Goal: Task Accomplishment & Management: Manage account settings

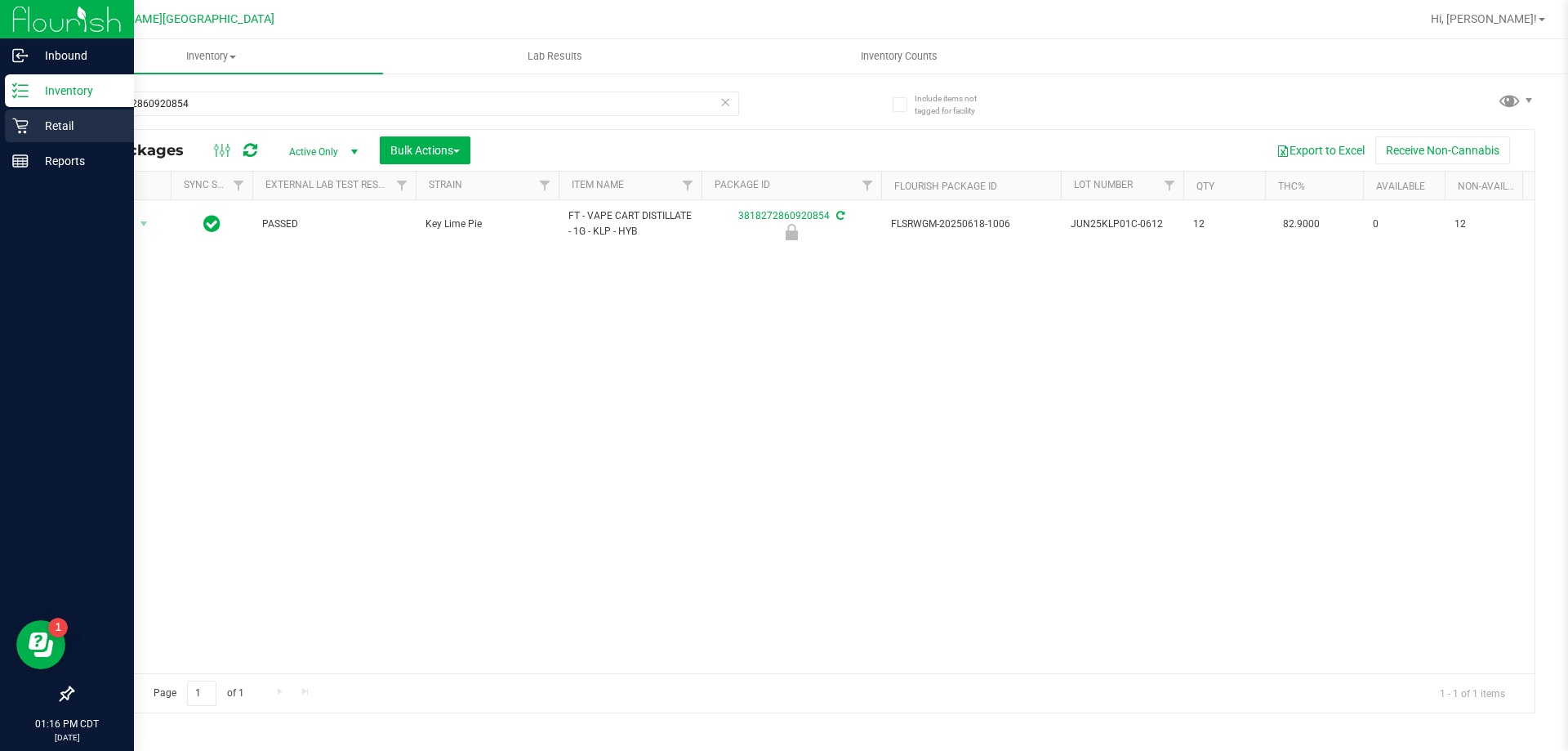
click at [0, 118] on div "Inbound Inventory Retail Reports 01:16 PM CDT [DATE] 08/25 Ft [PERSON_NAME][GEO…" at bounding box center [784, 376] width 1568 height 751
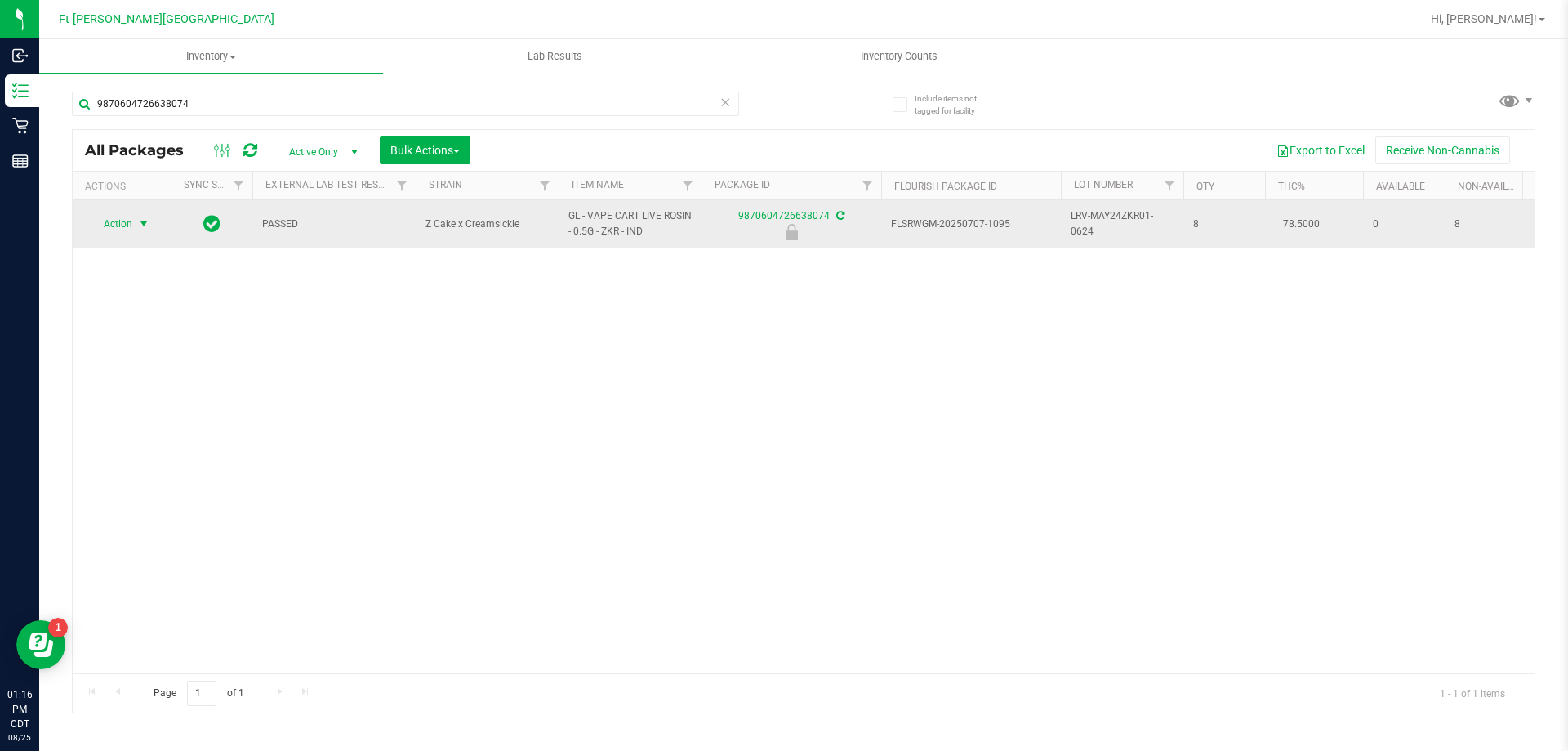
type input "9870604726638074"
click at [135, 225] on span "select" at bounding box center [144, 223] width 20 height 23
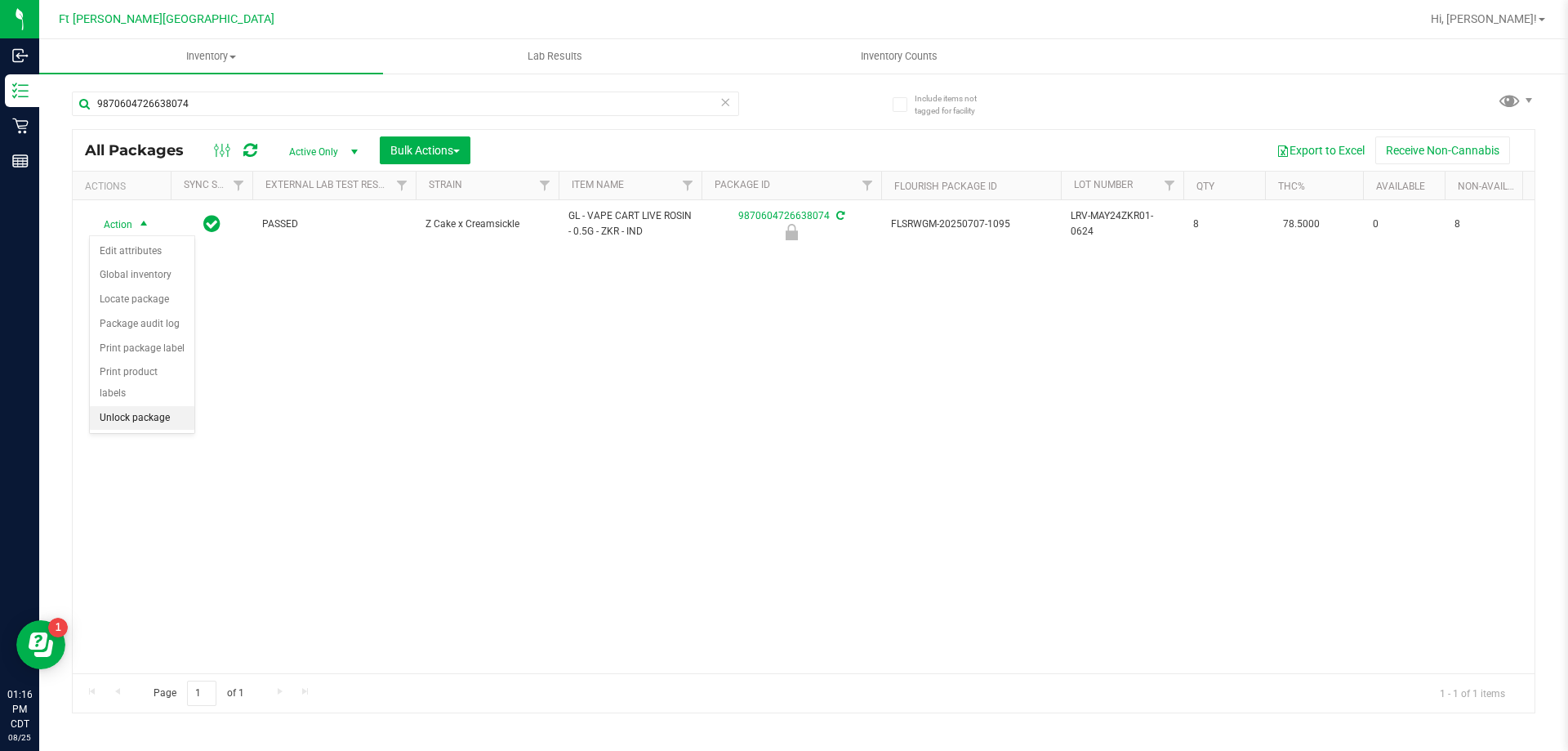
click at [134, 406] on li "Unlock package" at bounding box center [142, 418] width 105 height 25
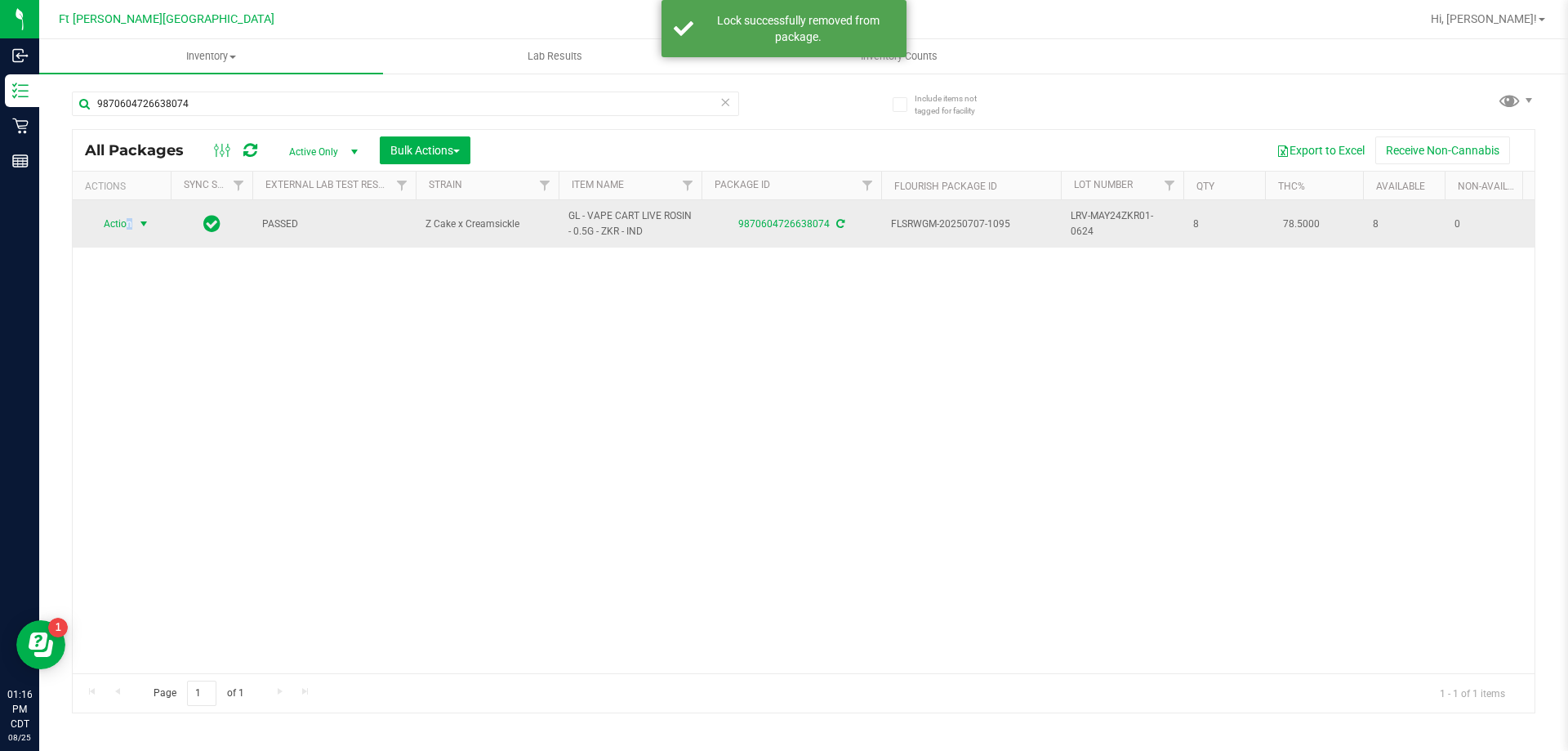
click at [129, 225] on span "Action" at bounding box center [111, 223] width 44 height 23
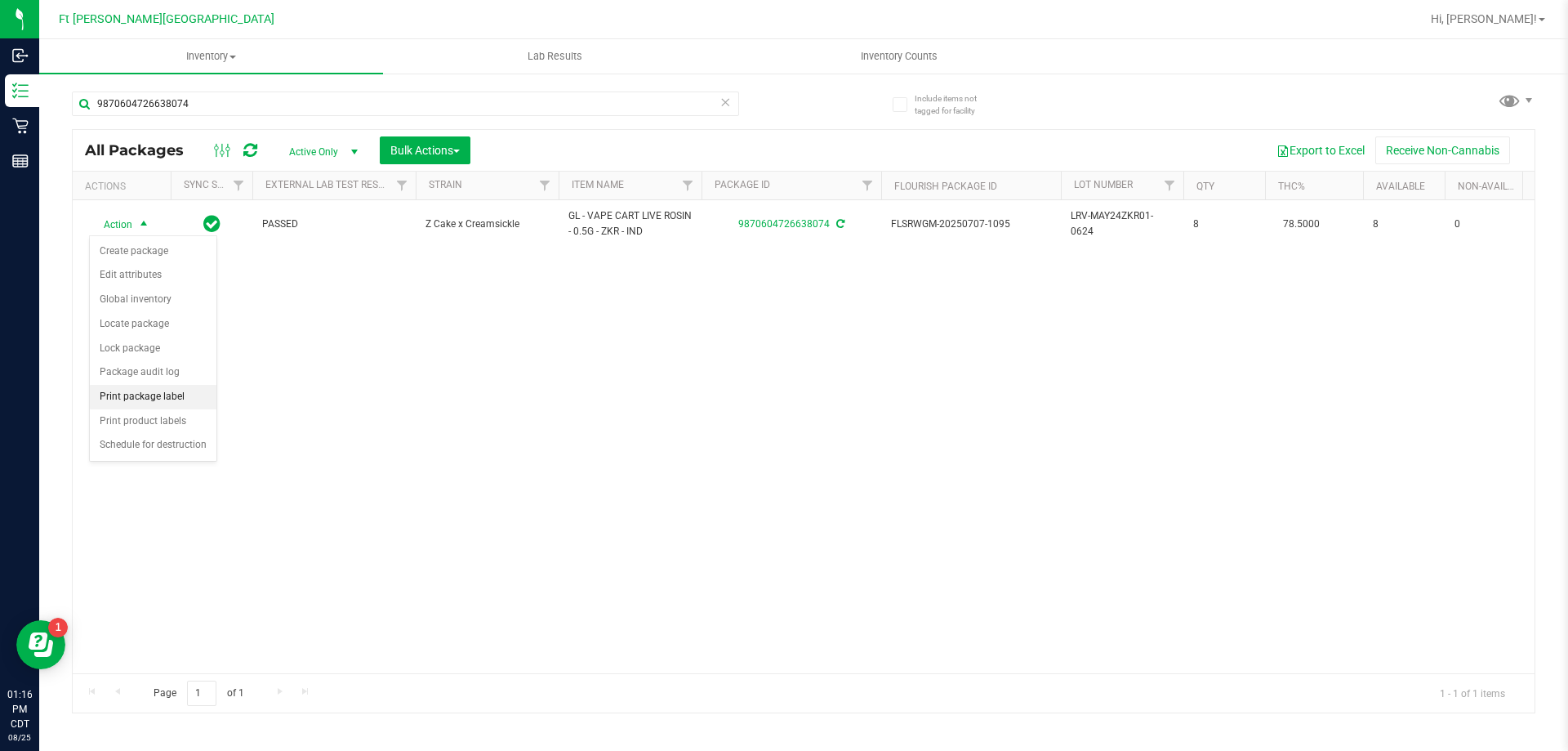
click at [163, 397] on li "Print package label" at bounding box center [153, 397] width 127 height 25
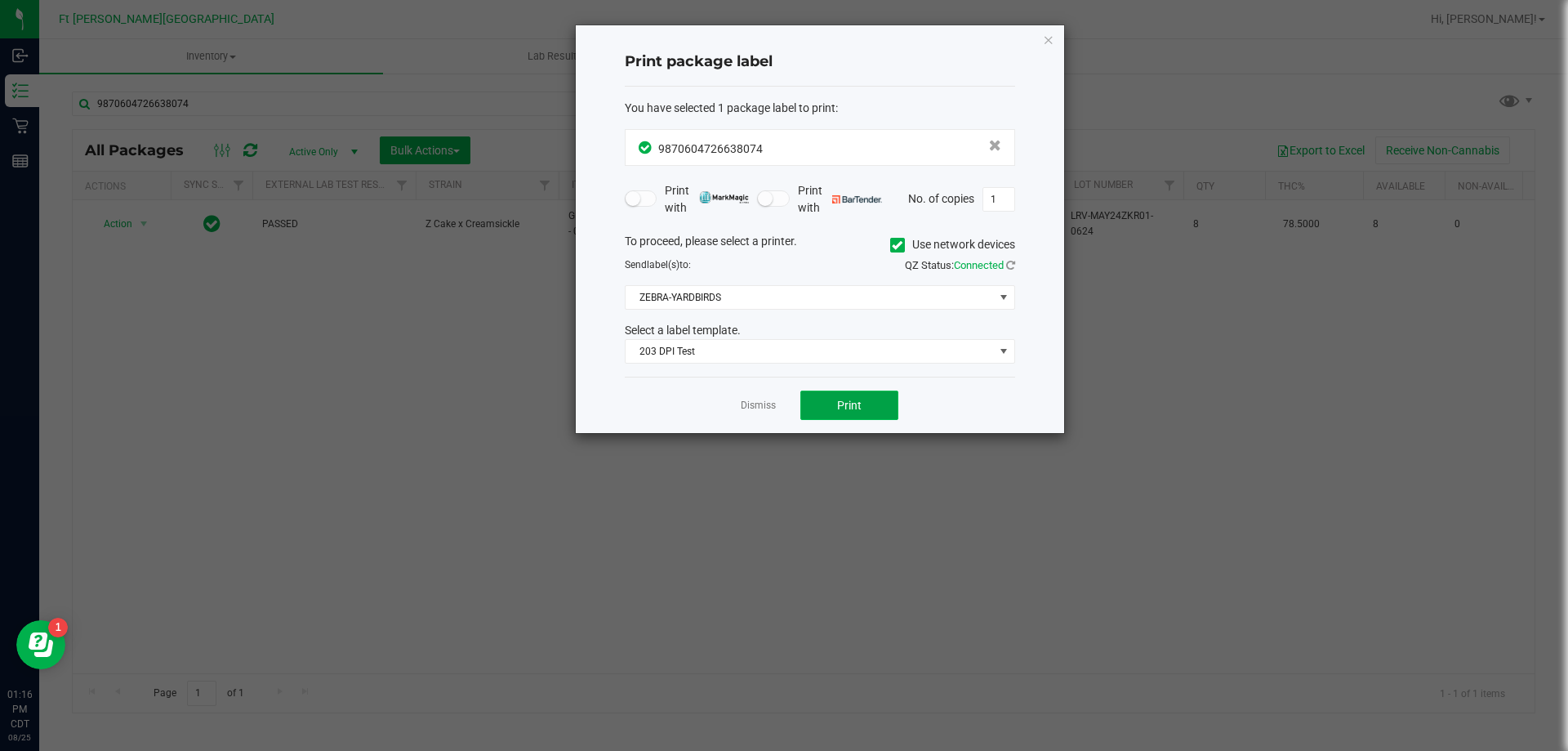
click at [859, 413] on button "Print" at bounding box center [850, 405] width 98 height 30
click at [762, 405] on link "Dismiss" at bounding box center [758, 405] width 36 height 14
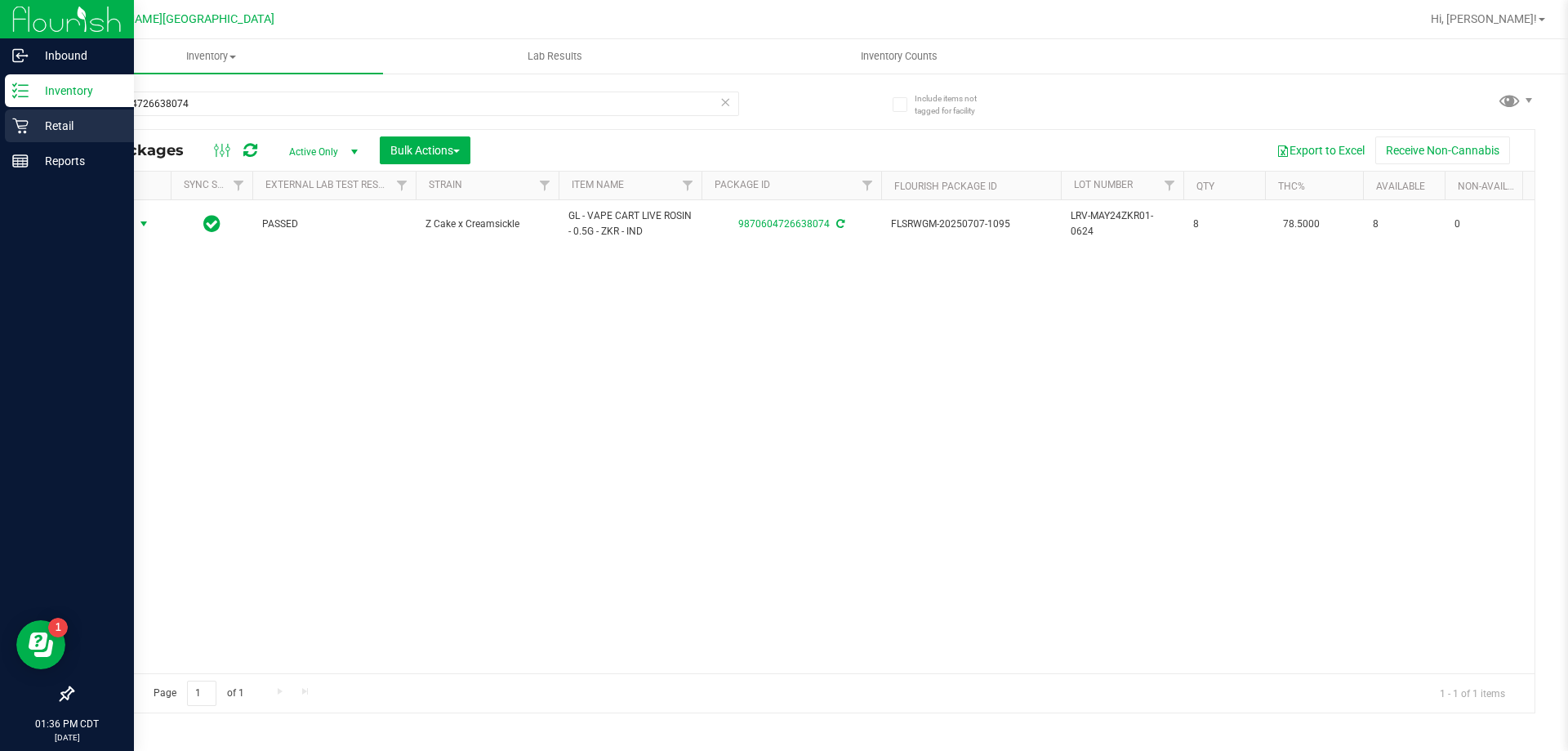
click at [75, 123] on p "Retail" at bounding box center [78, 125] width 98 height 19
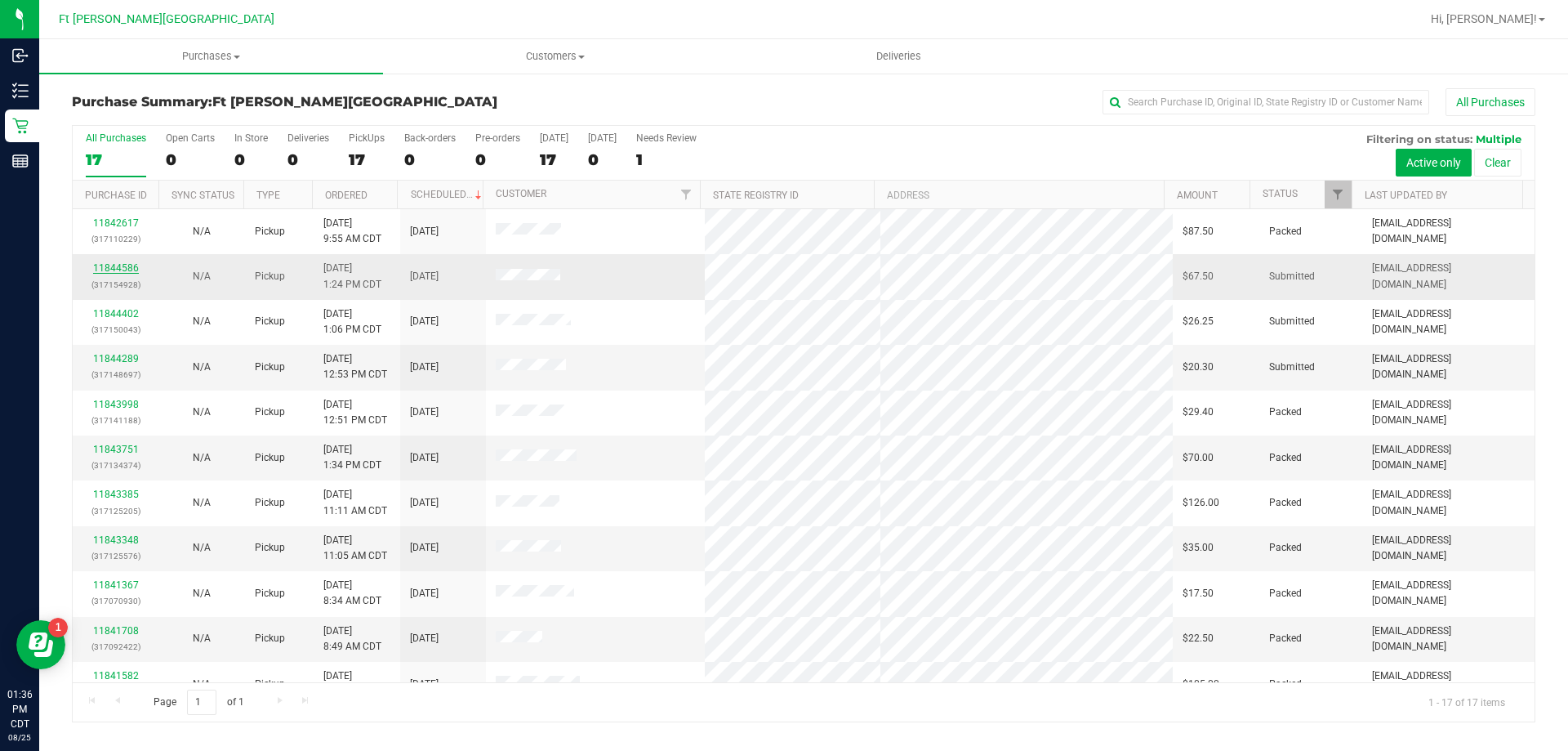
click at [127, 266] on link "11844586" at bounding box center [116, 268] width 46 height 12
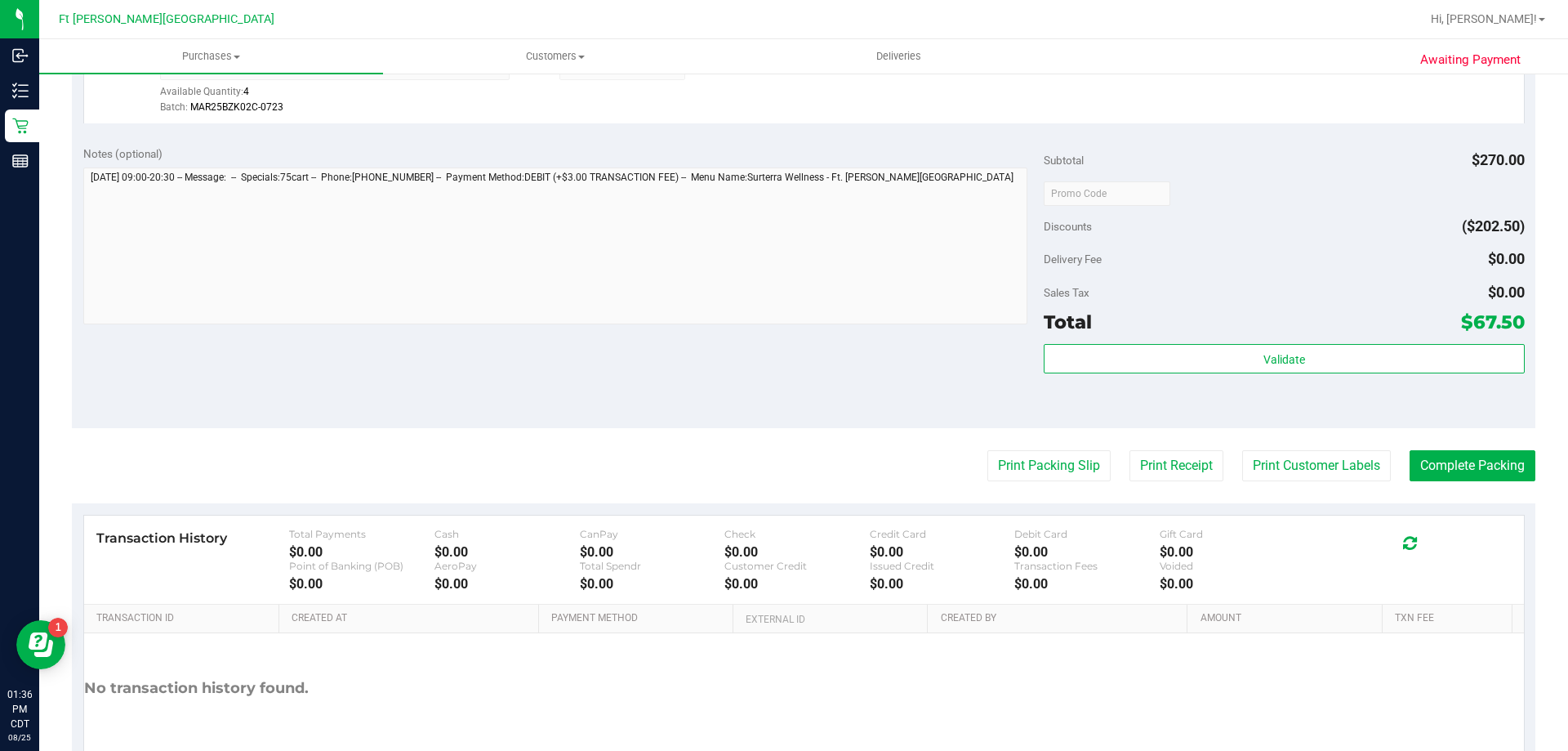
scroll to position [680, 0]
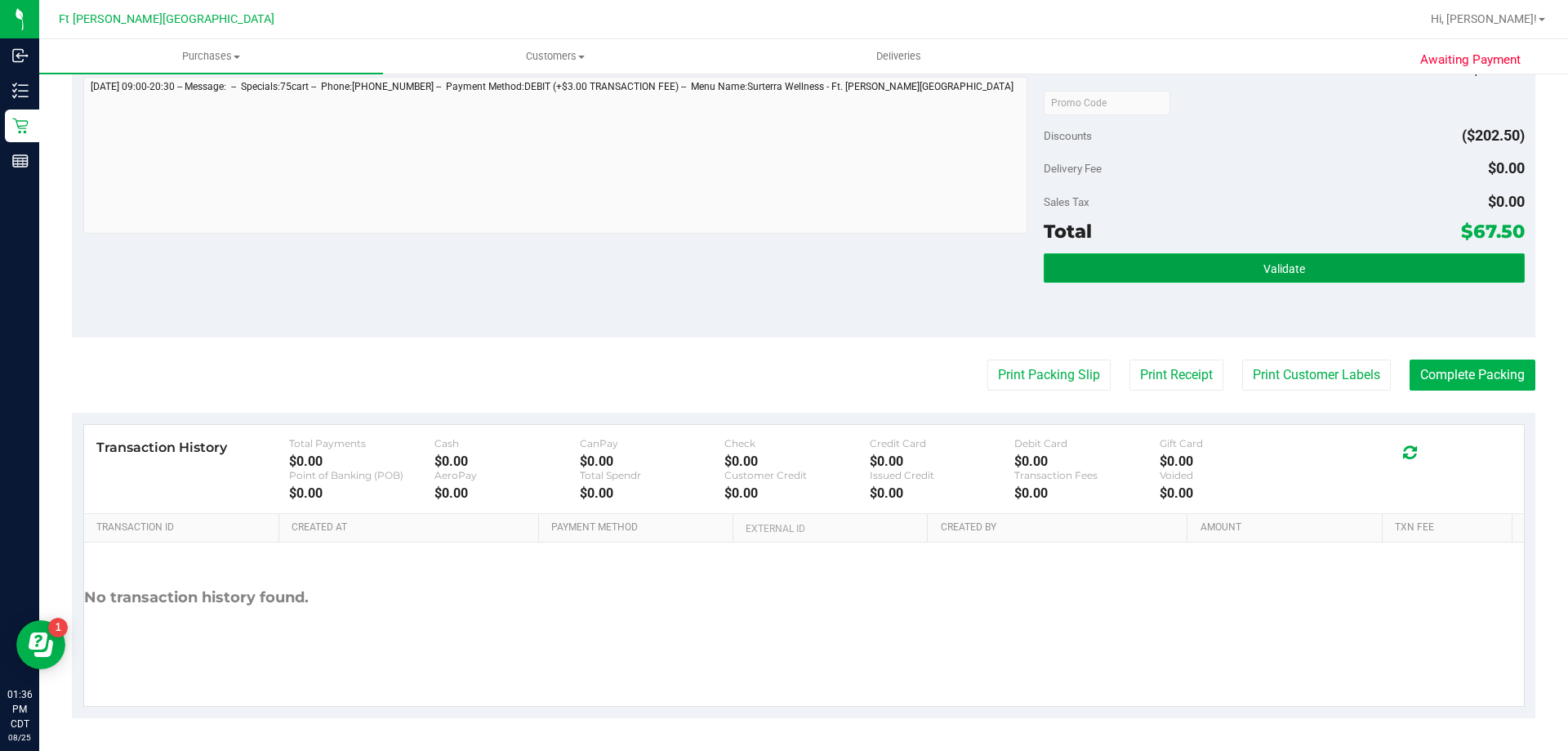
click at [1099, 275] on button "Validate" at bounding box center [1284, 268] width 480 height 30
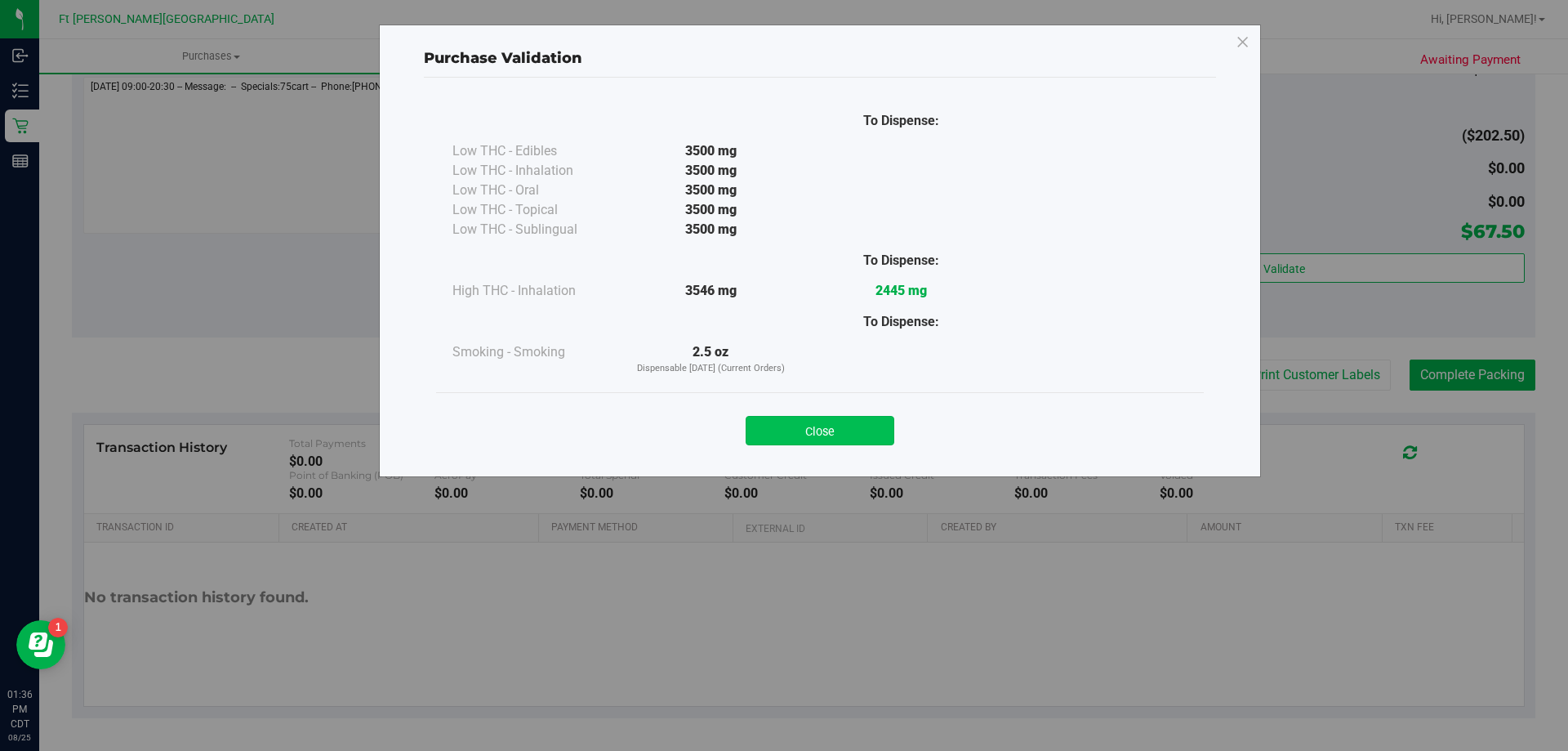
click at [821, 433] on button "Close" at bounding box center [820, 430] width 149 height 30
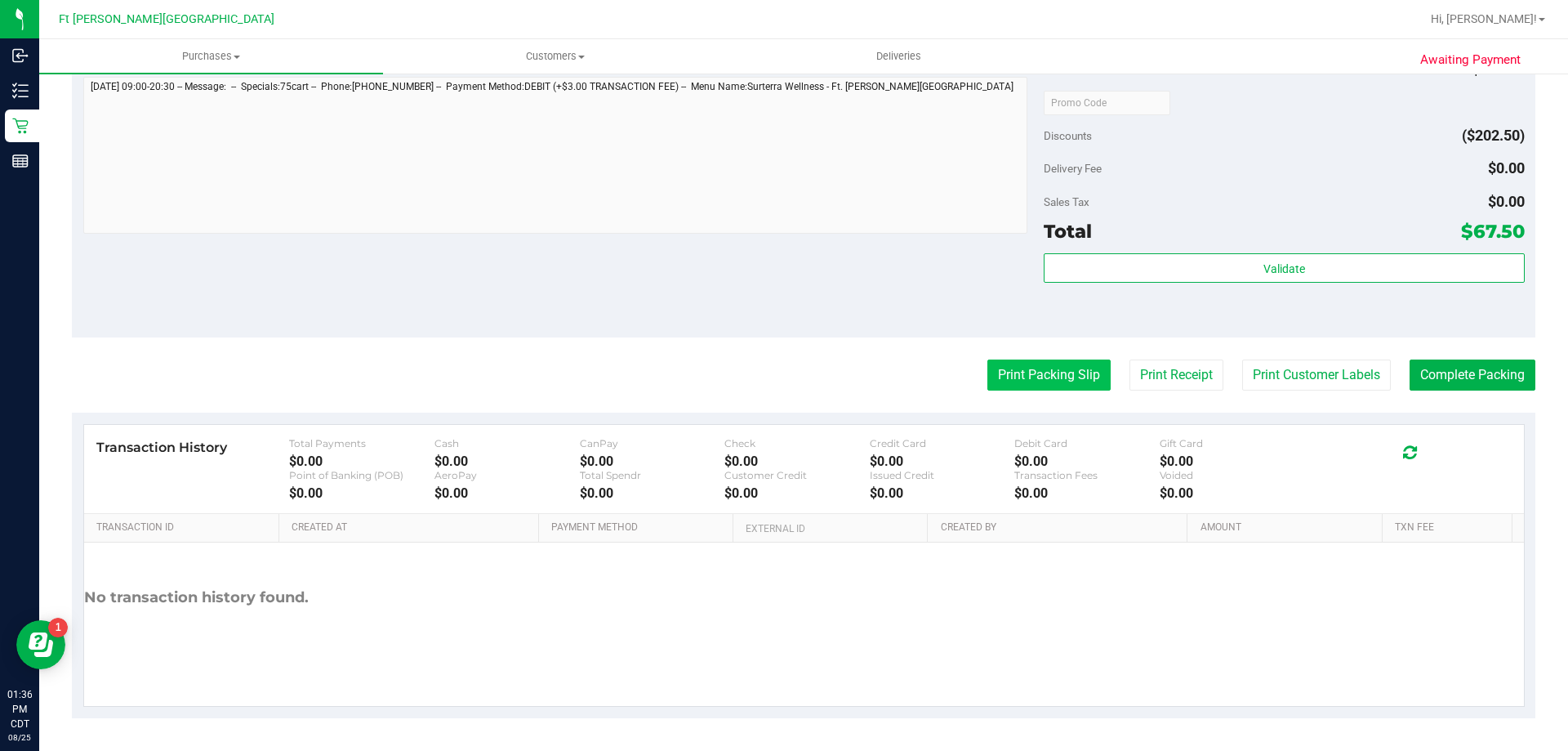
click at [1063, 374] on button "Print Packing Slip" at bounding box center [1049, 375] width 123 height 31
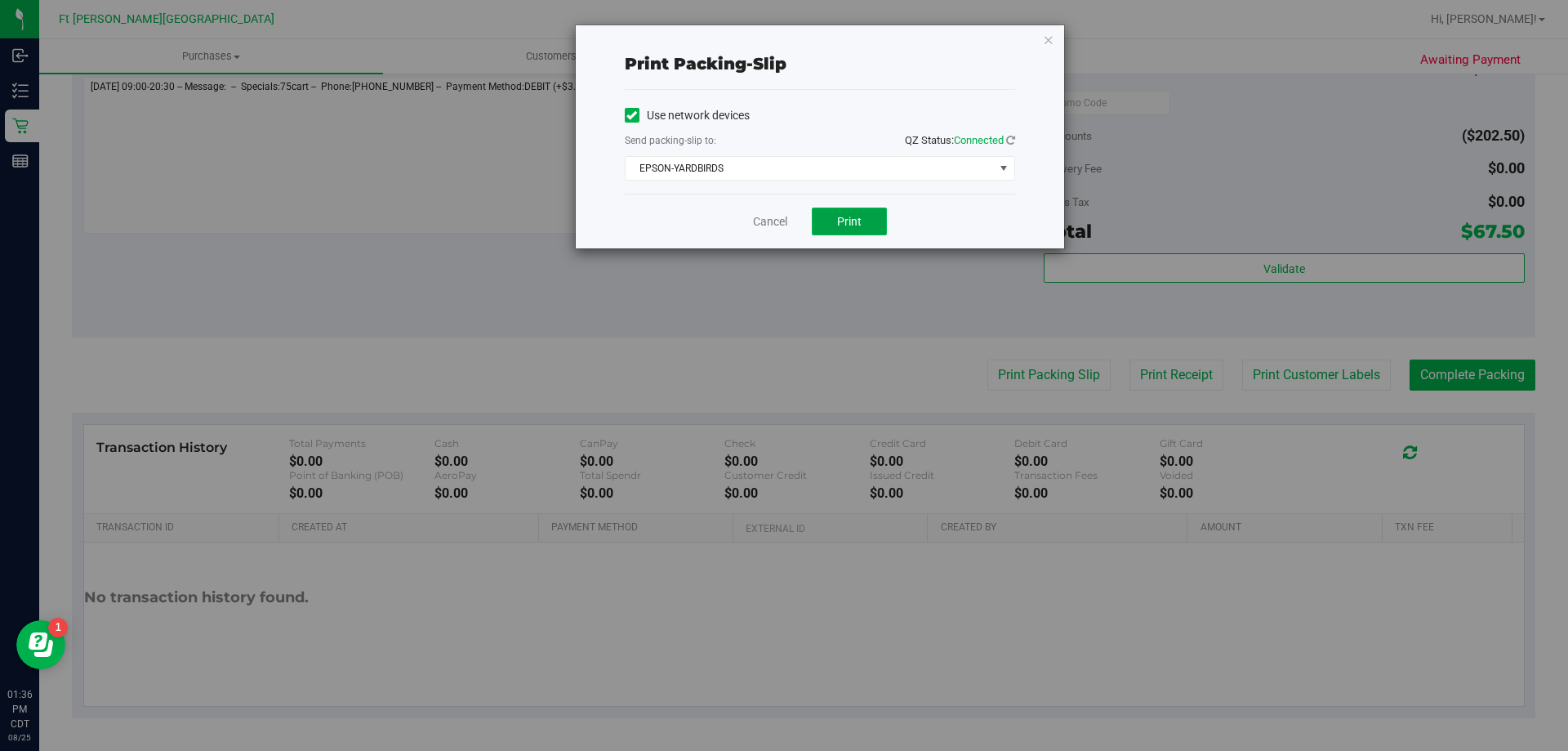
click at [866, 213] on button "Print" at bounding box center [849, 221] width 75 height 28
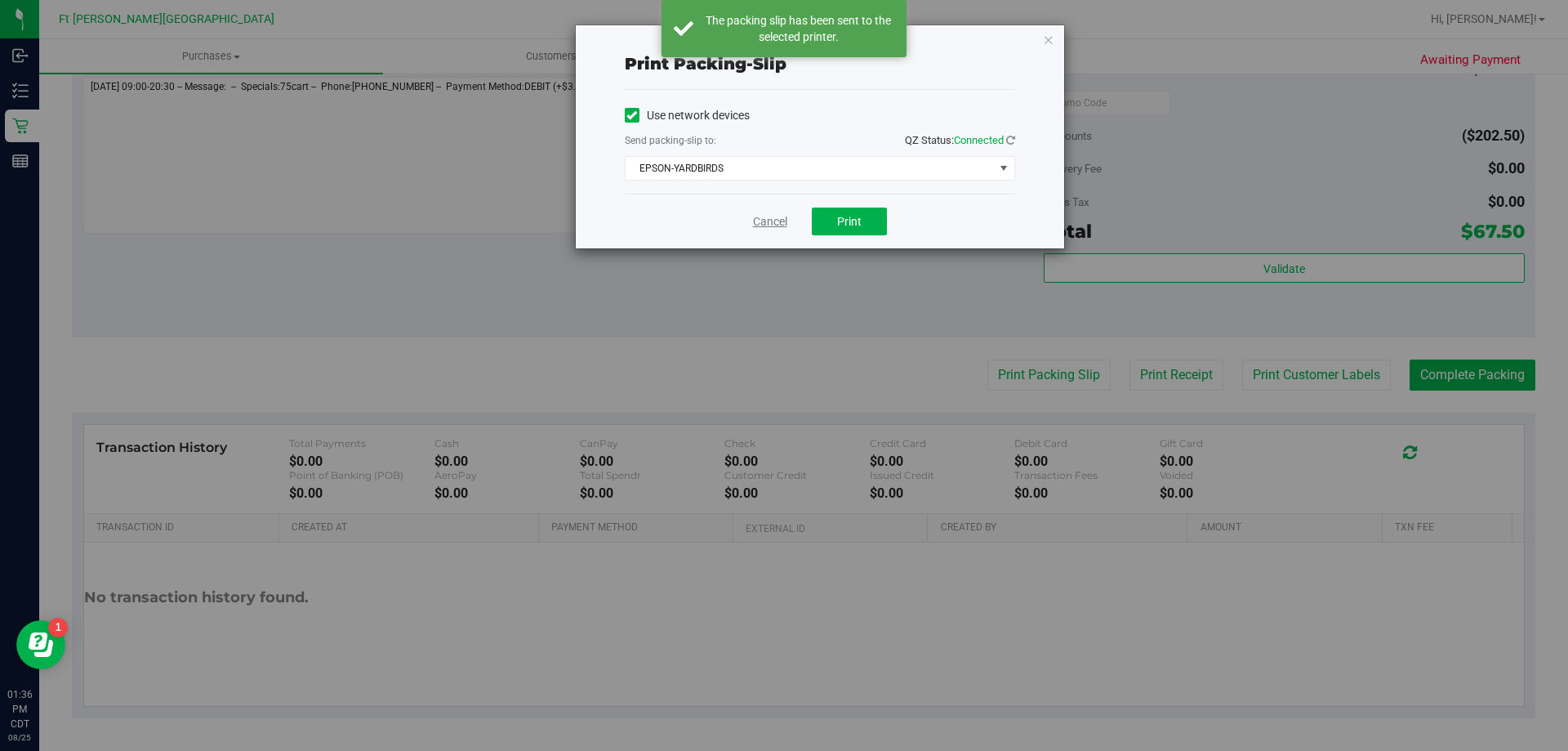
click at [780, 219] on link "Cancel" at bounding box center [770, 222] width 35 height 17
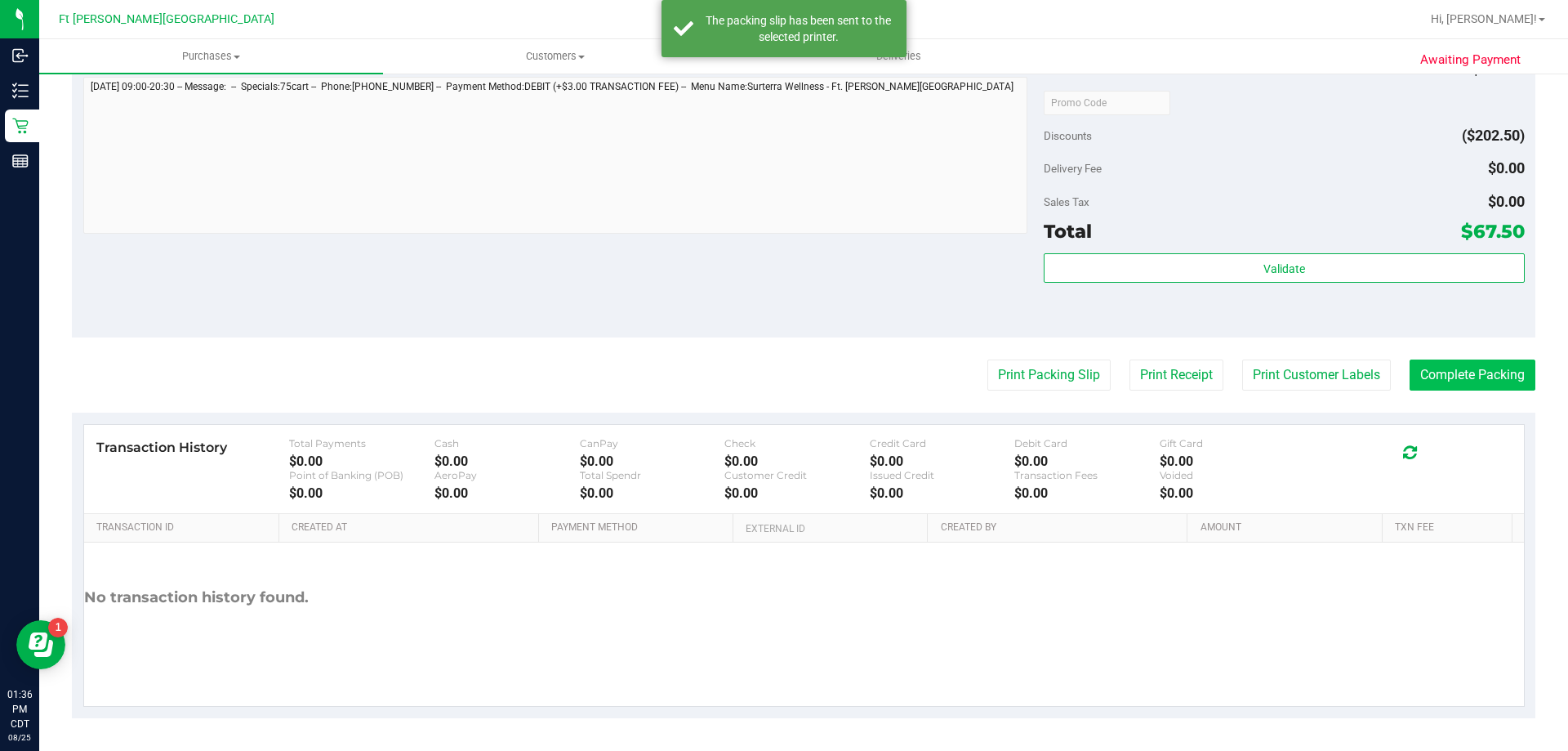
drag, startPoint x: 1485, startPoint y: 356, endPoint x: 1489, endPoint y: 366, distance: 10.8
click at [1487, 359] on purchase-details "Back Edit Purchase Cancel Purchase View Profile # 11844586 BioTrack ID: - Submi…" at bounding box center [803, 63] width 1463 height 1310
click at [1496, 377] on button "Complete Packing" at bounding box center [1472, 375] width 126 height 31
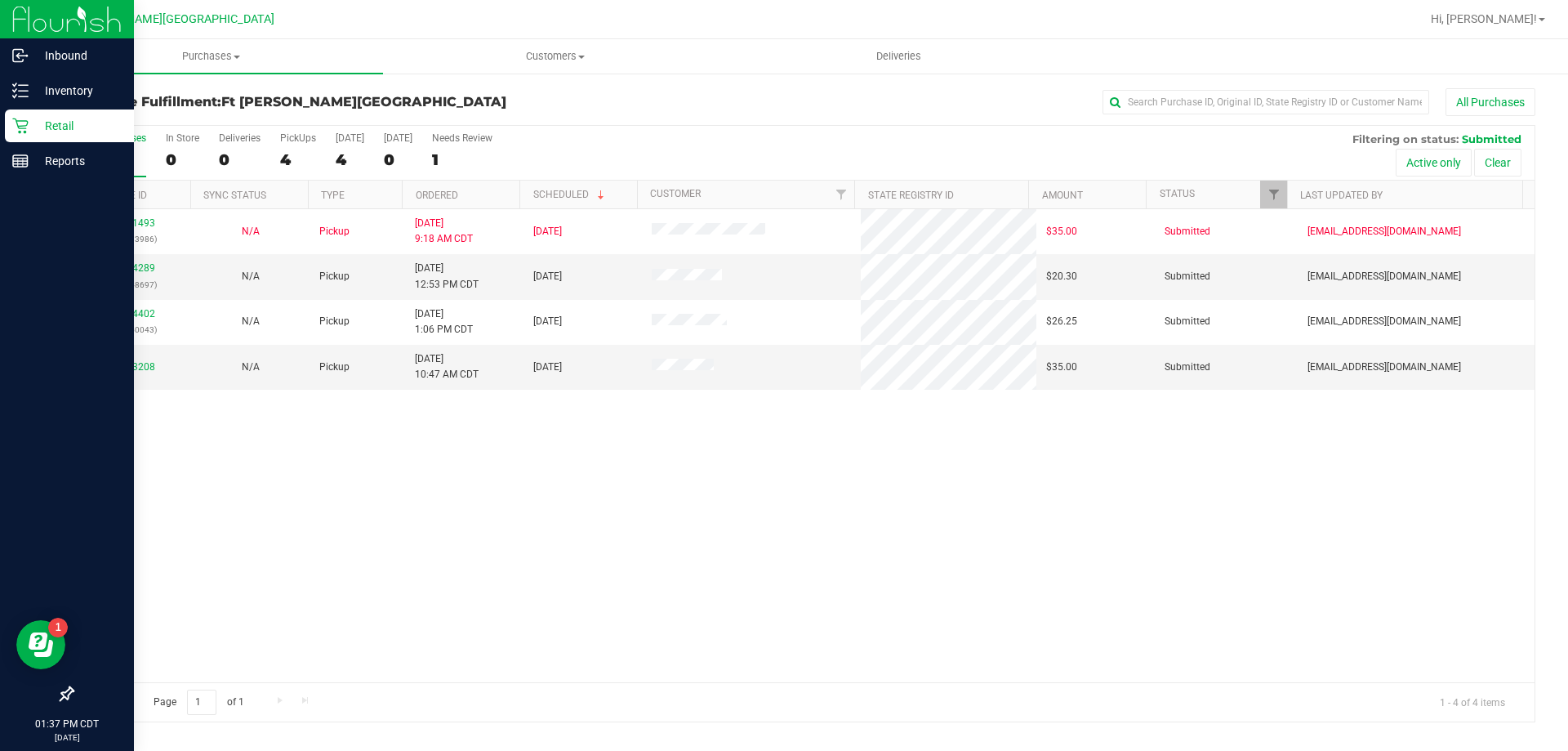
click at [48, 126] on p "Retail" at bounding box center [78, 125] width 98 height 19
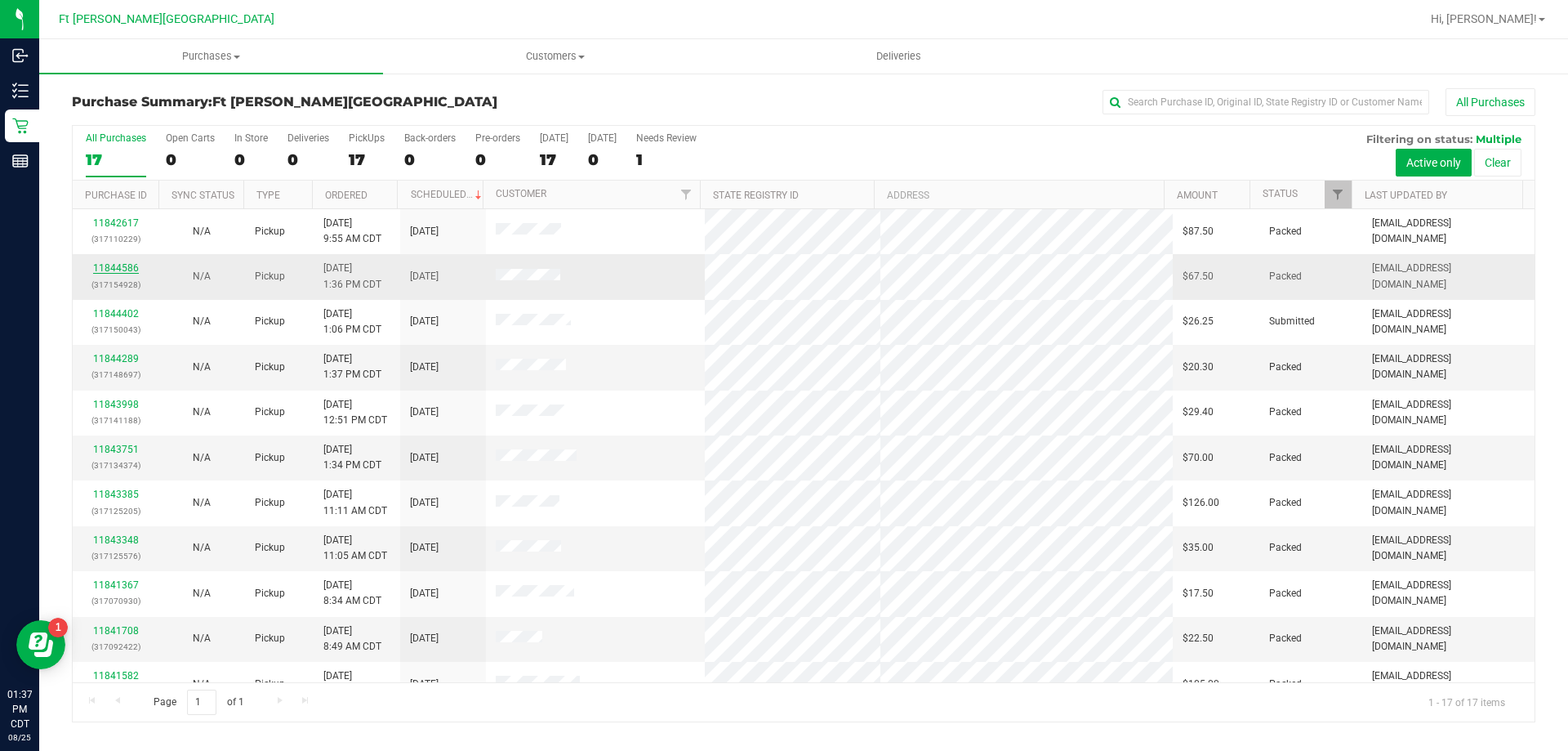
click at [119, 269] on link "11844586" at bounding box center [116, 268] width 46 height 12
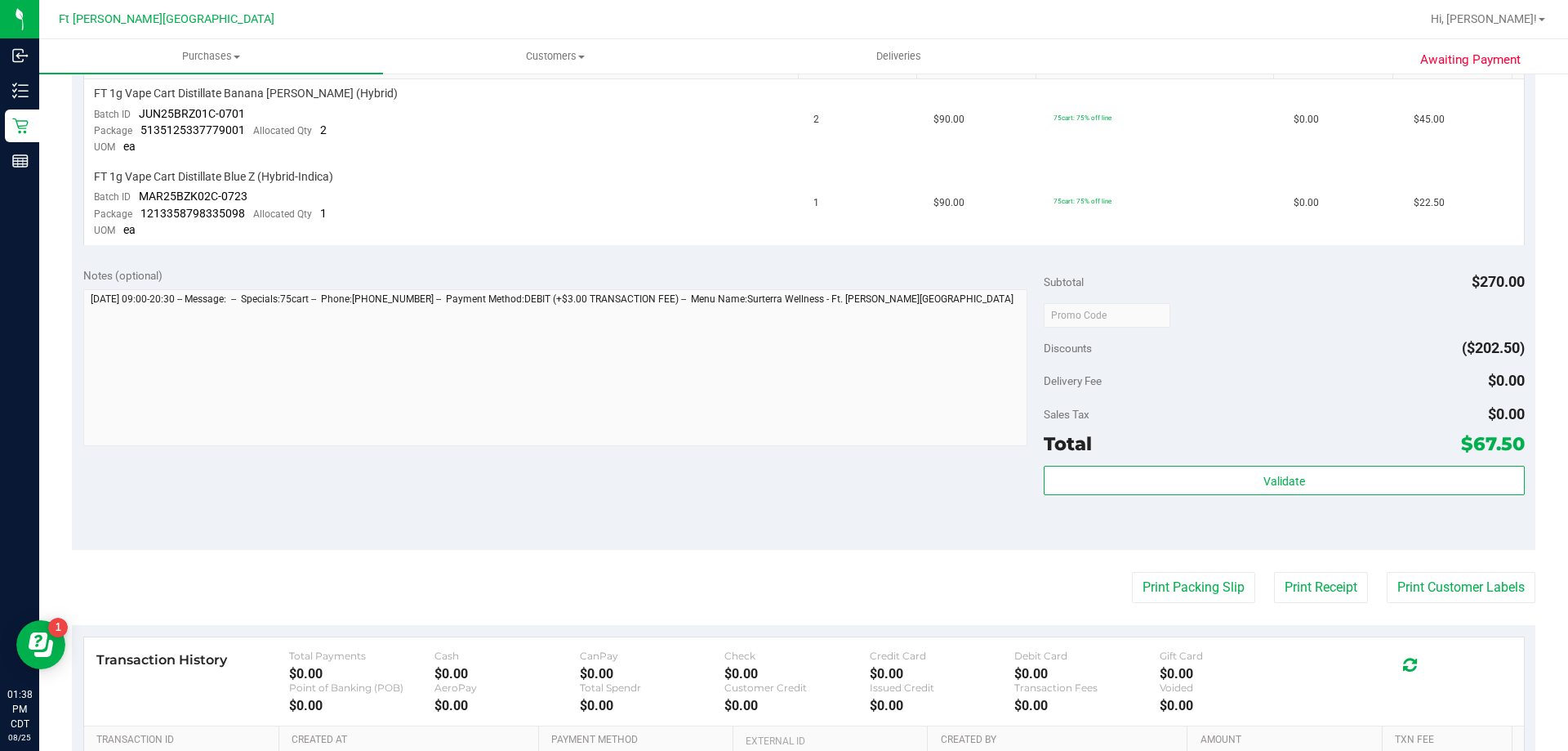
scroll to position [85, 0]
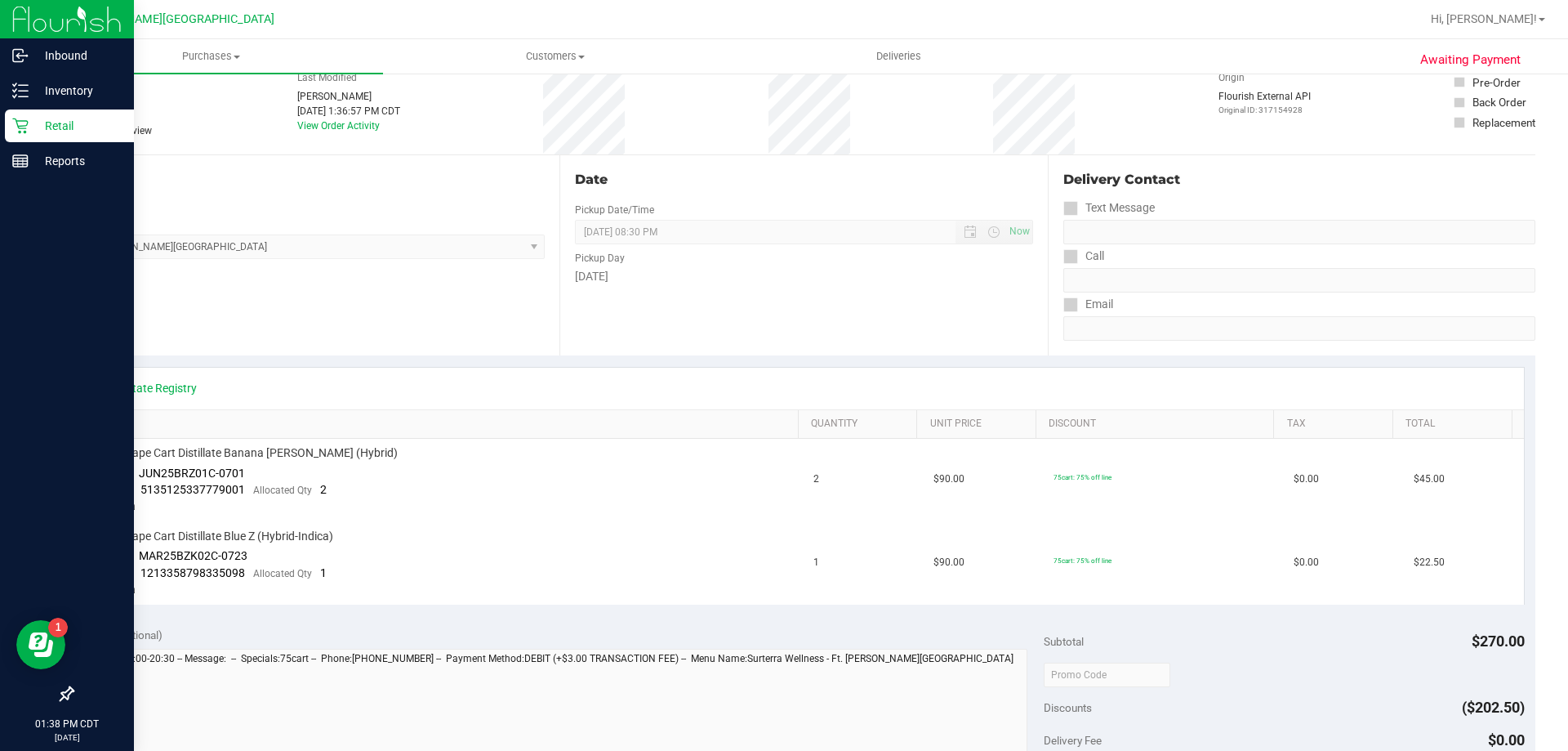
click at [52, 123] on p "Retail" at bounding box center [78, 125] width 98 height 19
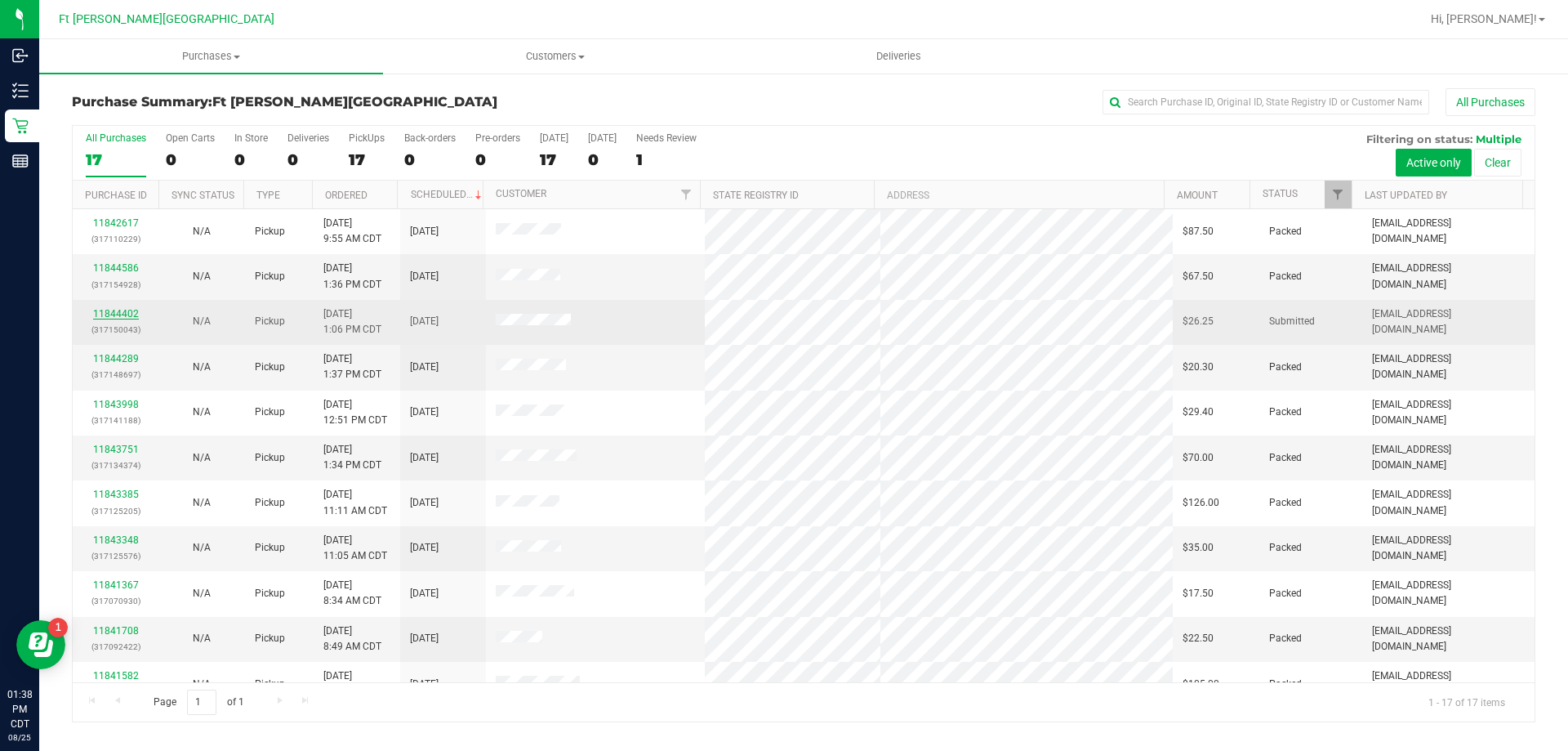
click at [134, 308] on link "11844402" at bounding box center [116, 314] width 46 height 12
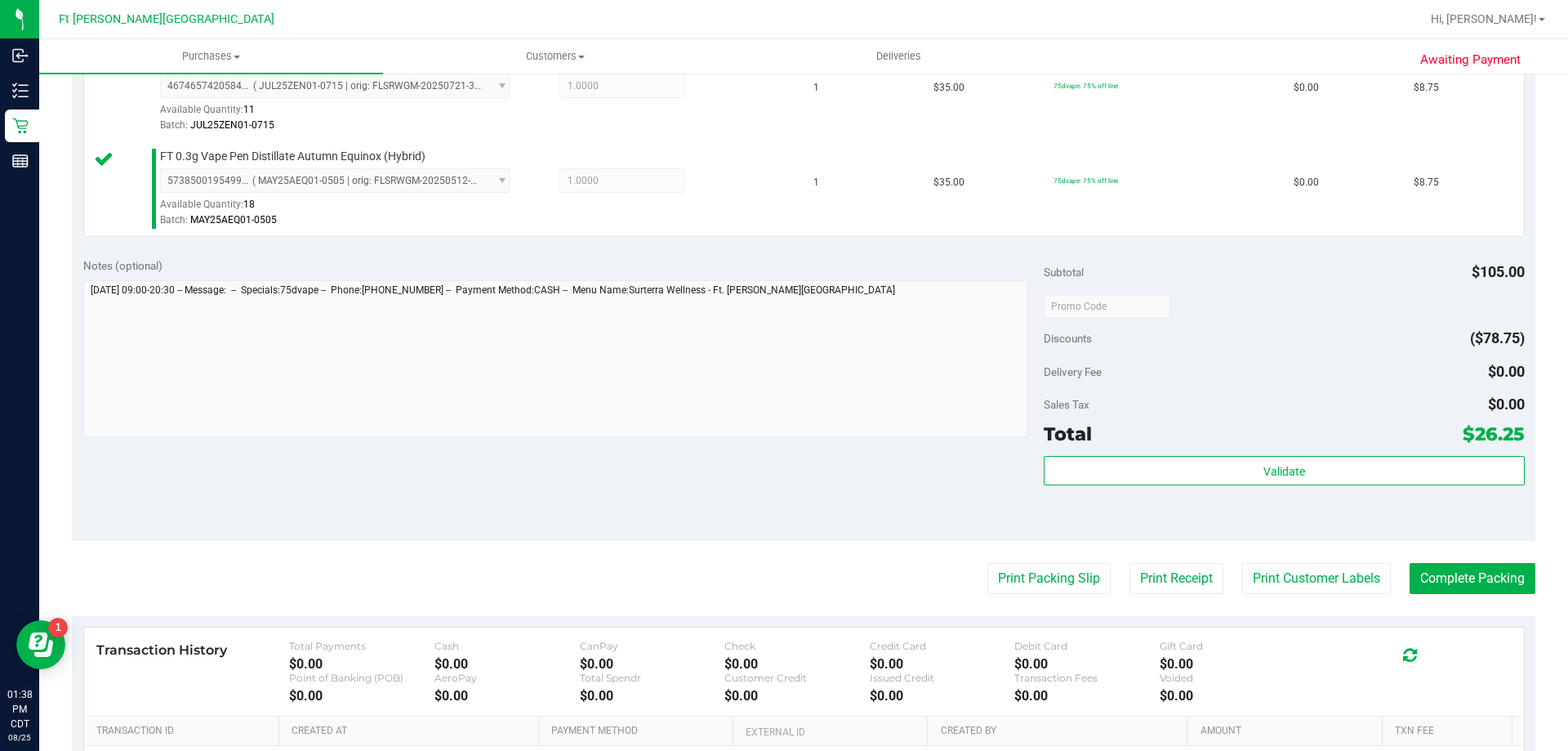
scroll to position [572, 0]
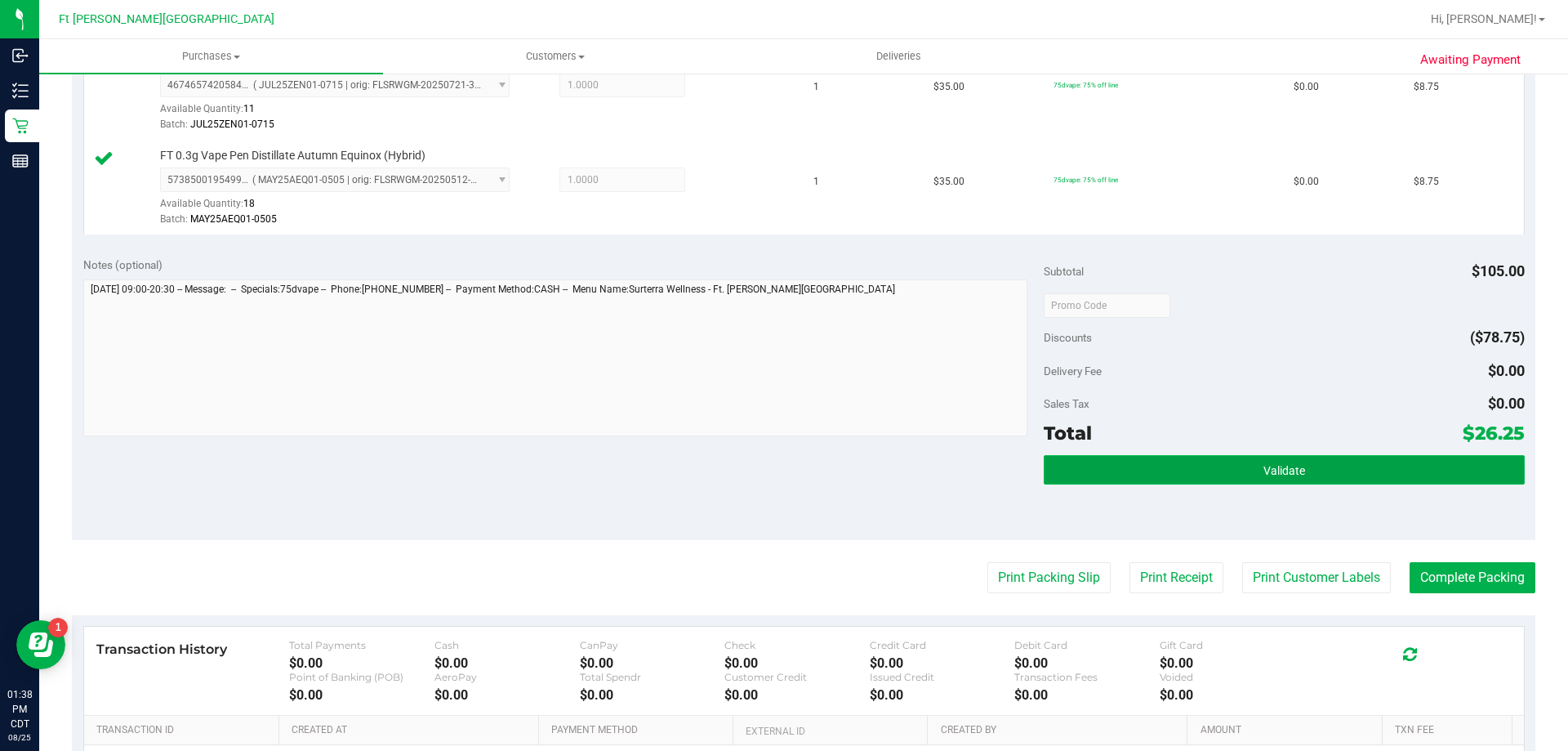
click at [1331, 477] on button "Validate" at bounding box center [1284, 469] width 480 height 30
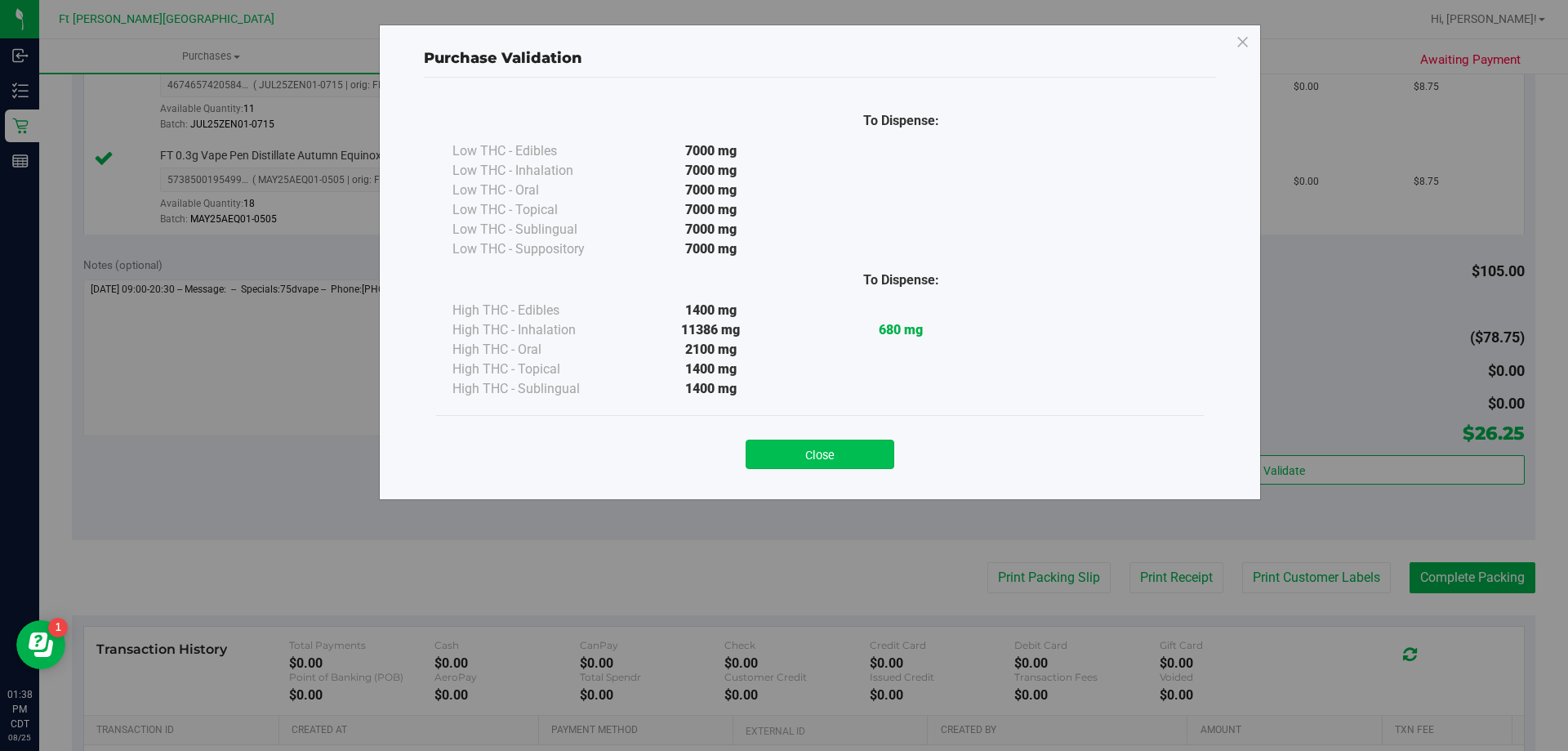
click at [787, 450] on button "Close" at bounding box center [820, 454] width 149 height 30
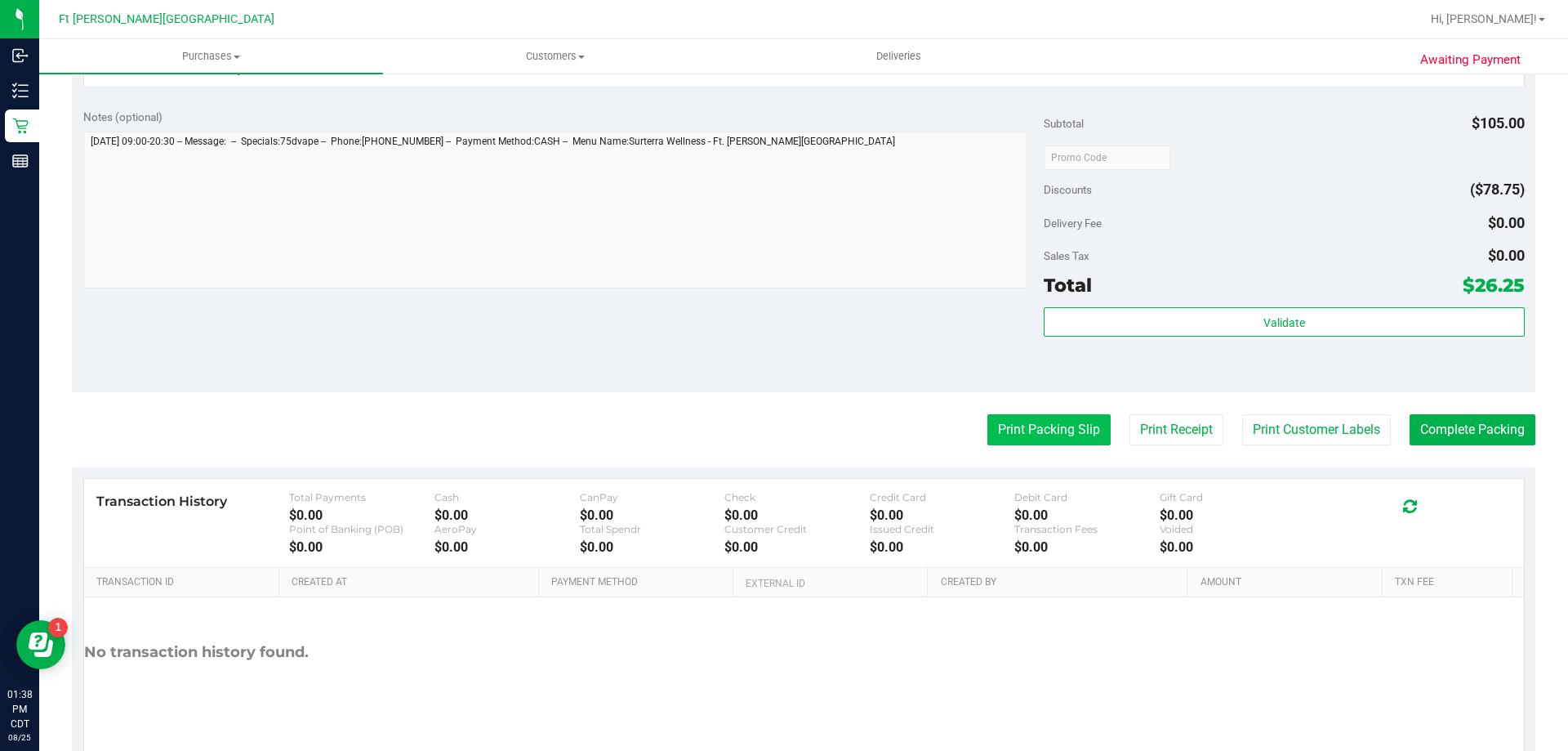
scroll to position [775, 0]
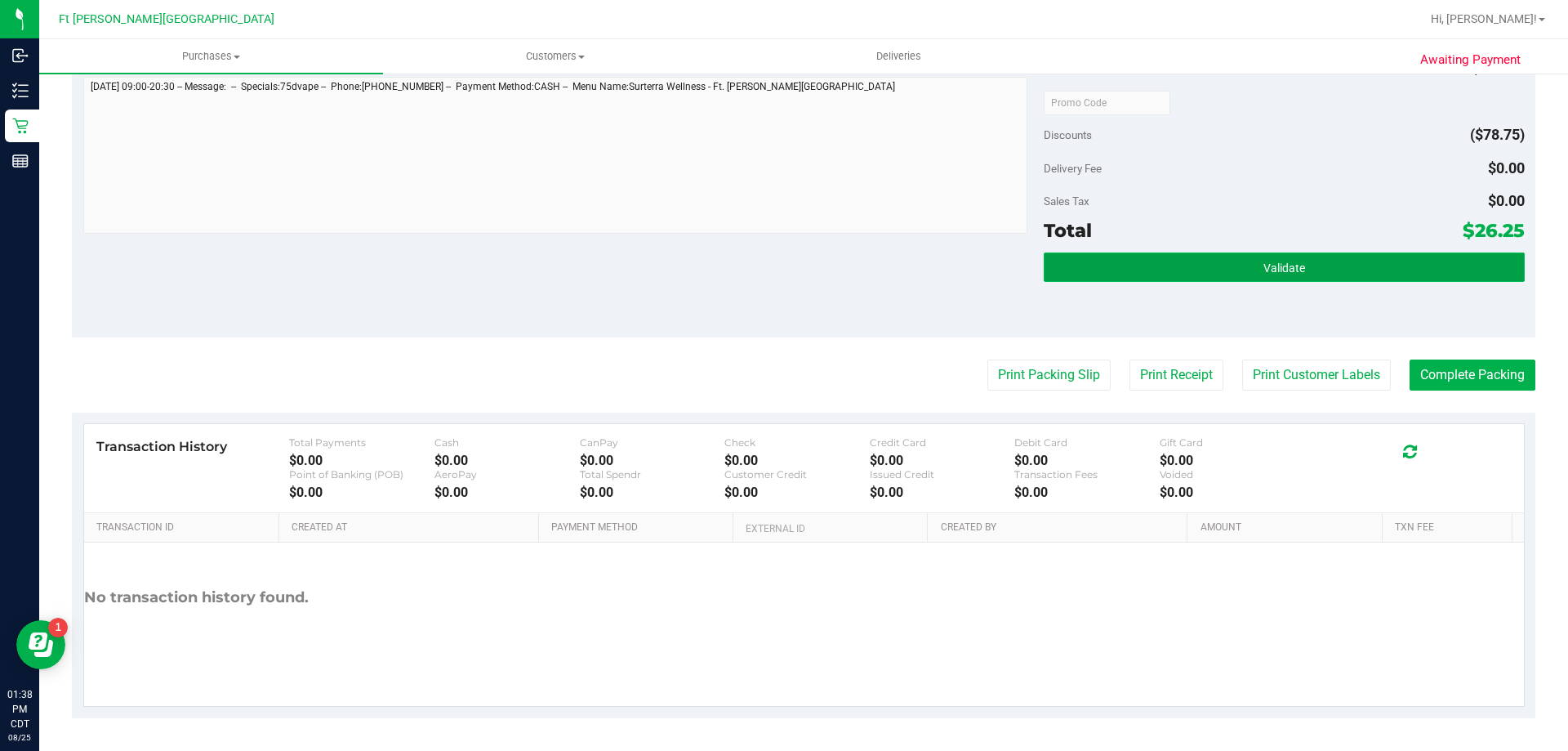
click at [1314, 266] on button "Validate" at bounding box center [1284, 267] width 480 height 30
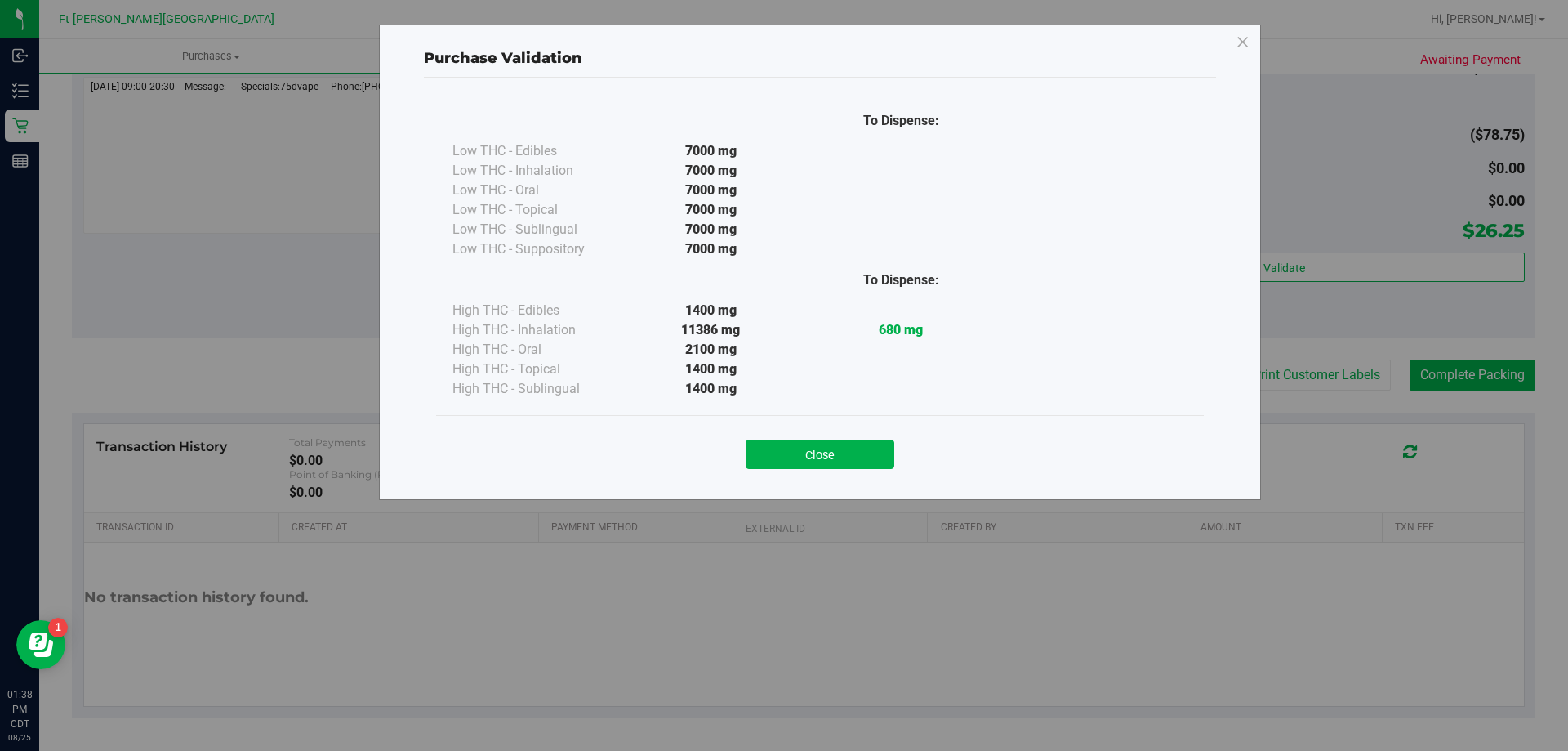
click at [837, 473] on div "Close" at bounding box center [820, 448] width 768 height 66
click at [836, 458] on button "Close" at bounding box center [820, 454] width 149 height 30
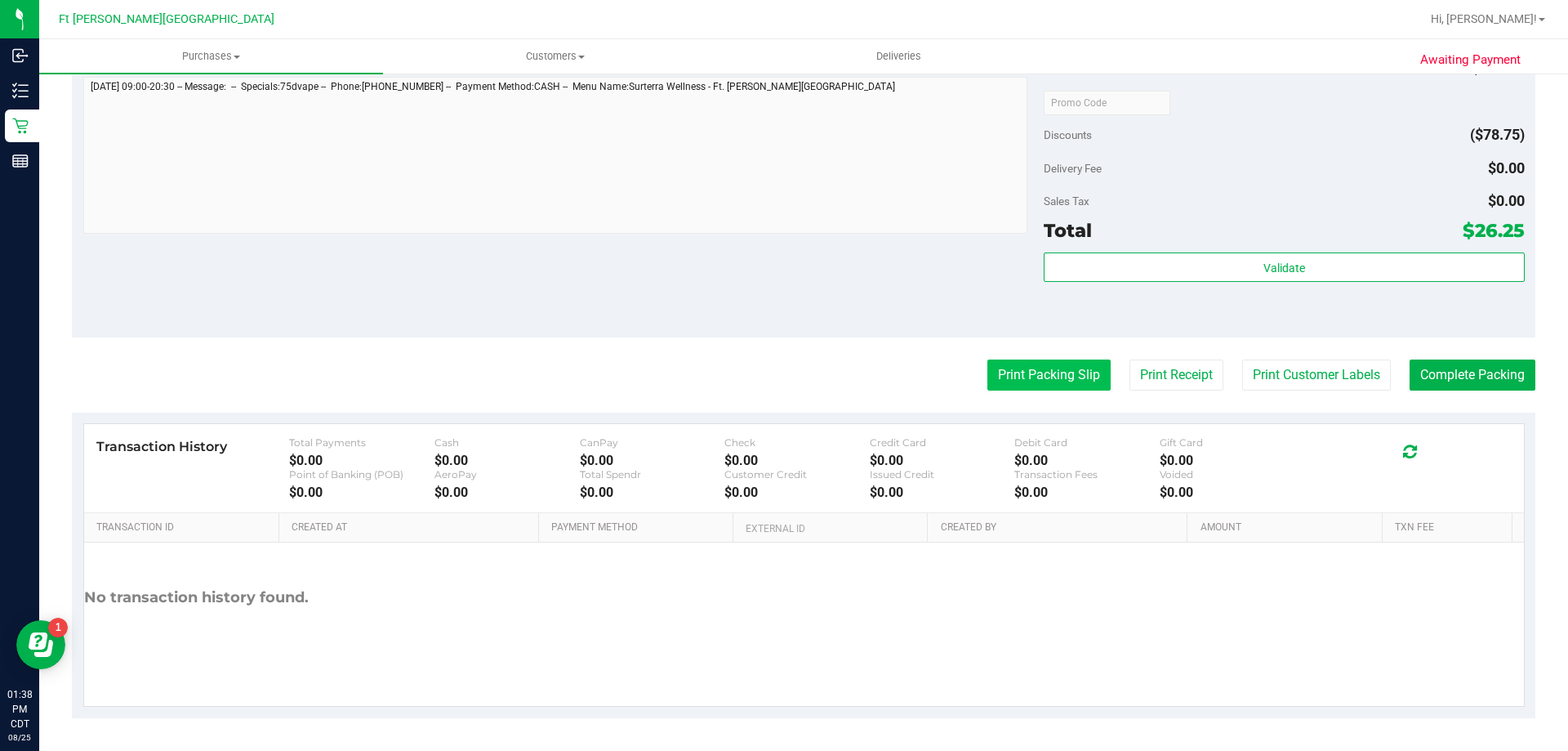
click at [1032, 379] on button "Print Packing Slip" at bounding box center [1049, 375] width 123 height 31
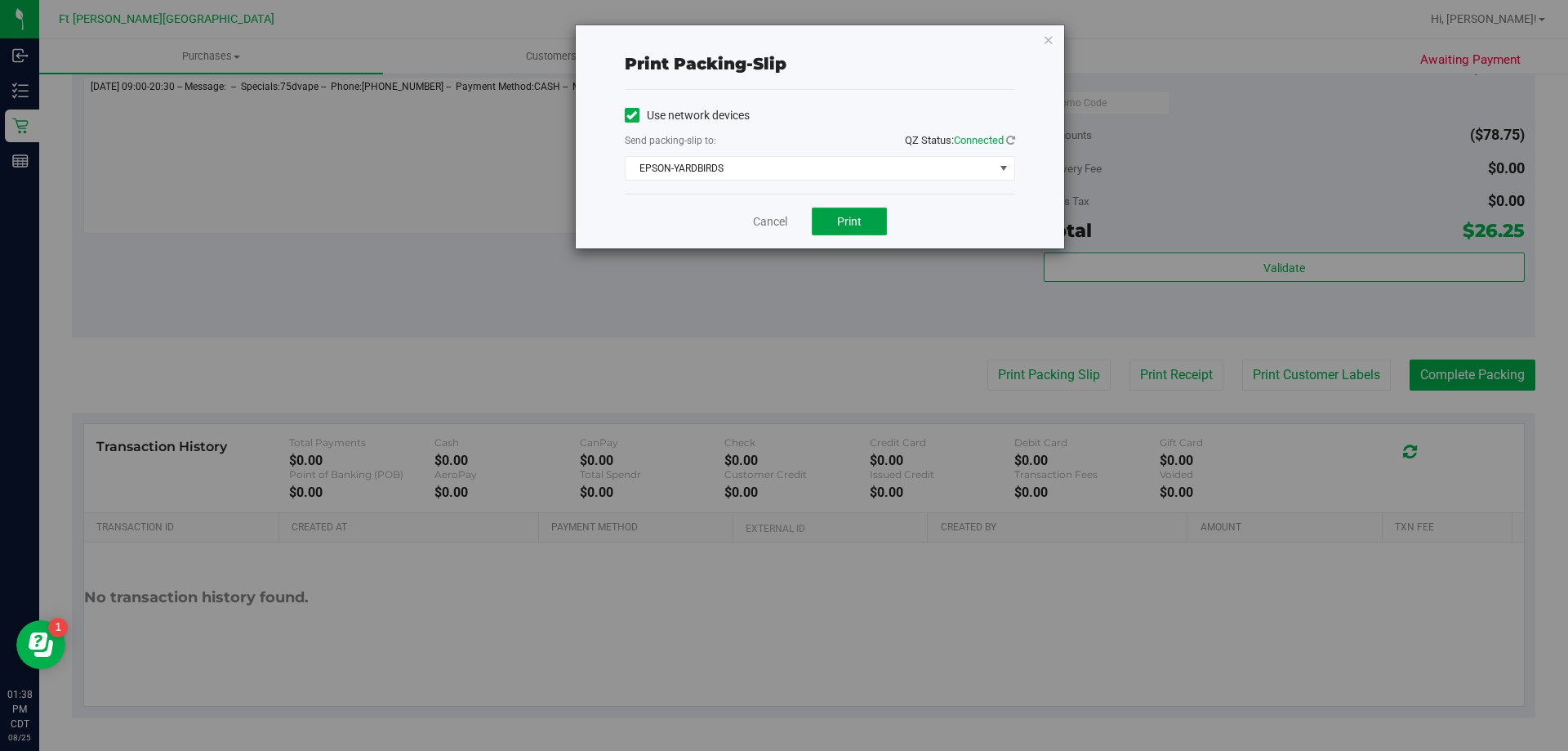
click at [858, 218] on span "Print" at bounding box center [849, 221] width 25 height 13
click at [773, 227] on link "Cancel" at bounding box center [770, 222] width 35 height 17
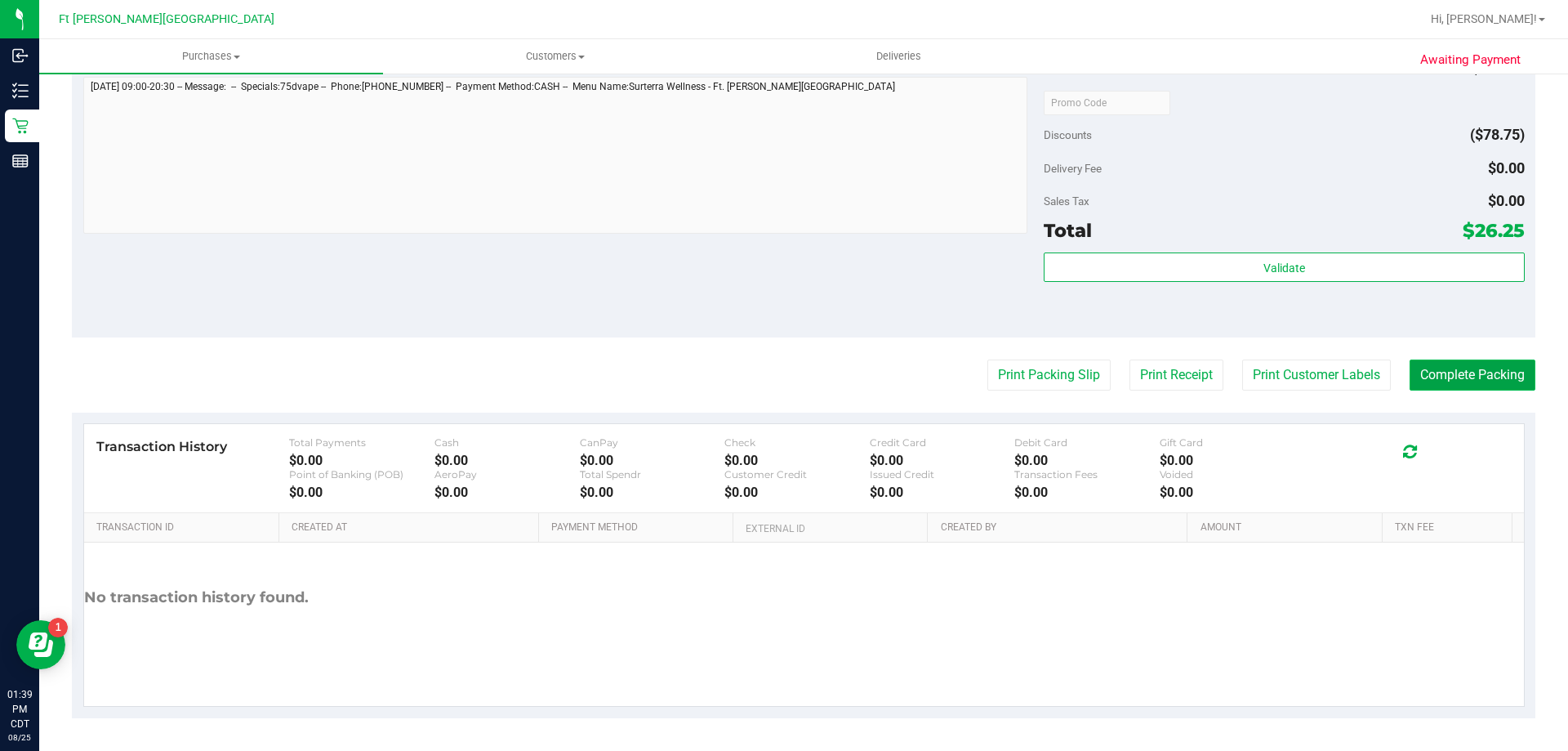
click at [1445, 370] on button "Complete Packing" at bounding box center [1472, 375] width 126 height 31
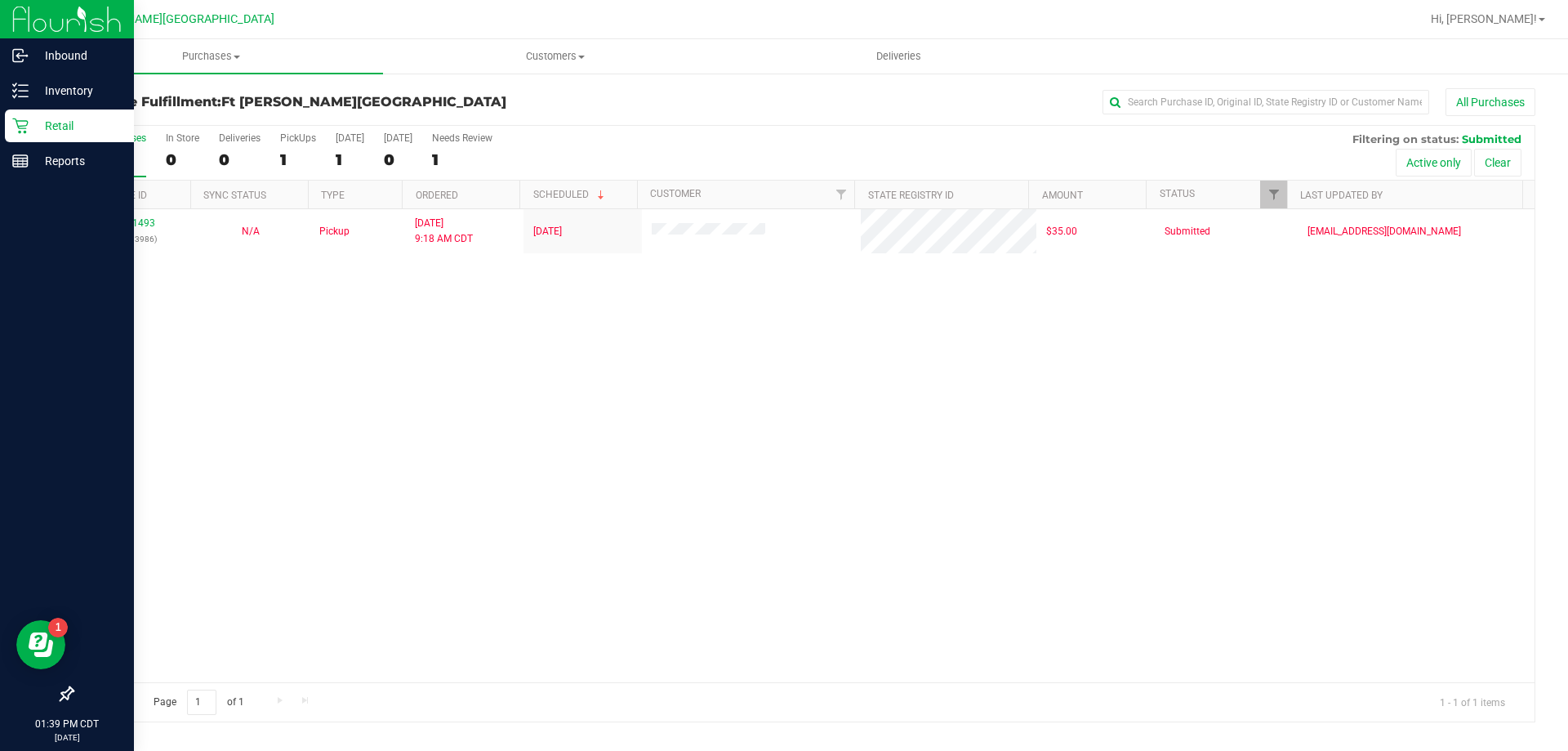
click at [12, 119] on div "Retail" at bounding box center [69, 125] width 129 height 33
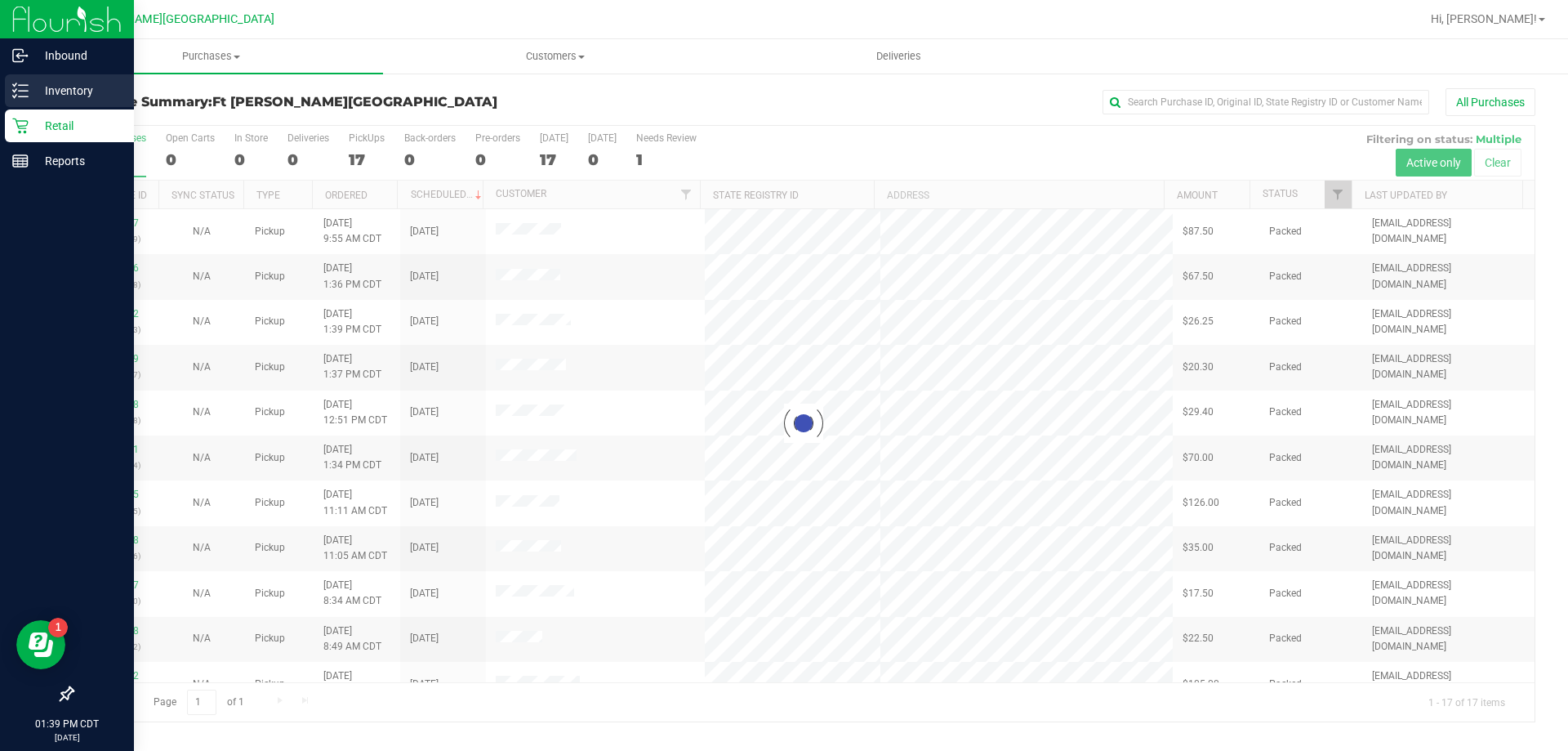
click at [63, 85] on p "Inventory" at bounding box center [78, 90] width 98 height 19
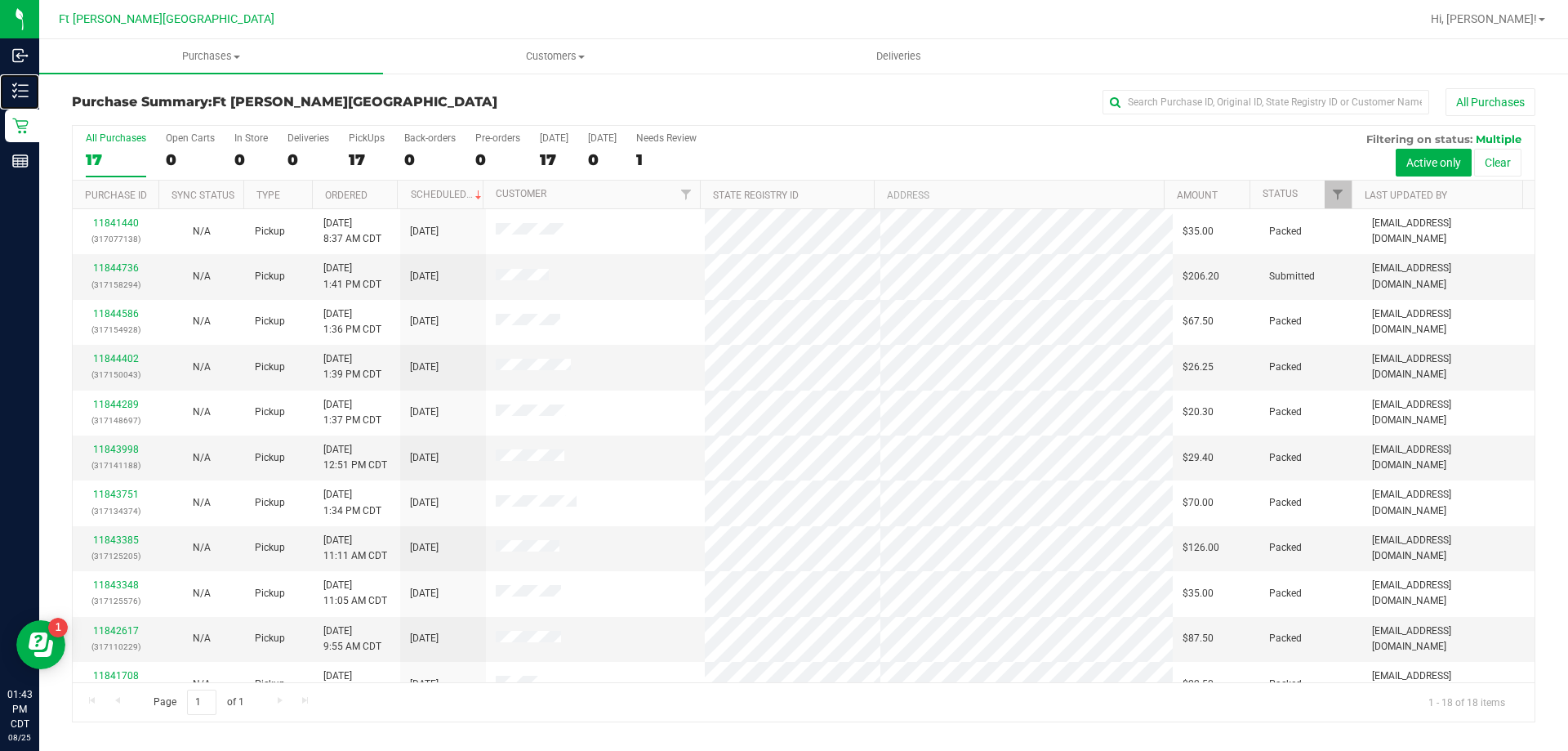
scroll to position [341, 0]
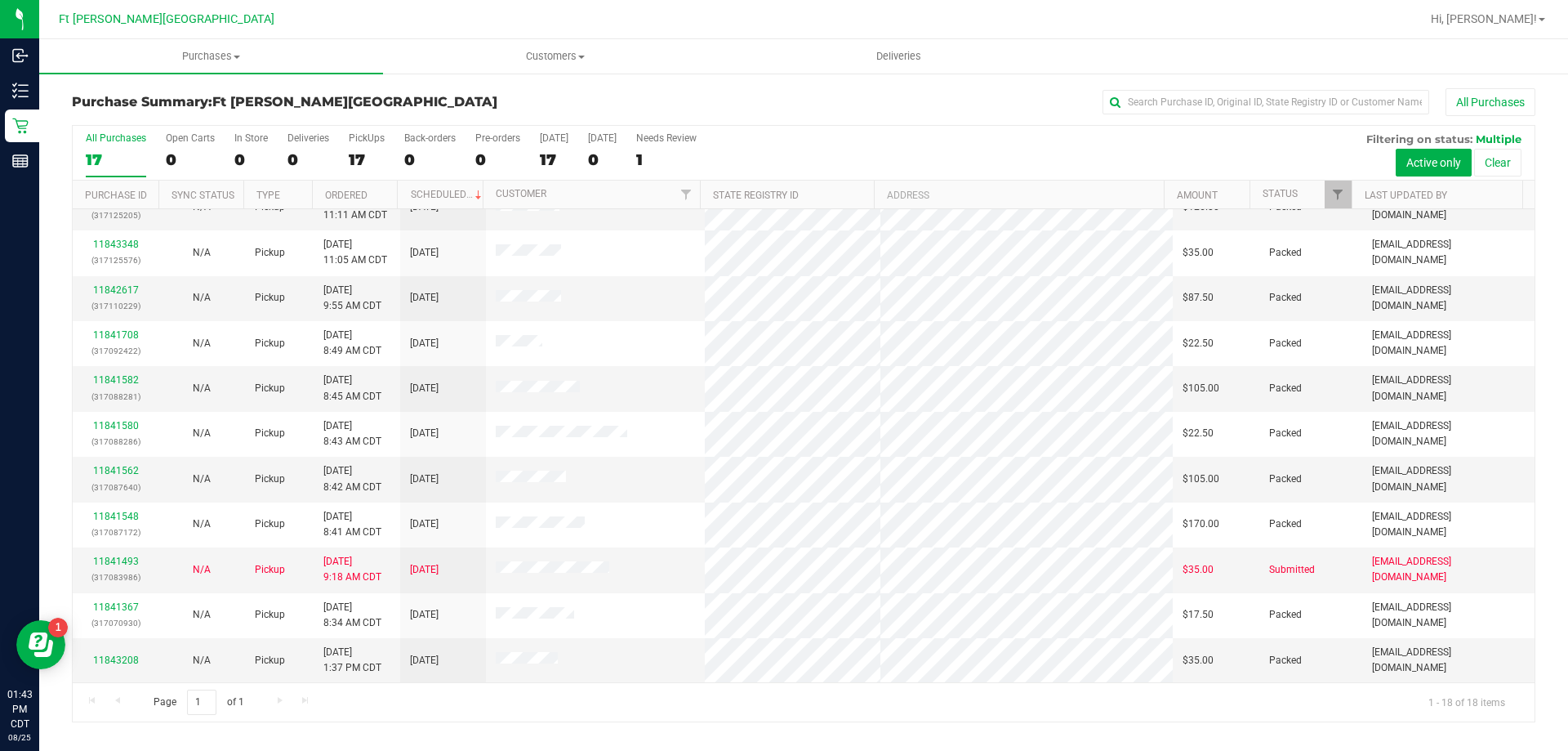
click at [407, 712] on div "Page 1 of 1 1 - 18 of 18 items" at bounding box center [803, 702] width 1461 height 39
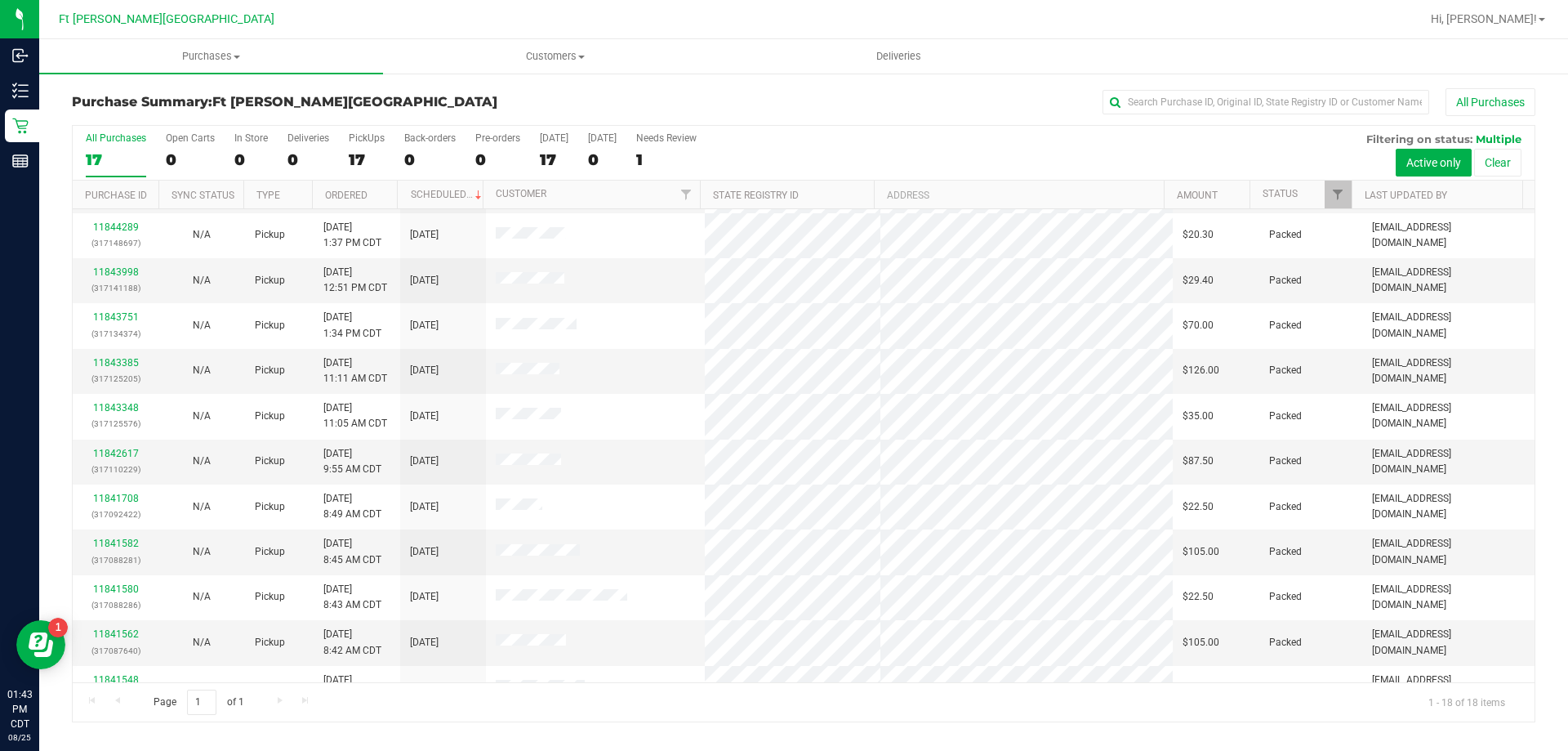
scroll to position [0, 0]
click at [112, 269] on link "11844736" at bounding box center [116, 268] width 46 height 12
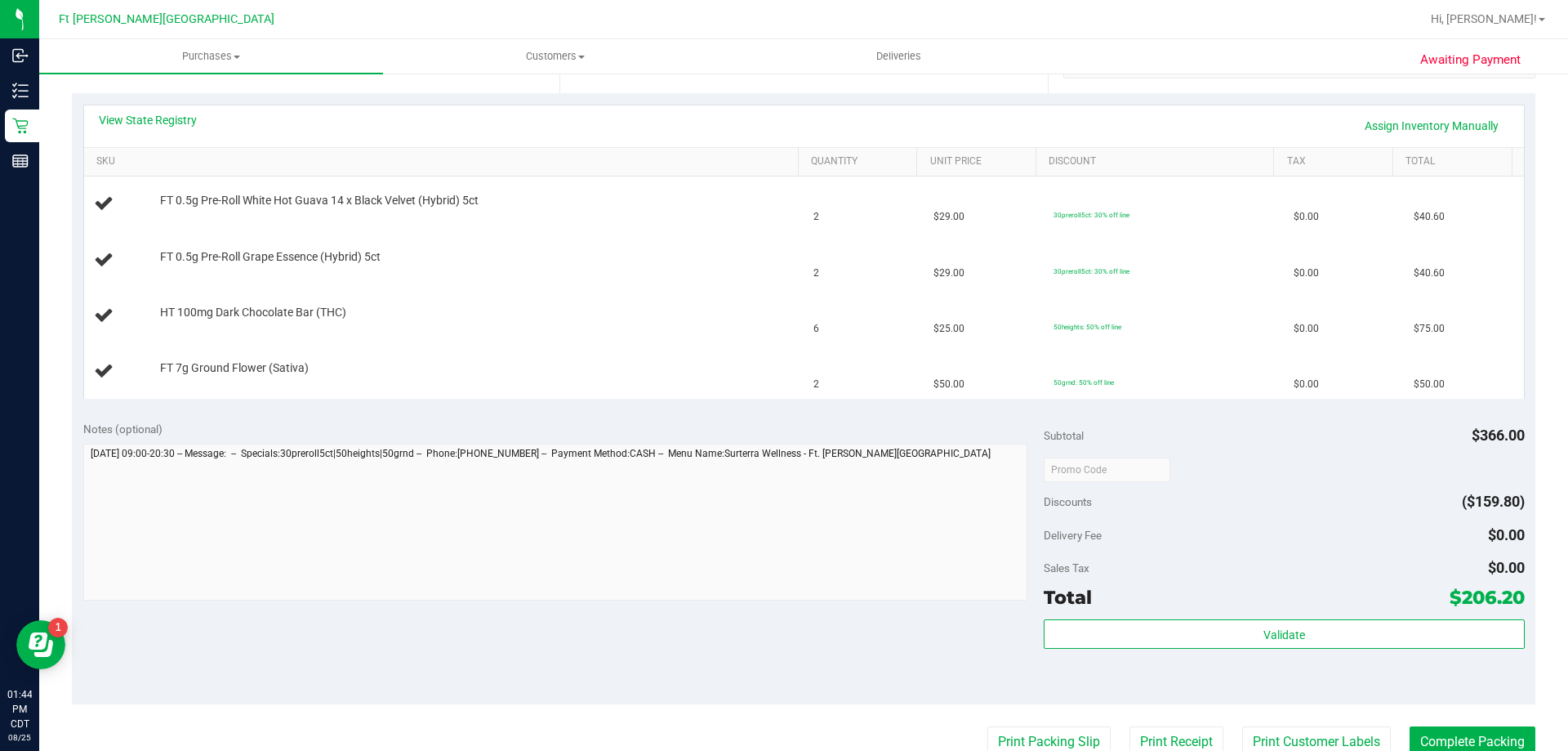
scroll to position [163, 0]
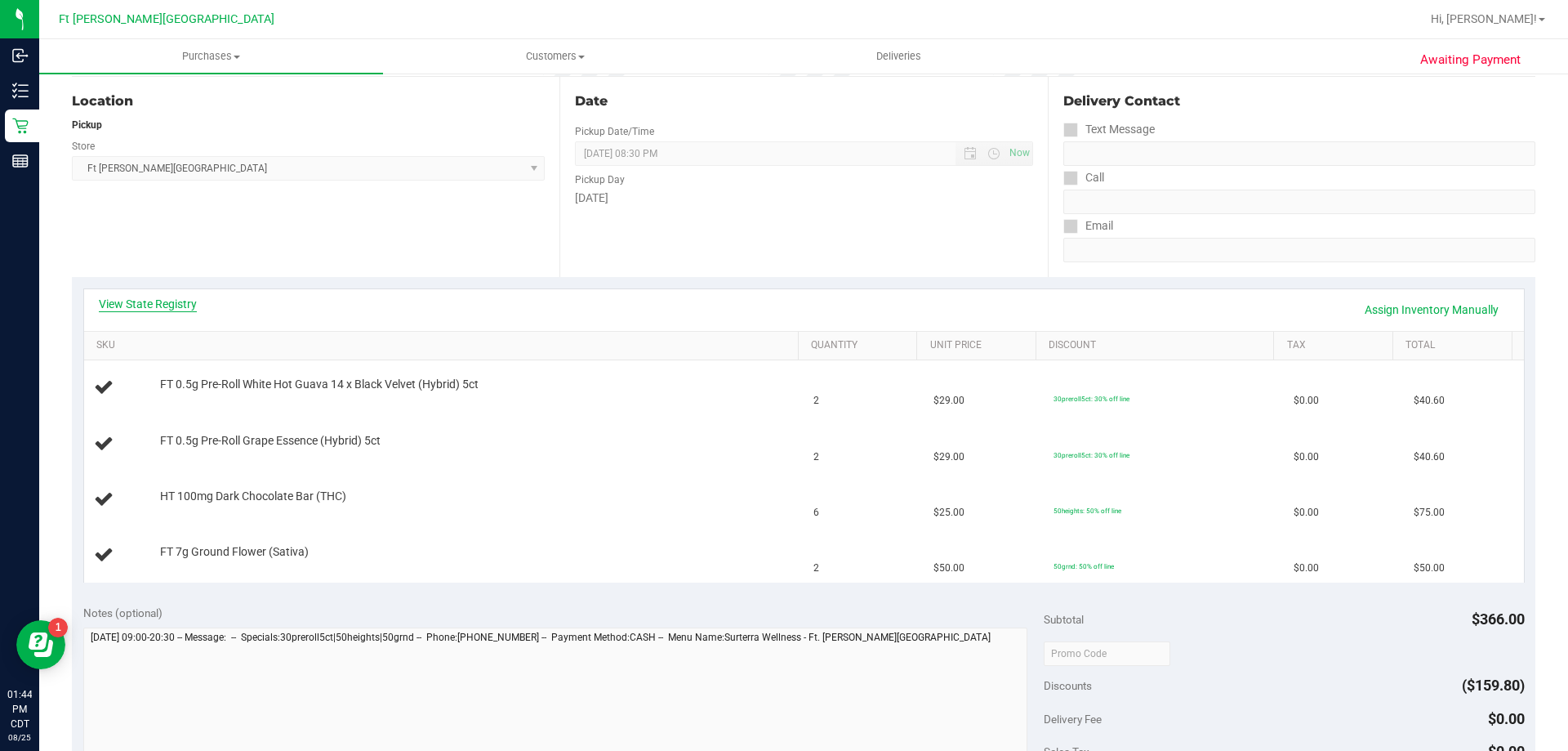
click at [172, 306] on link "View State Registry" at bounding box center [148, 304] width 98 height 16
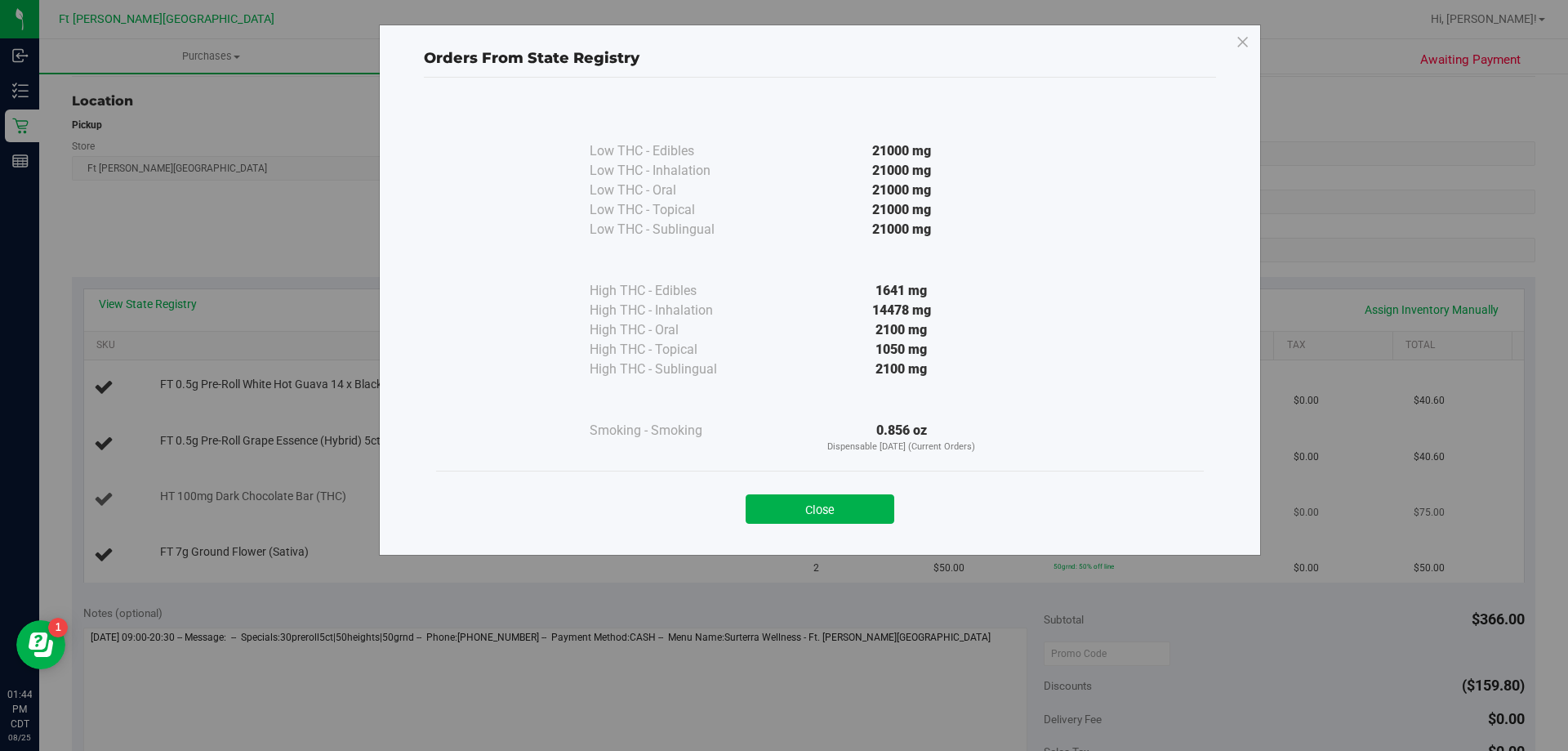
click at [828, 496] on button "Close" at bounding box center [820, 509] width 149 height 30
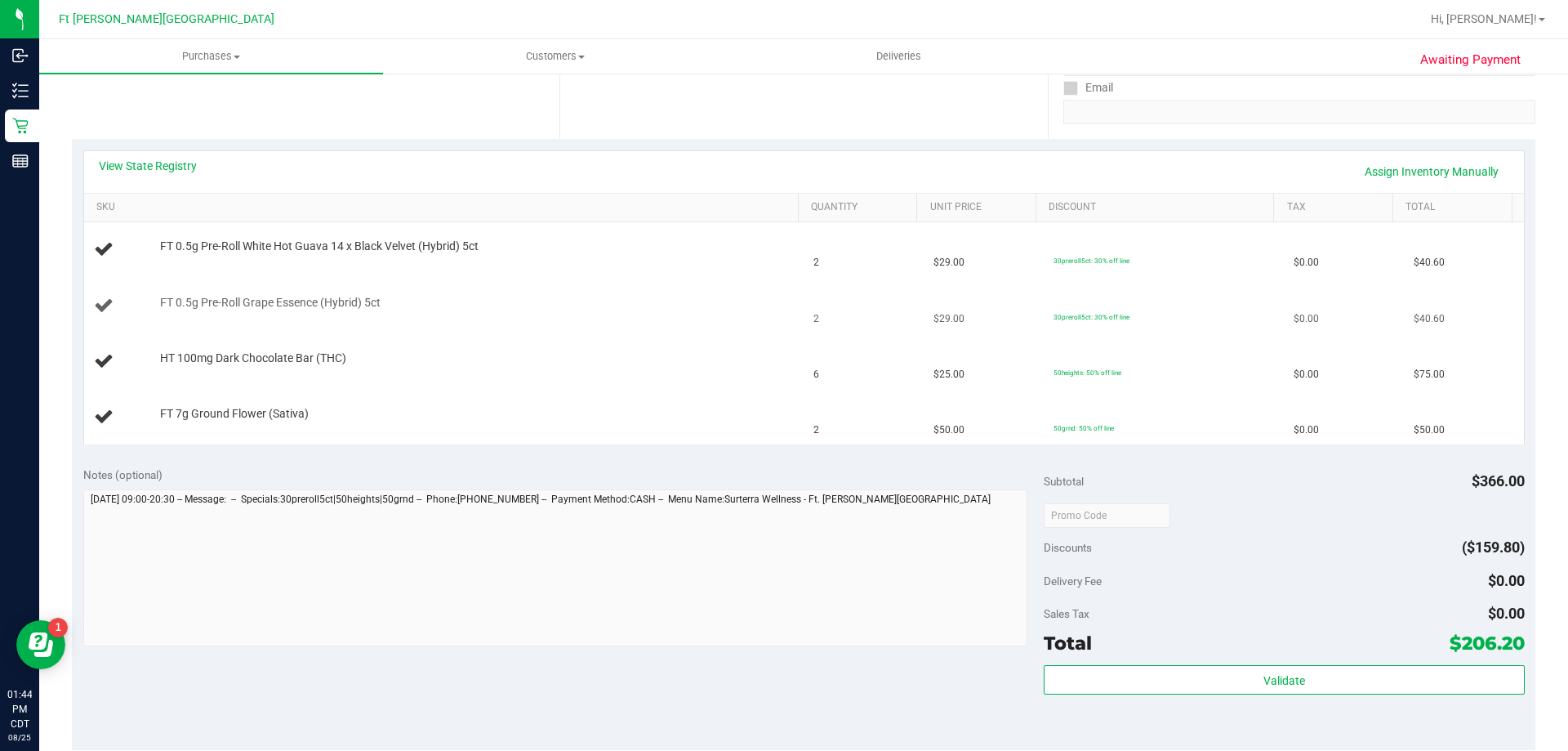
scroll to position [245, 0]
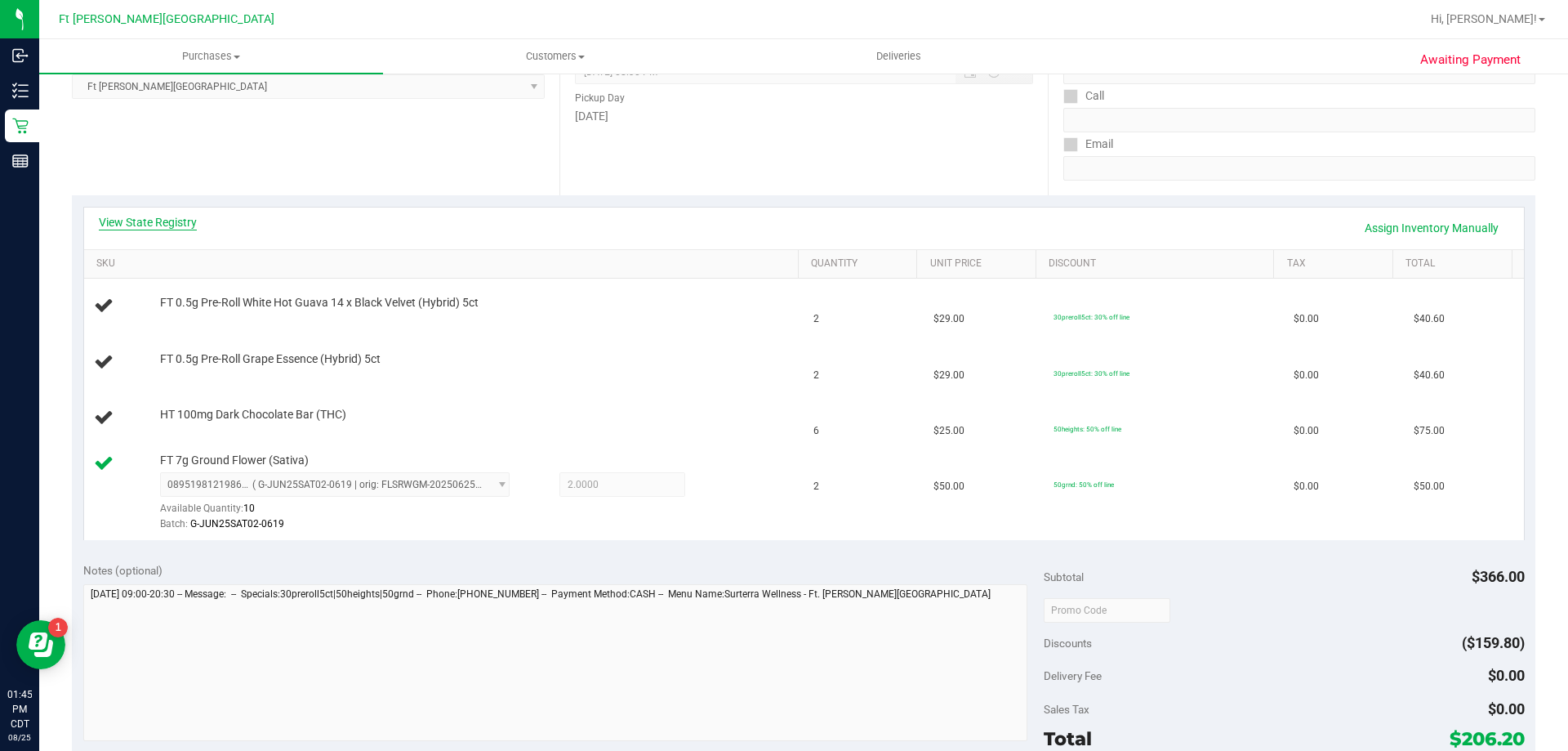
click at [181, 222] on link "View State Registry" at bounding box center [148, 222] width 98 height 16
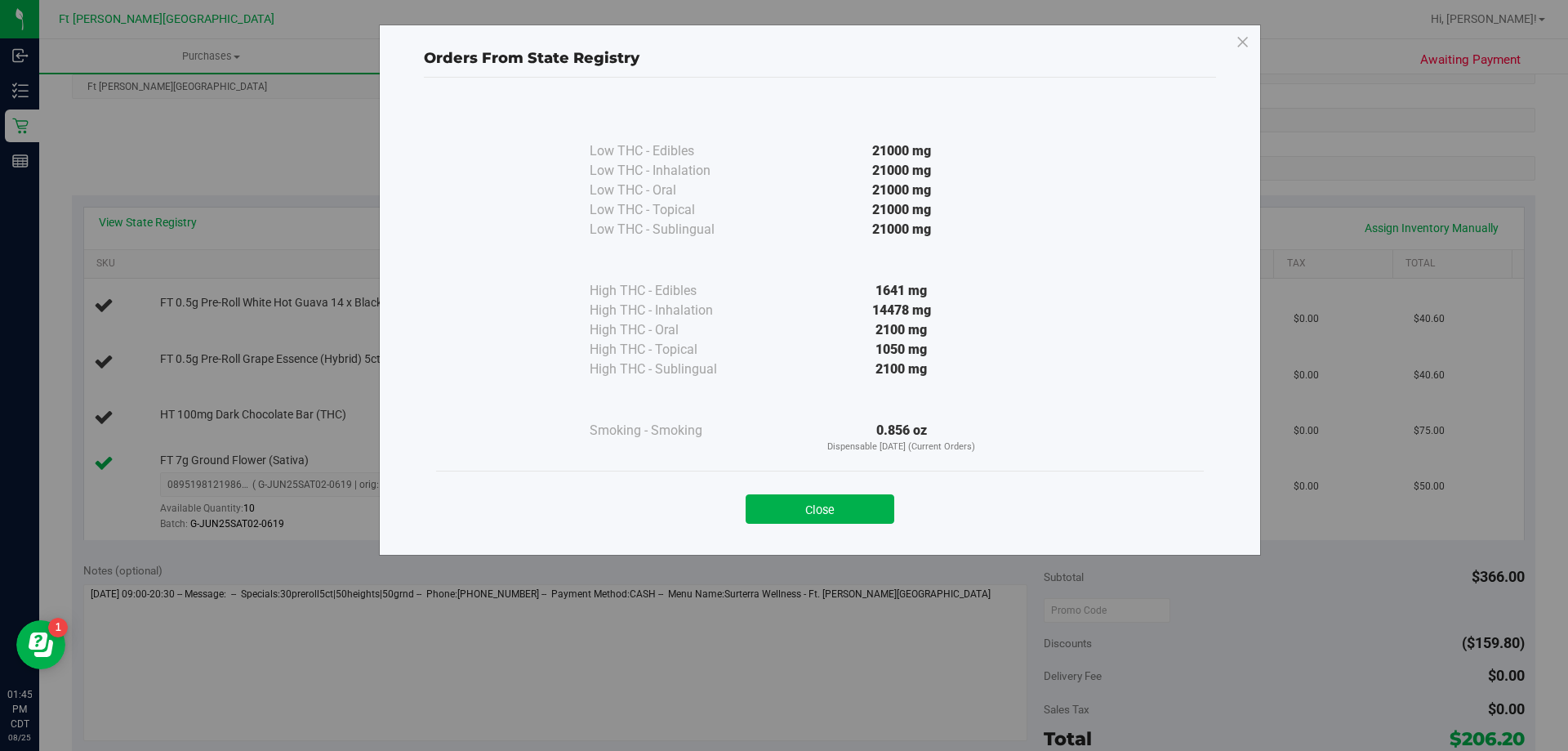
drag, startPoint x: 1313, startPoint y: 248, endPoint x: 1281, endPoint y: -99, distance: 348.5
drag, startPoint x: 1281, startPoint y: -99, endPoint x: 853, endPoint y: 510, distance: 744.4
click at [853, 510] on button "Close" at bounding box center [820, 509] width 149 height 30
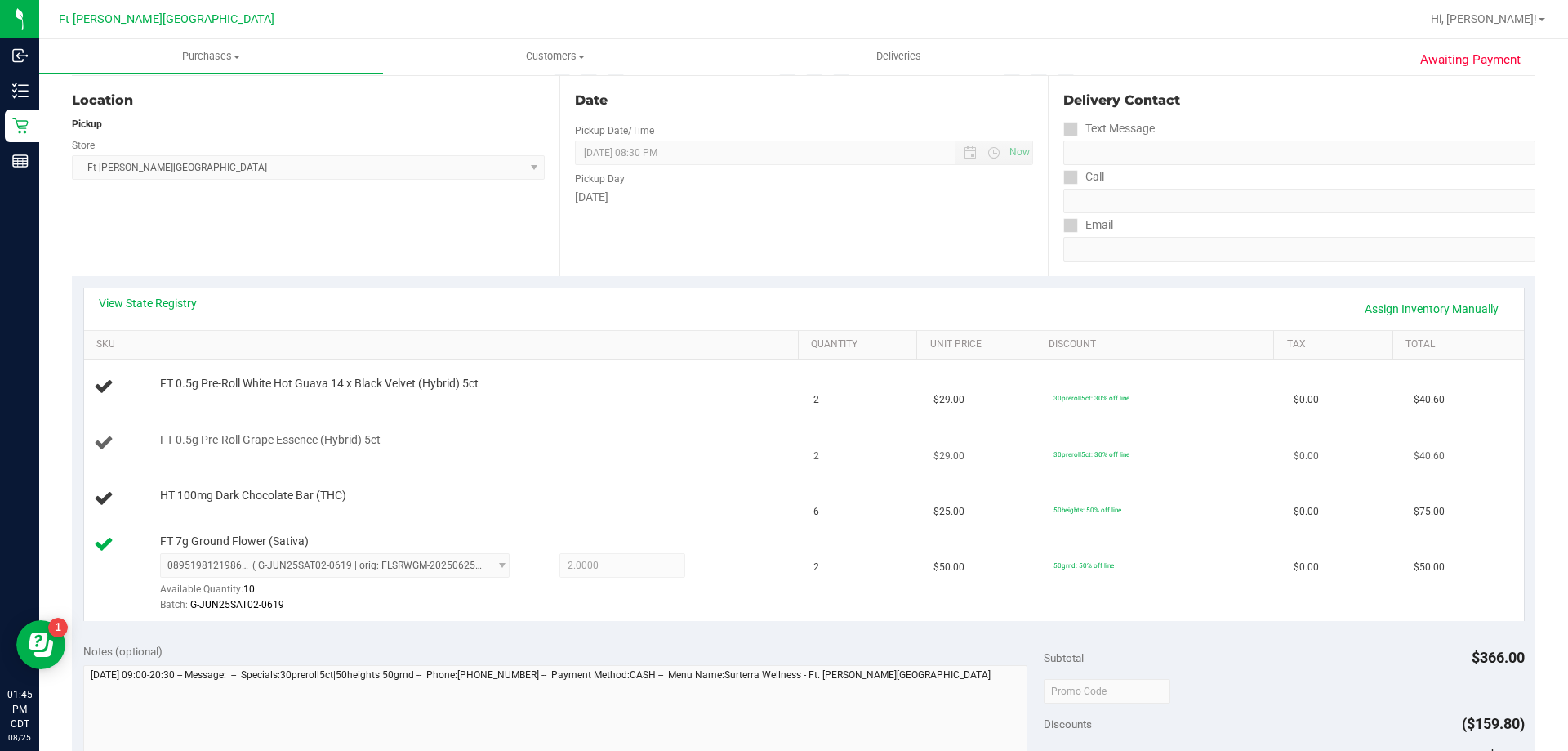
scroll to position [163, 0]
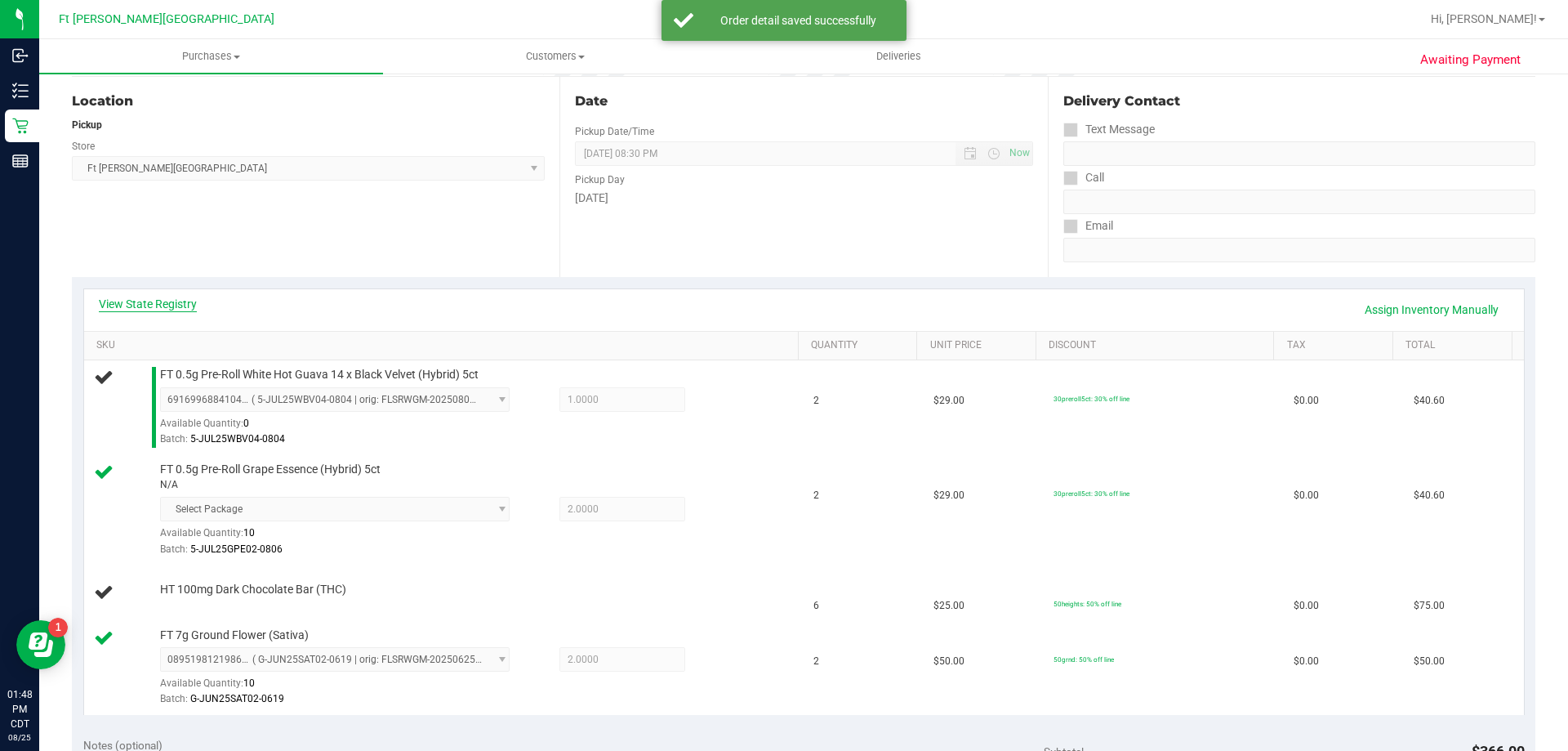
click at [188, 307] on link "View State Registry" at bounding box center [148, 304] width 98 height 16
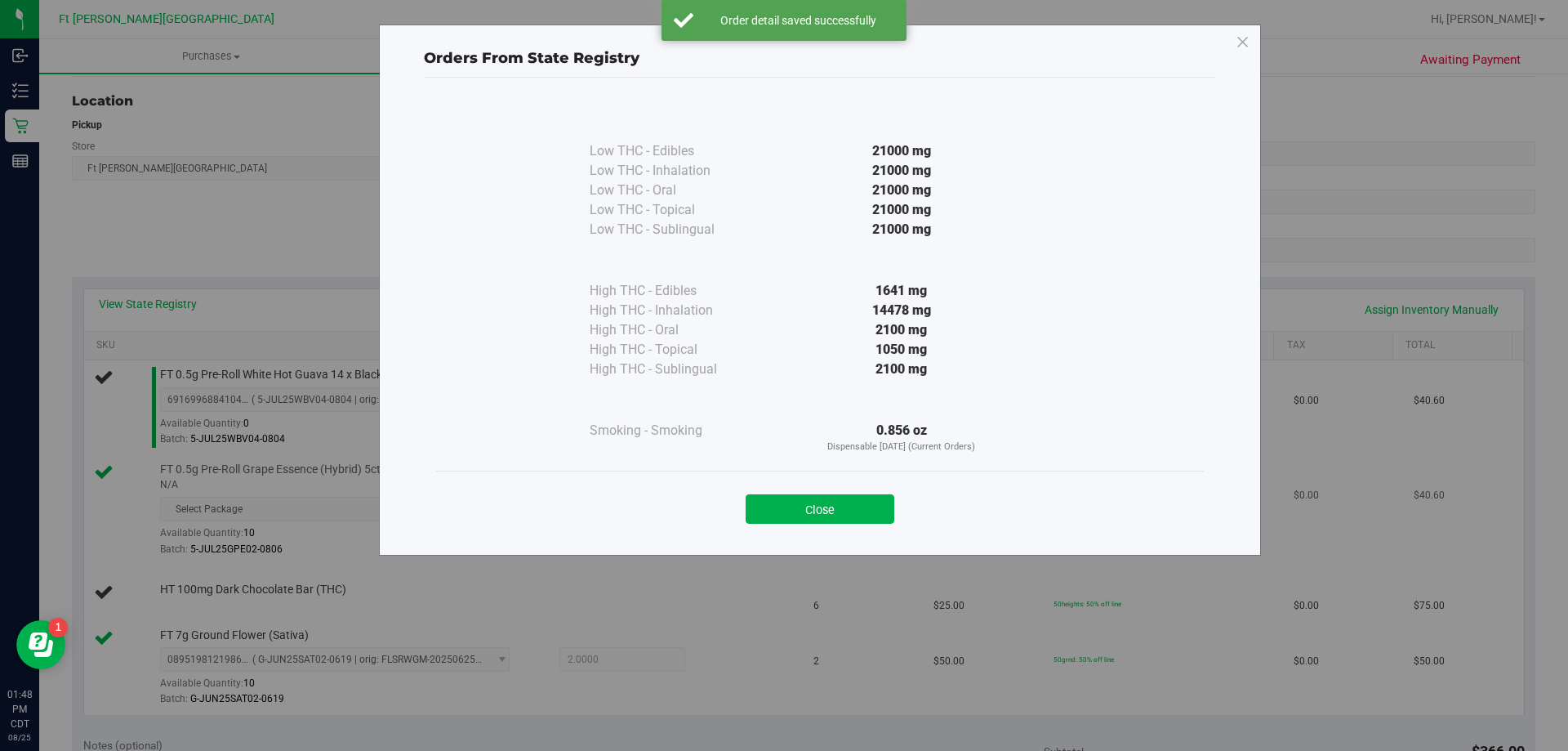
click at [839, 519] on button "Close" at bounding box center [820, 509] width 149 height 30
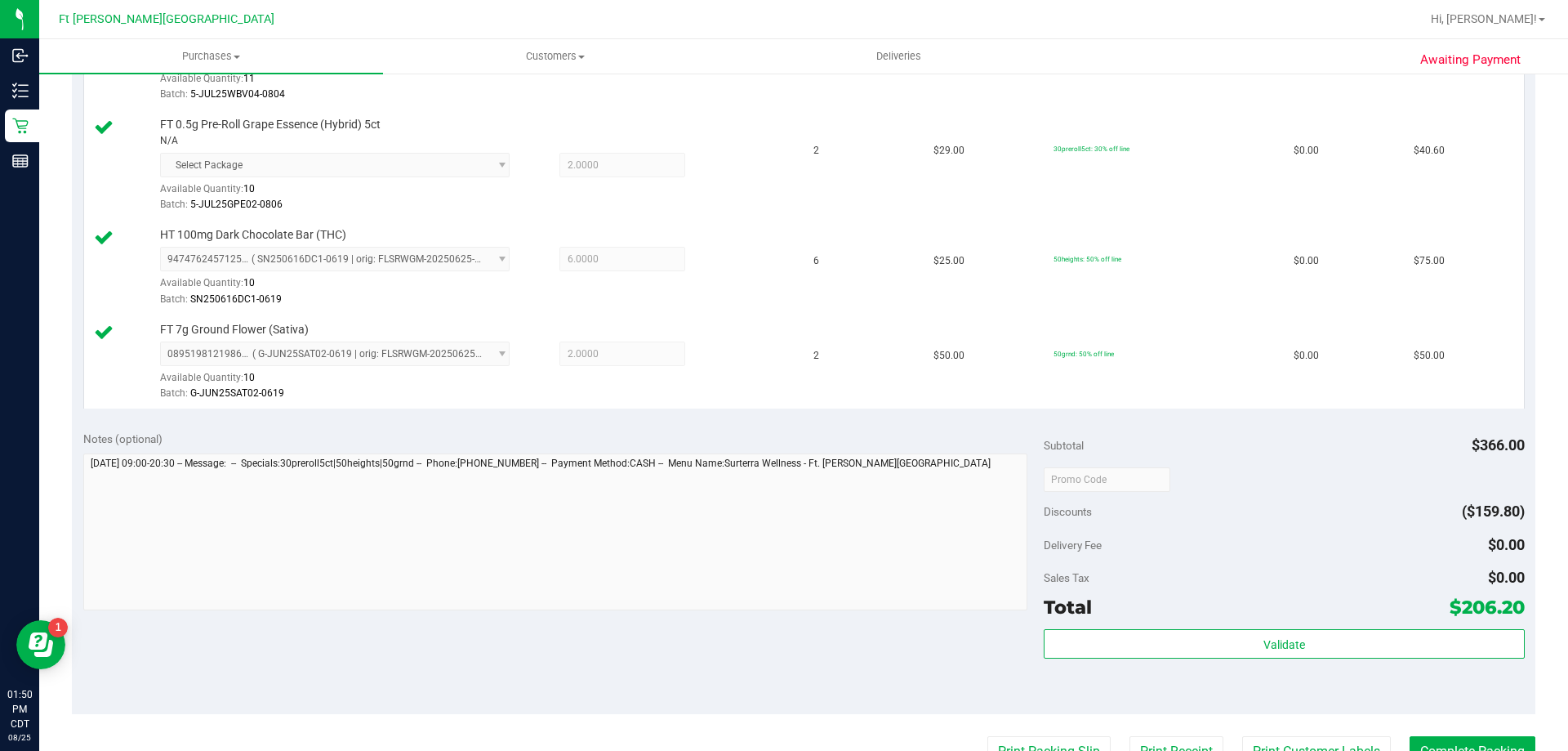
scroll to position [817, 0]
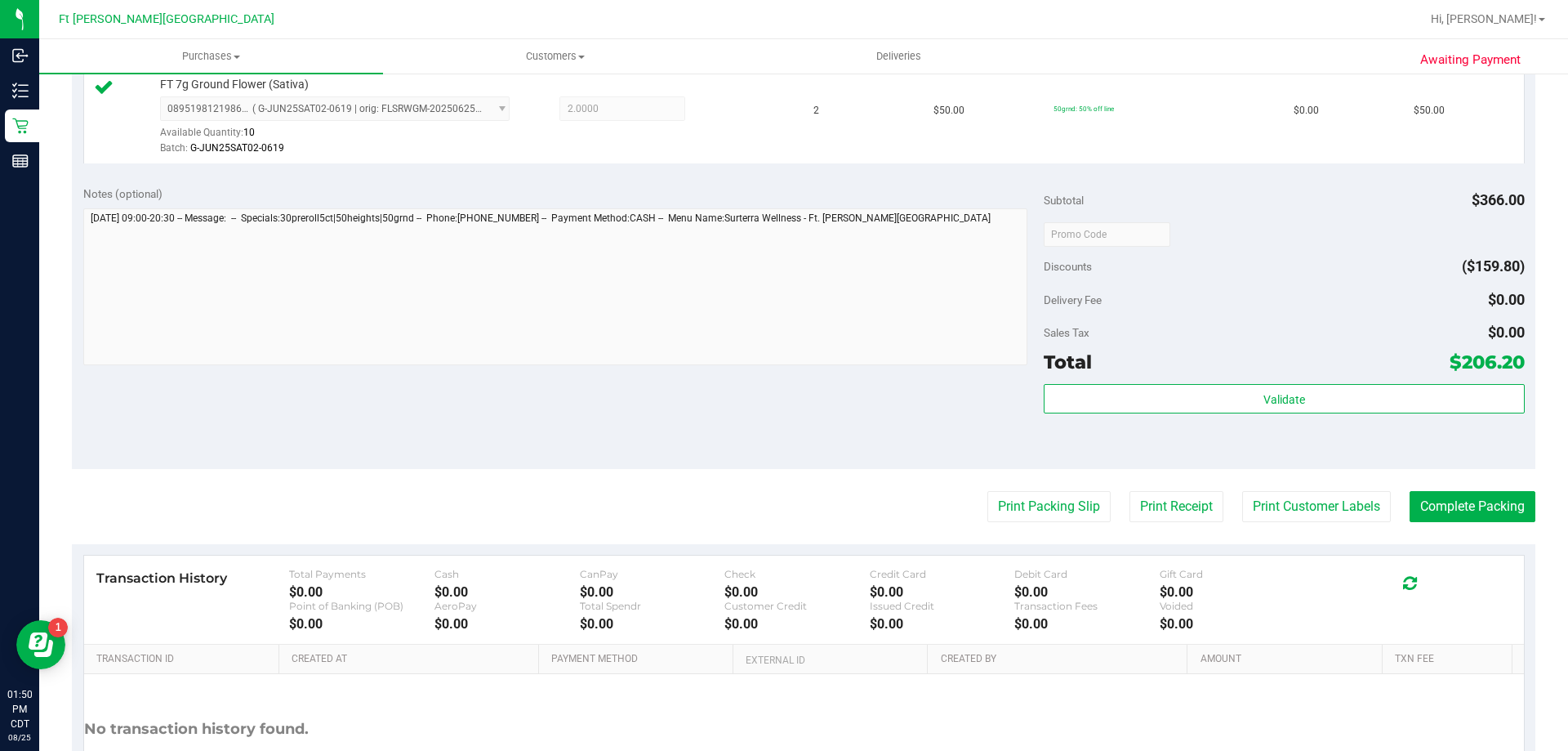
click at [1218, 382] on div "Subtotal $366.00 Discounts ($159.80) Delivery Fee $0.00 Sales Tax $0.00 Total $…" at bounding box center [1284, 321] width 480 height 272
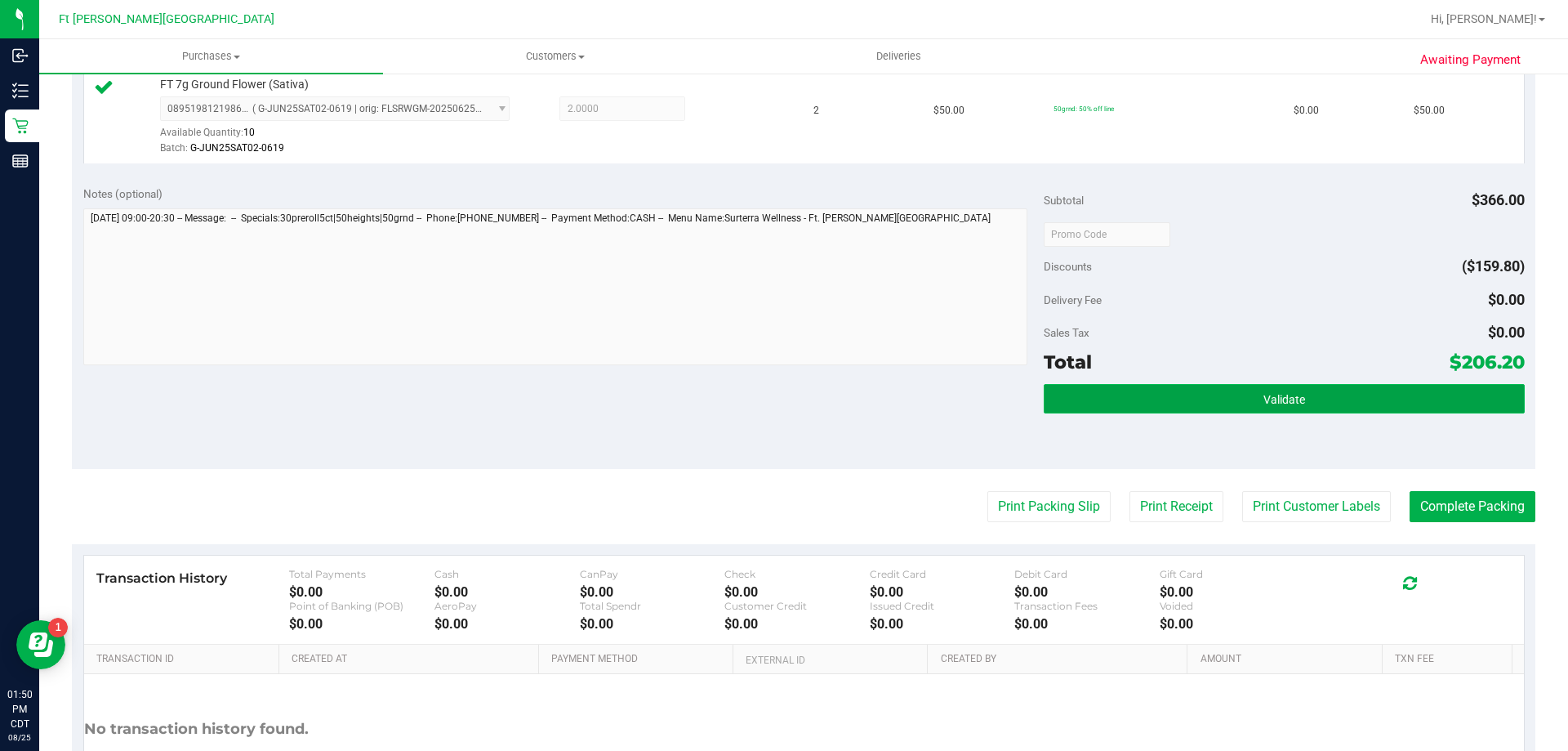
click at [1221, 400] on button "Validate" at bounding box center [1284, 398] width 480 height 30
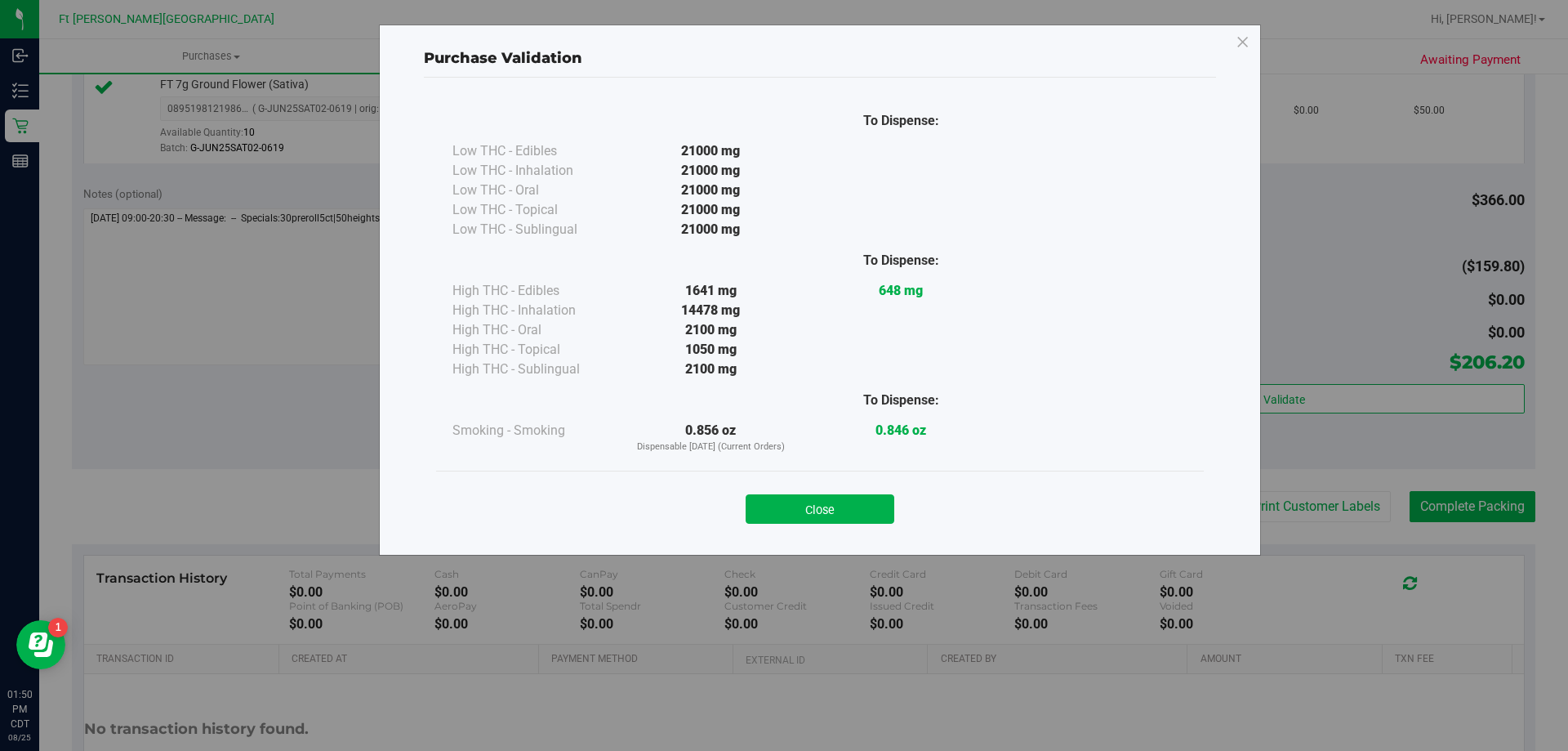
click at [821, 519] on button "Close" at bounding box center [820, 509] width 149 height 30
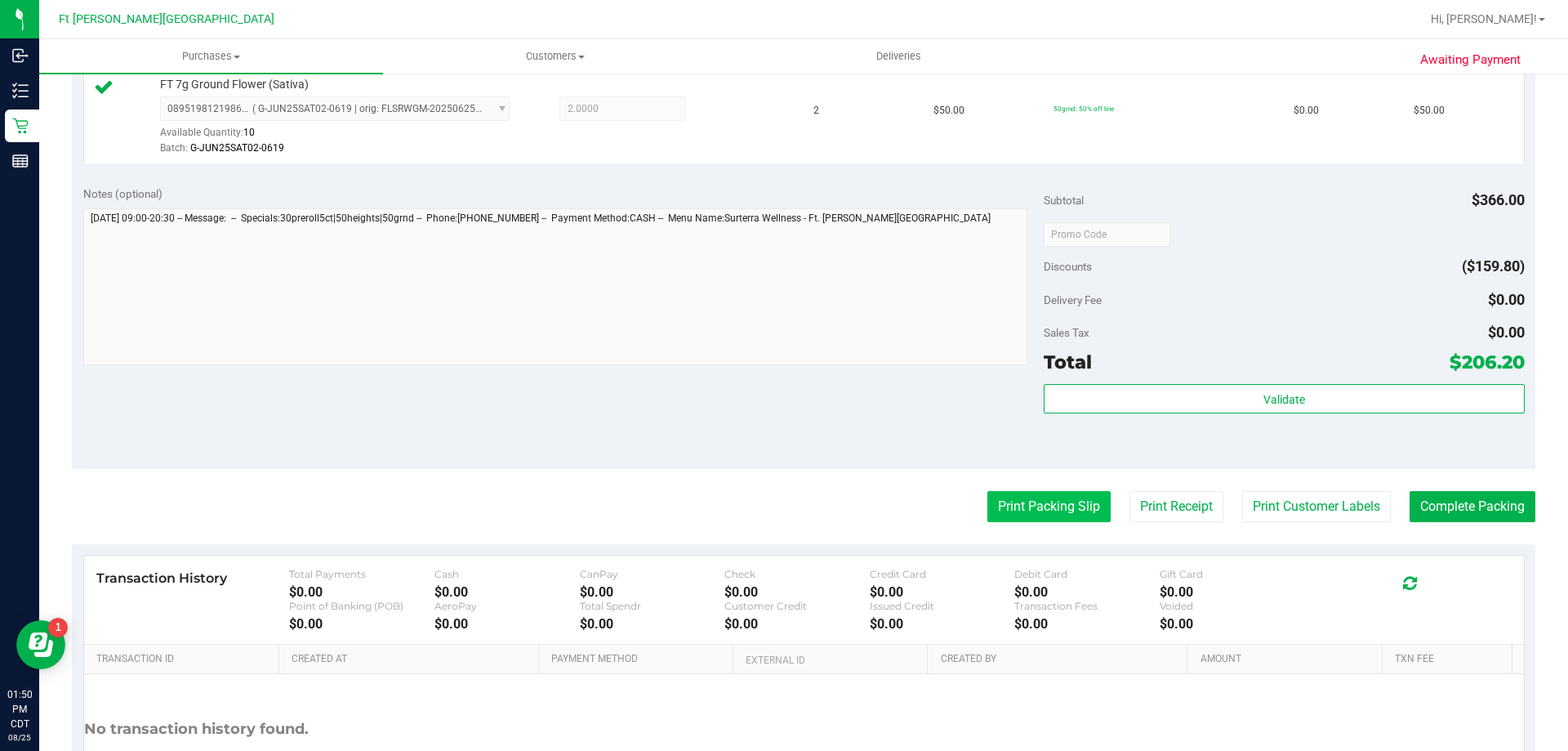
click at [1052, 511] on button "Print Packing Slip" at bounding box center [1049, 507] width 123 height 31
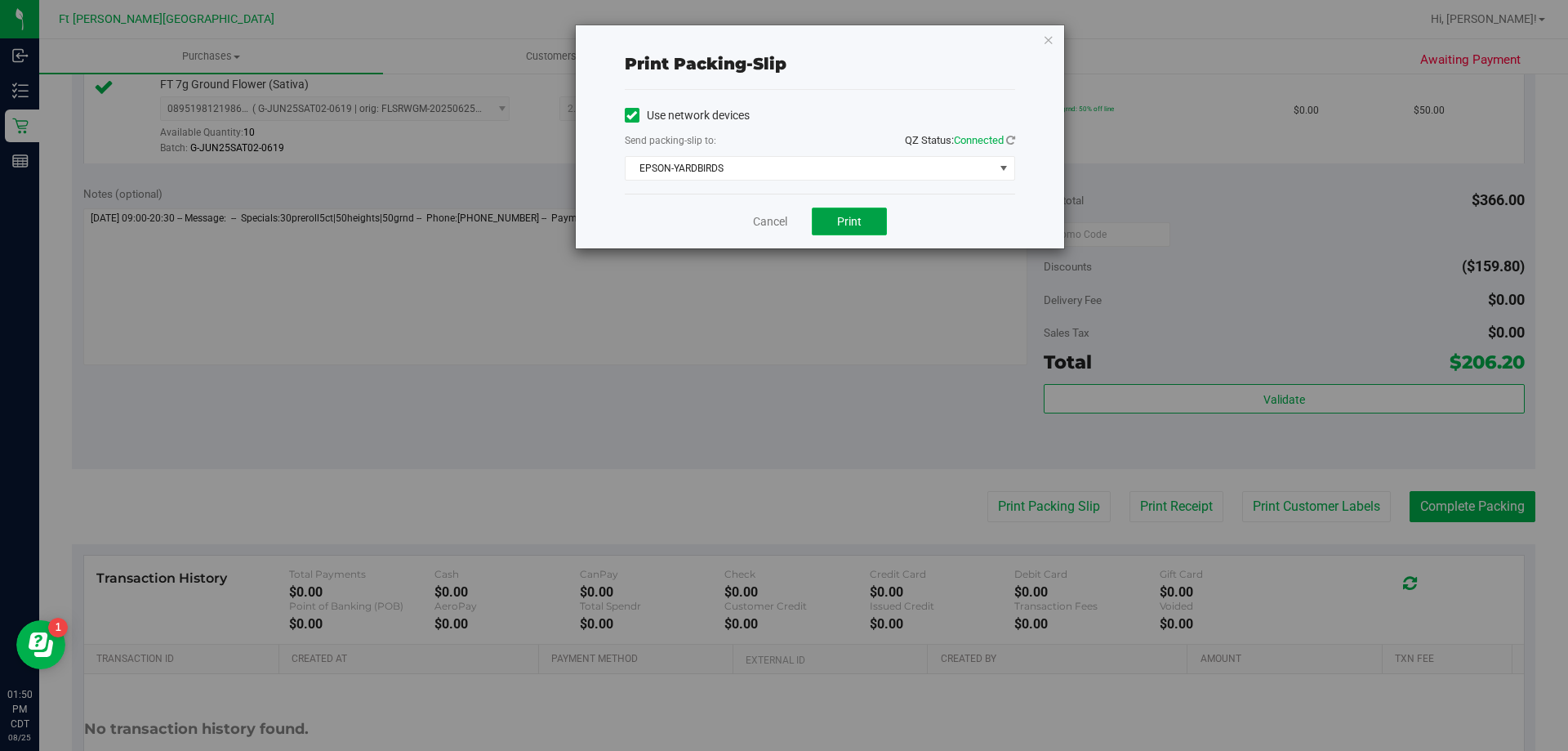
click at [856, 217] on span "Print" at bounding box center [849, 221] width 25 height 13
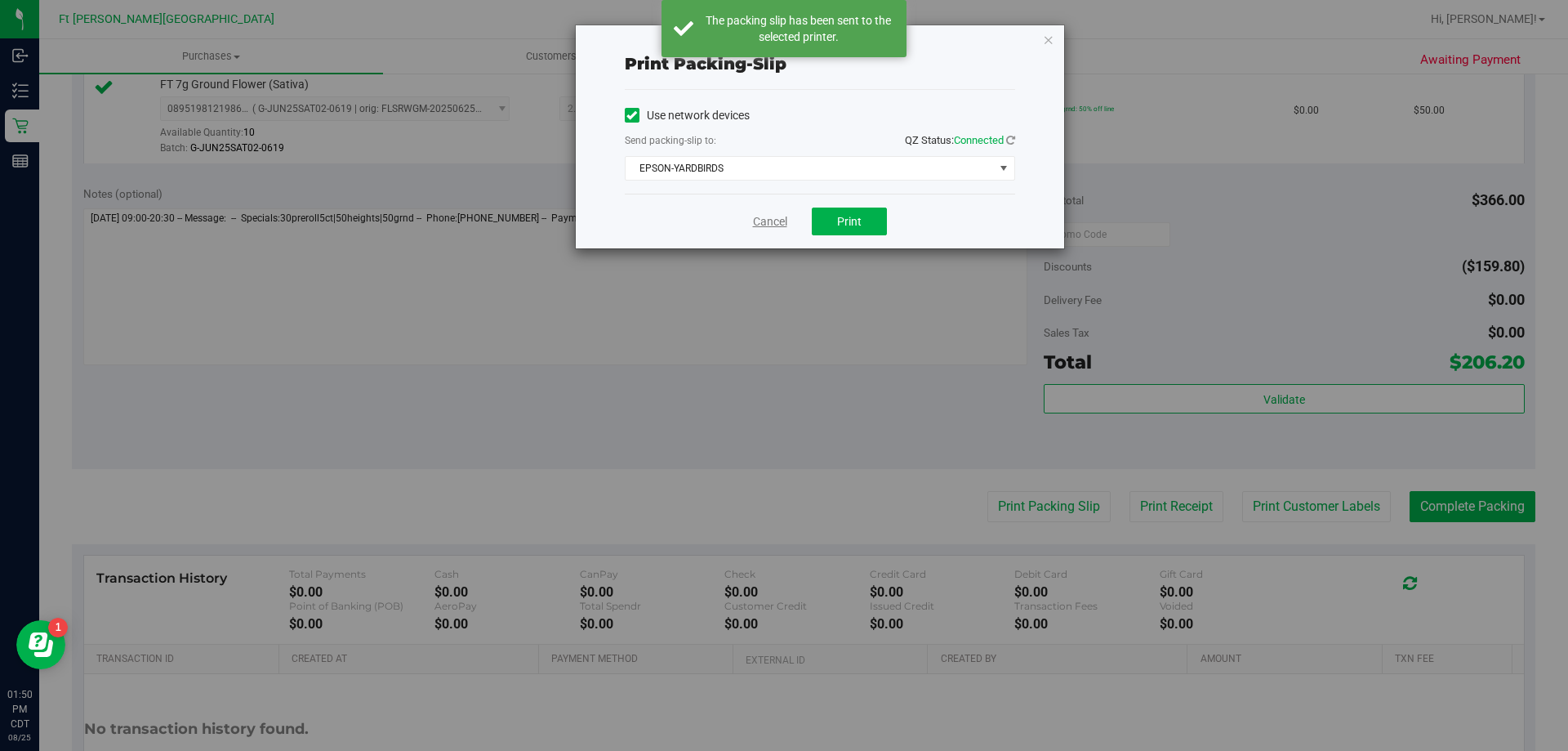
click at [776, 222] on link "Cancel" at bounding box center [770, 222] width 35 height 17
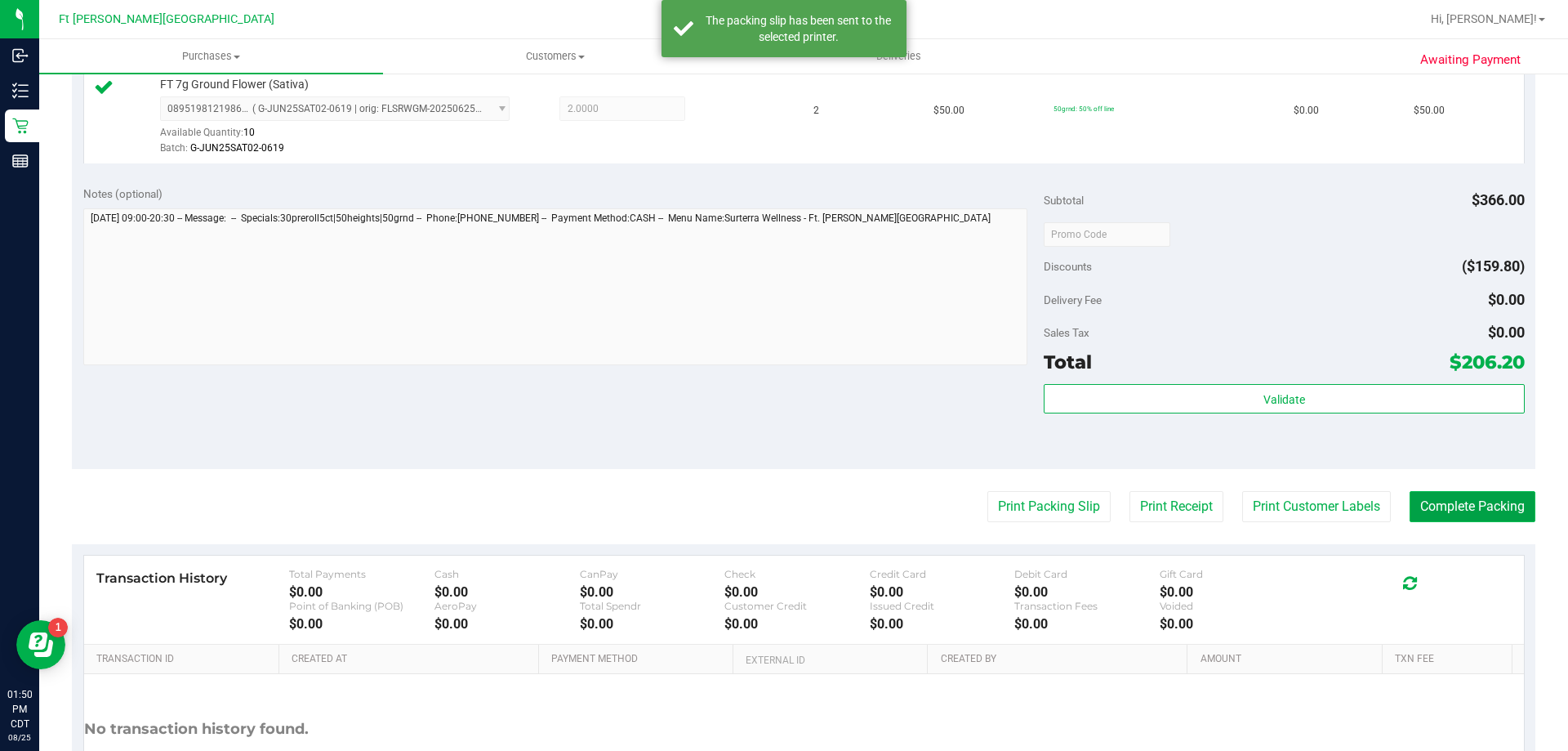
click at [1475, 519] on button "Complete Packing" at bounding box center [1472, 507] width 126 height 31
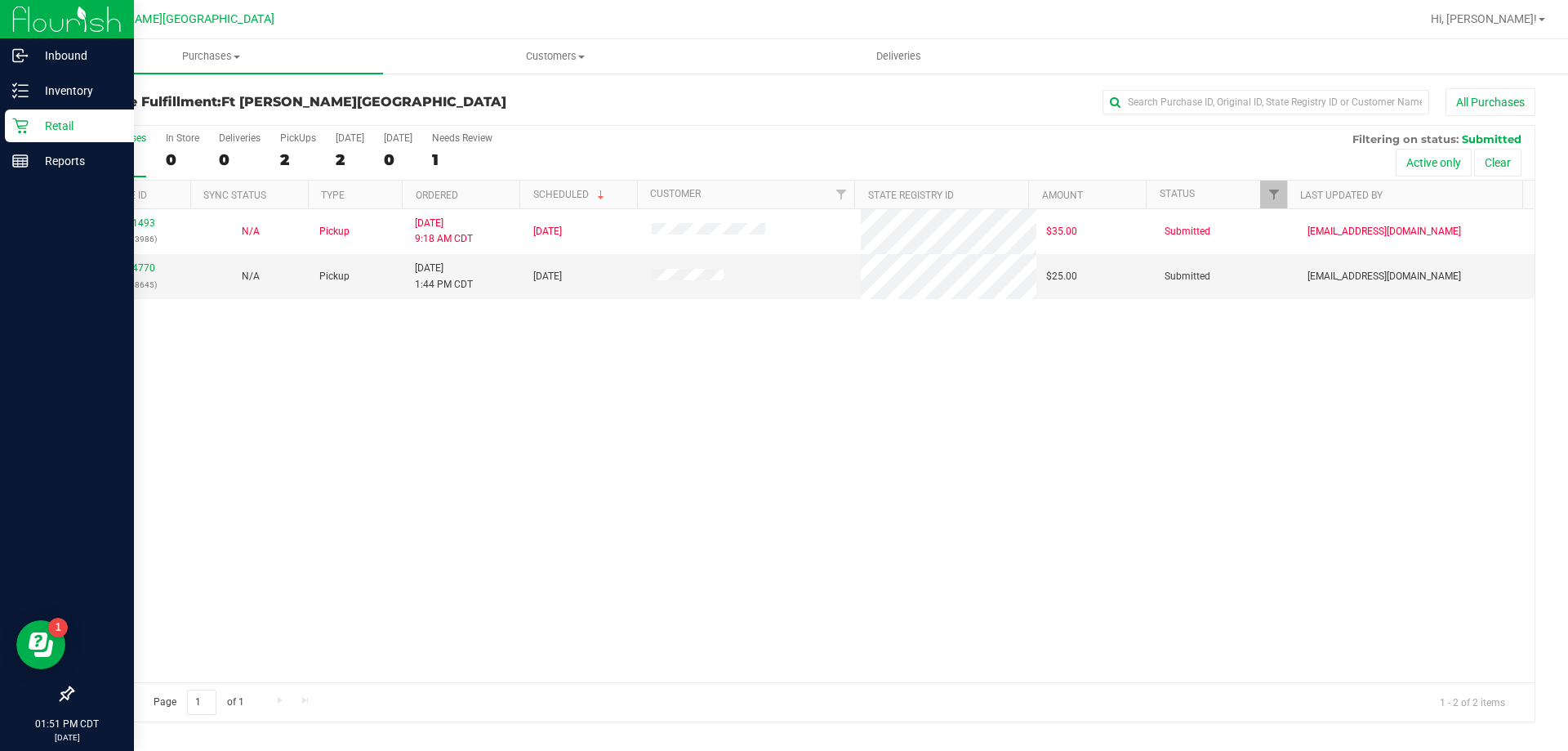
click at [19, 132] on icon at bounding box center [19, 126] width 15 height 15
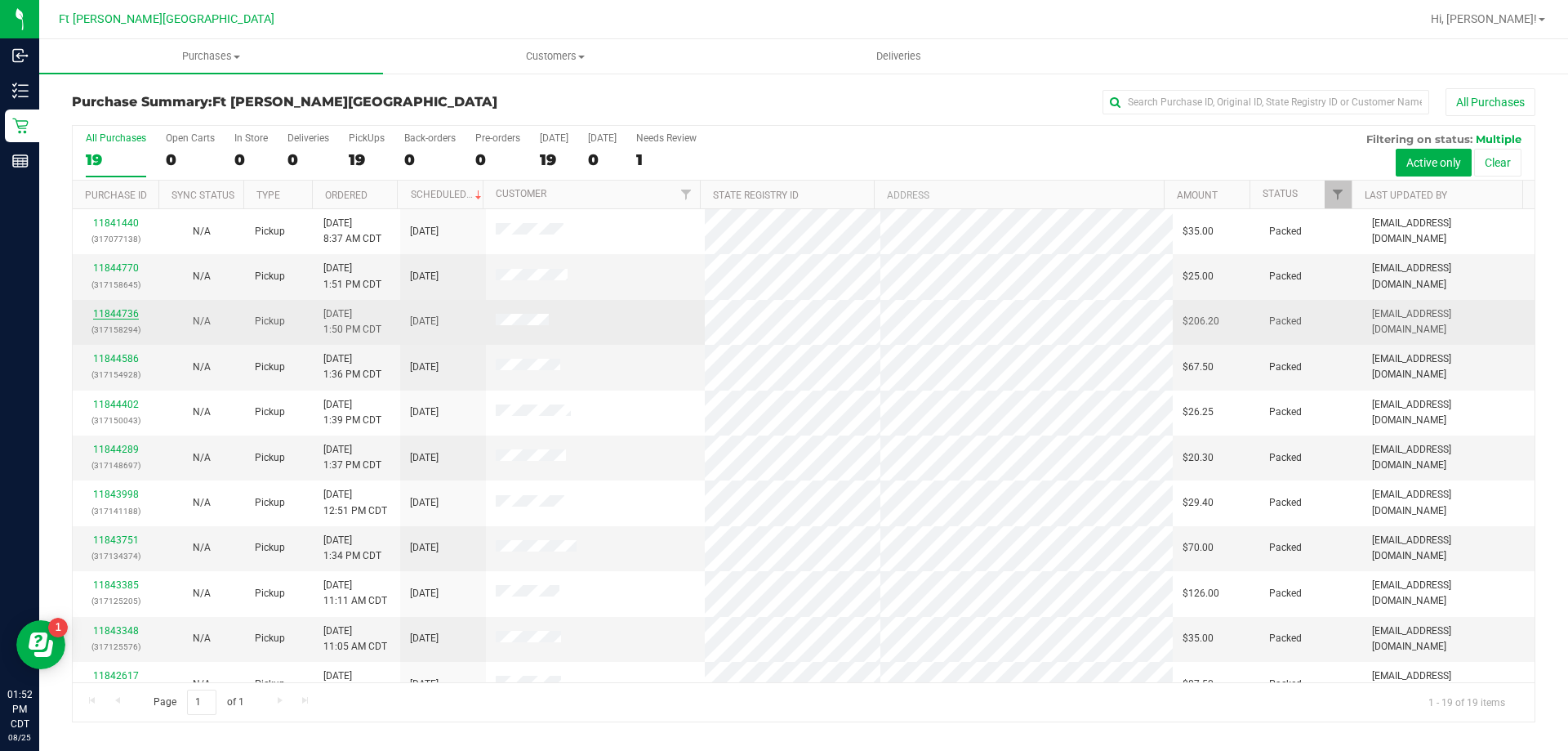
click at [126, 314] on link "11844736" at bounding box center [116, 314] width 46 height 12
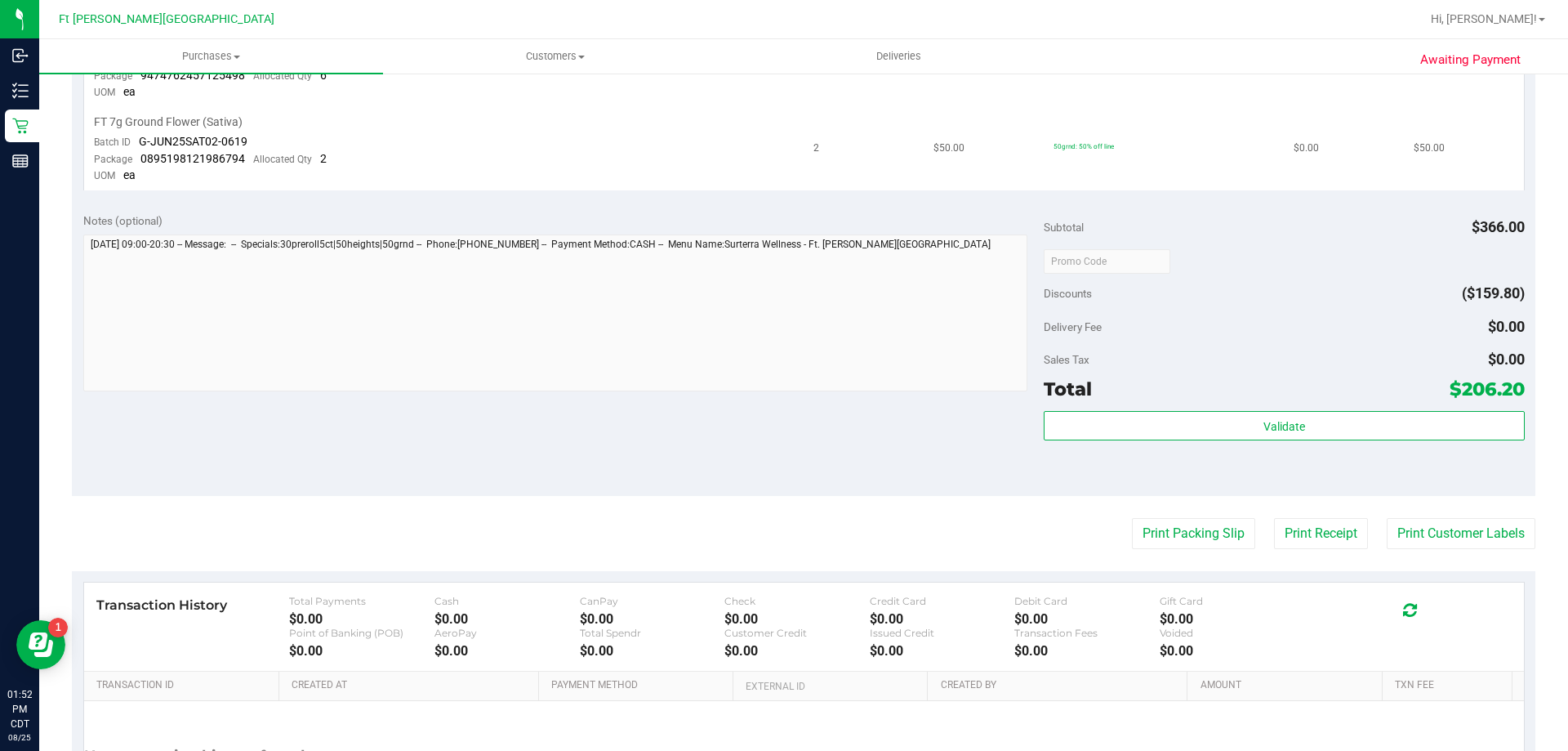
scroll to position [529, 0]
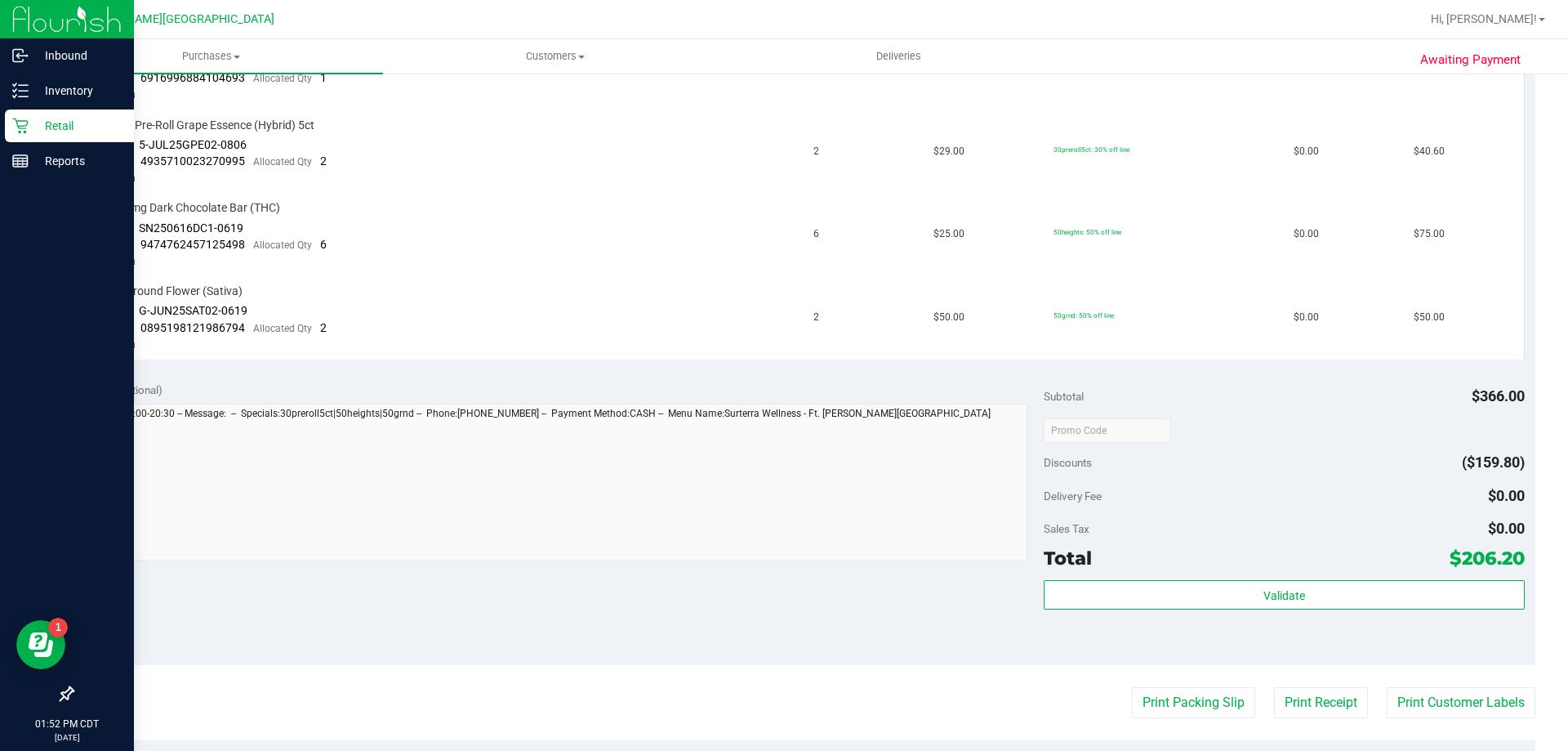
click at [52, 118] on p "Retail" at bounding box center [78, 125] width 98 height 19
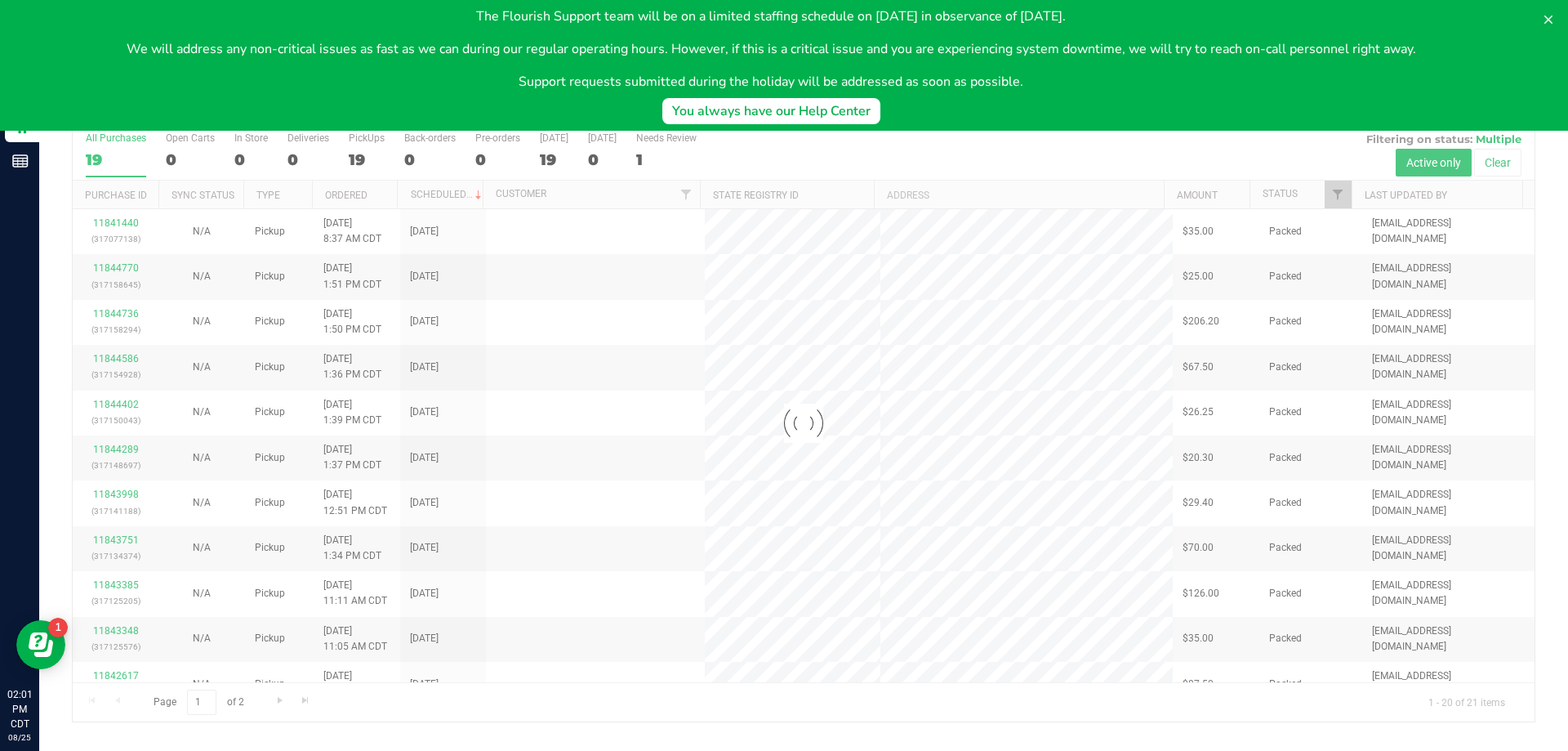
click at [36, 124] on body "The Flourish Support team will be on a limited staffing schedule on [DATE] in o…" at bounding box center [784, 65] width 1568 height 131
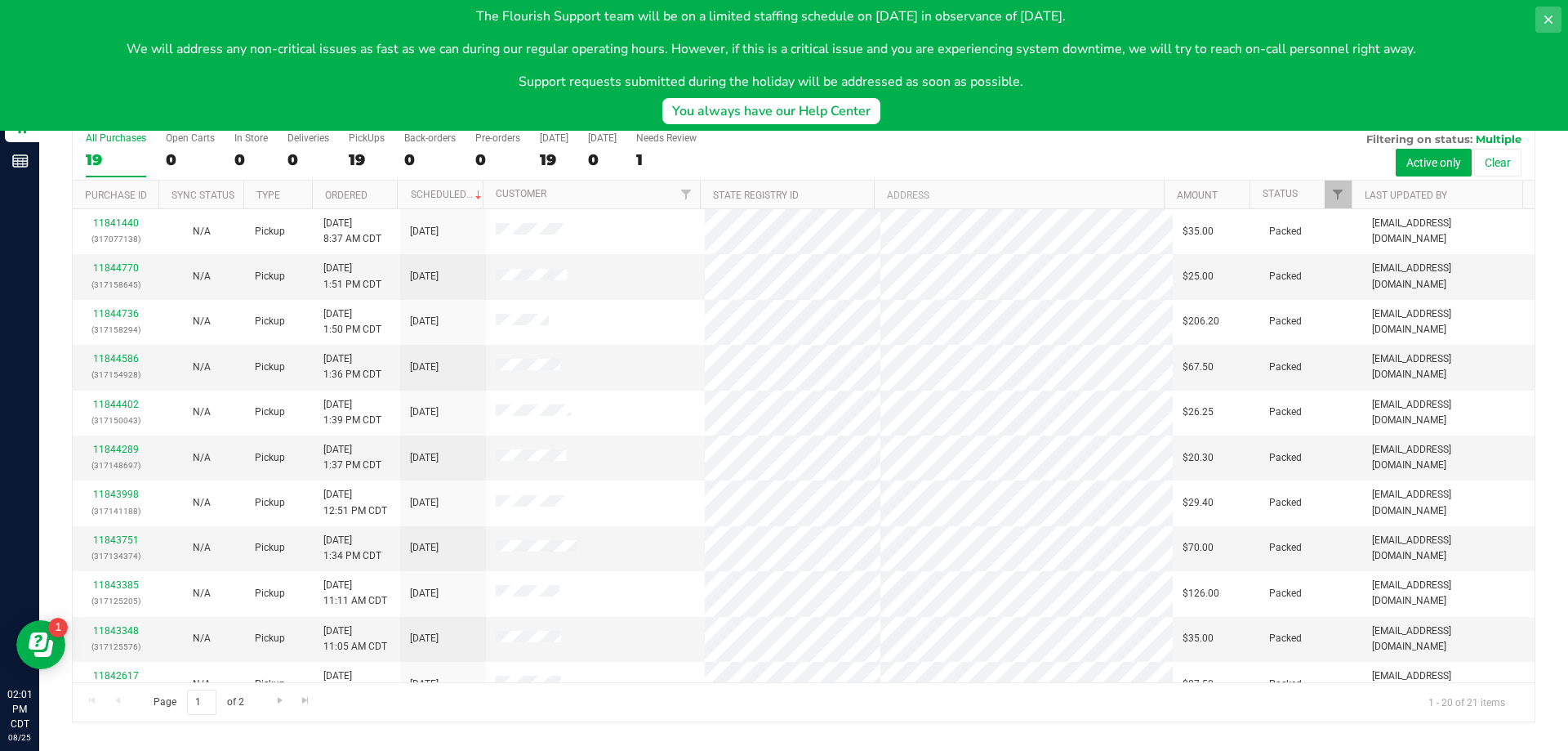
click at [1542, 17] on icon at bounding box center [1548, 19] width 13 height 13
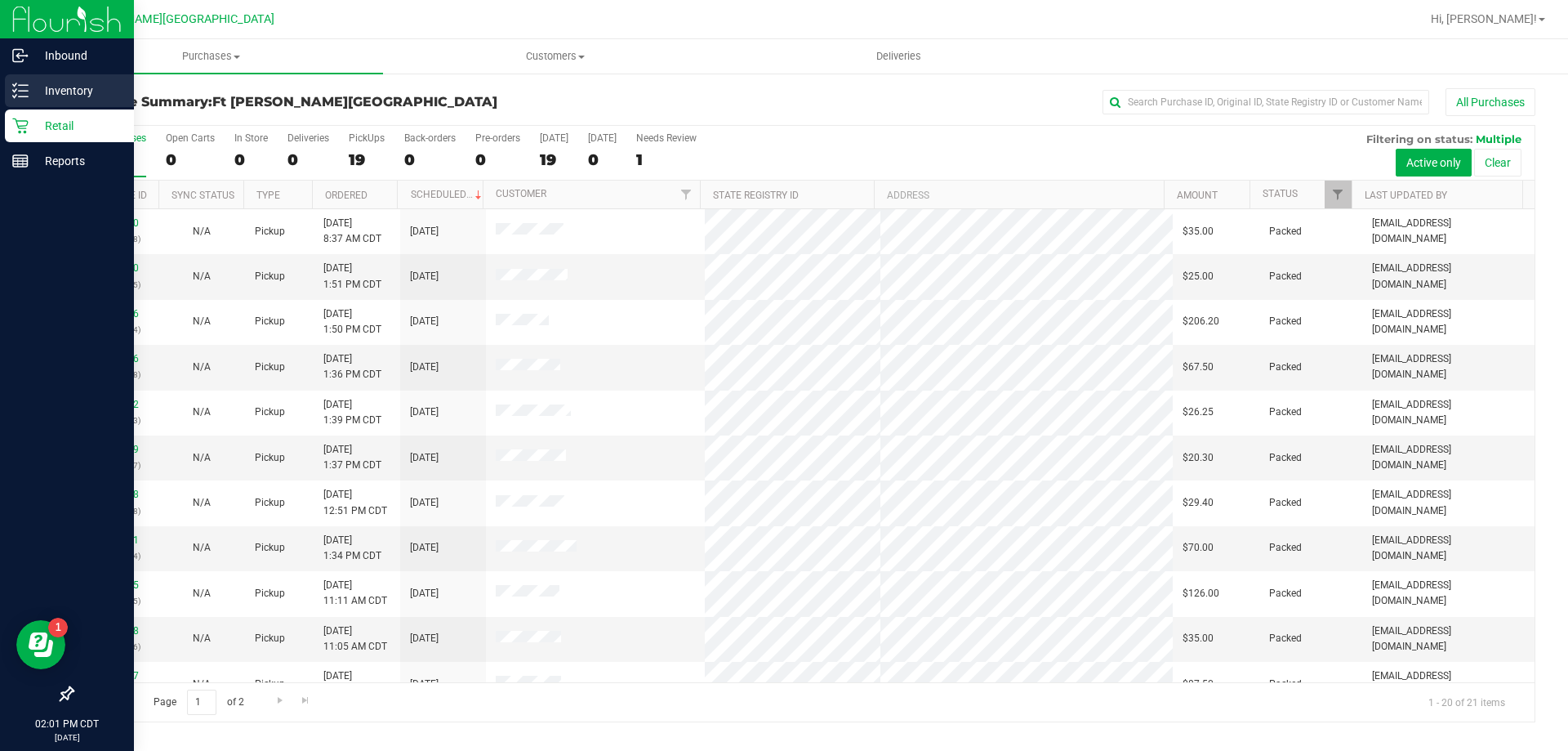
click at [82, 81] on p "Inventory" at bounding box center [78, 90] width 98 height 19
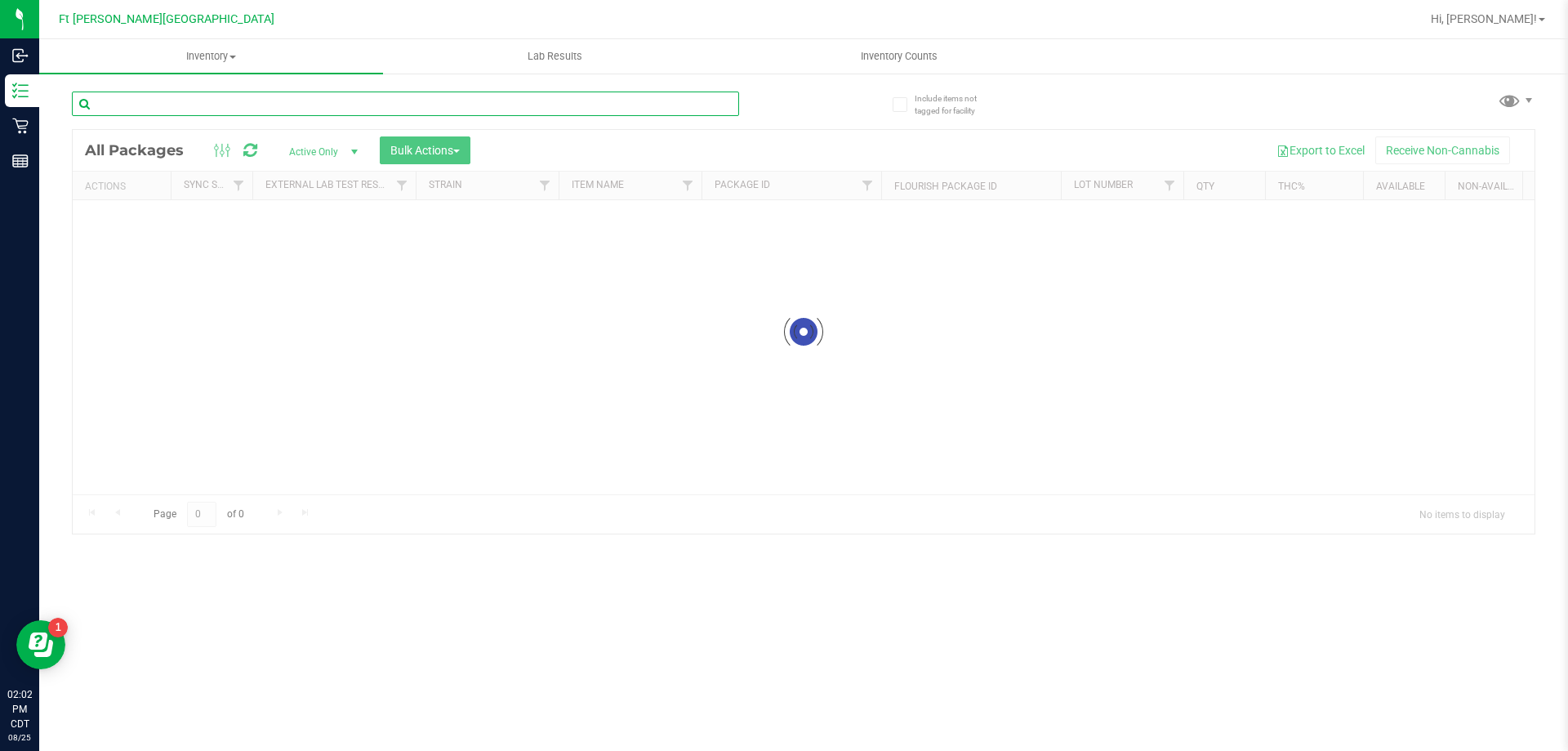
click at [238, 107] on div "Inventory All packages All inventory Waste log Create inventory Lab Results Inv…" at bounding box center [803, 395] width 1529 height 712
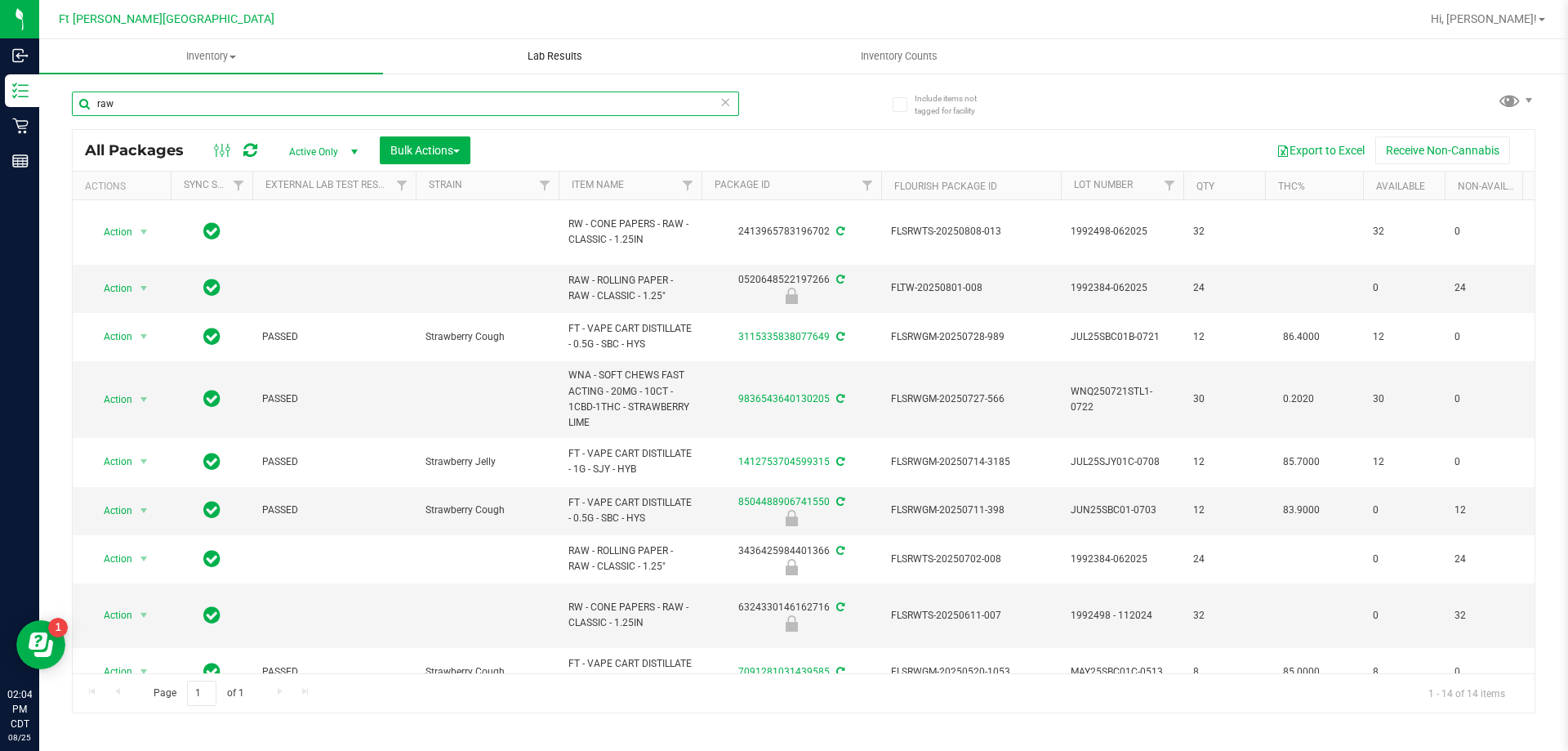
type input "raw"
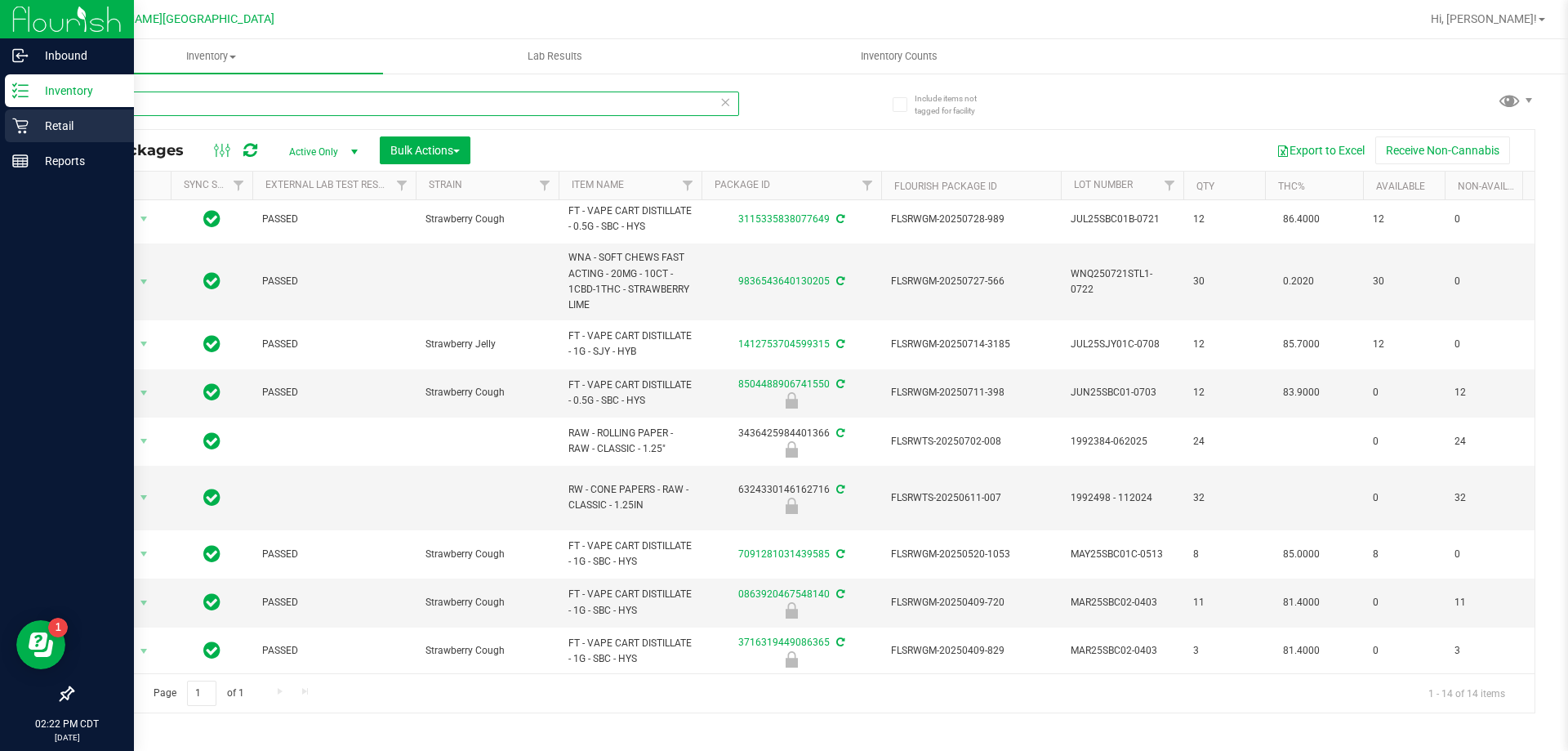
scroll to position [309, 0]
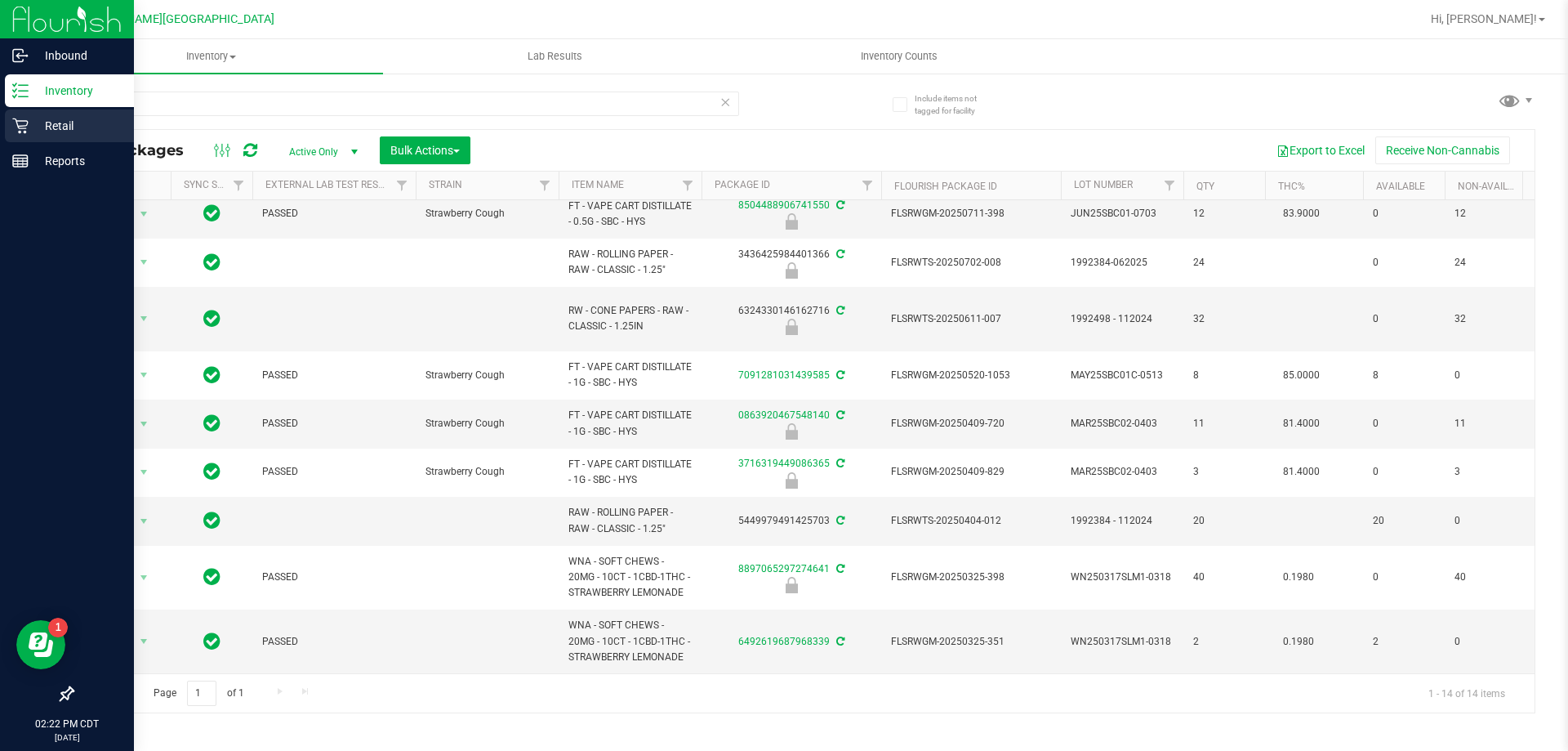
click at [38, 133] on p "Retail" at bounding box center [78, 125] width 98 height 19
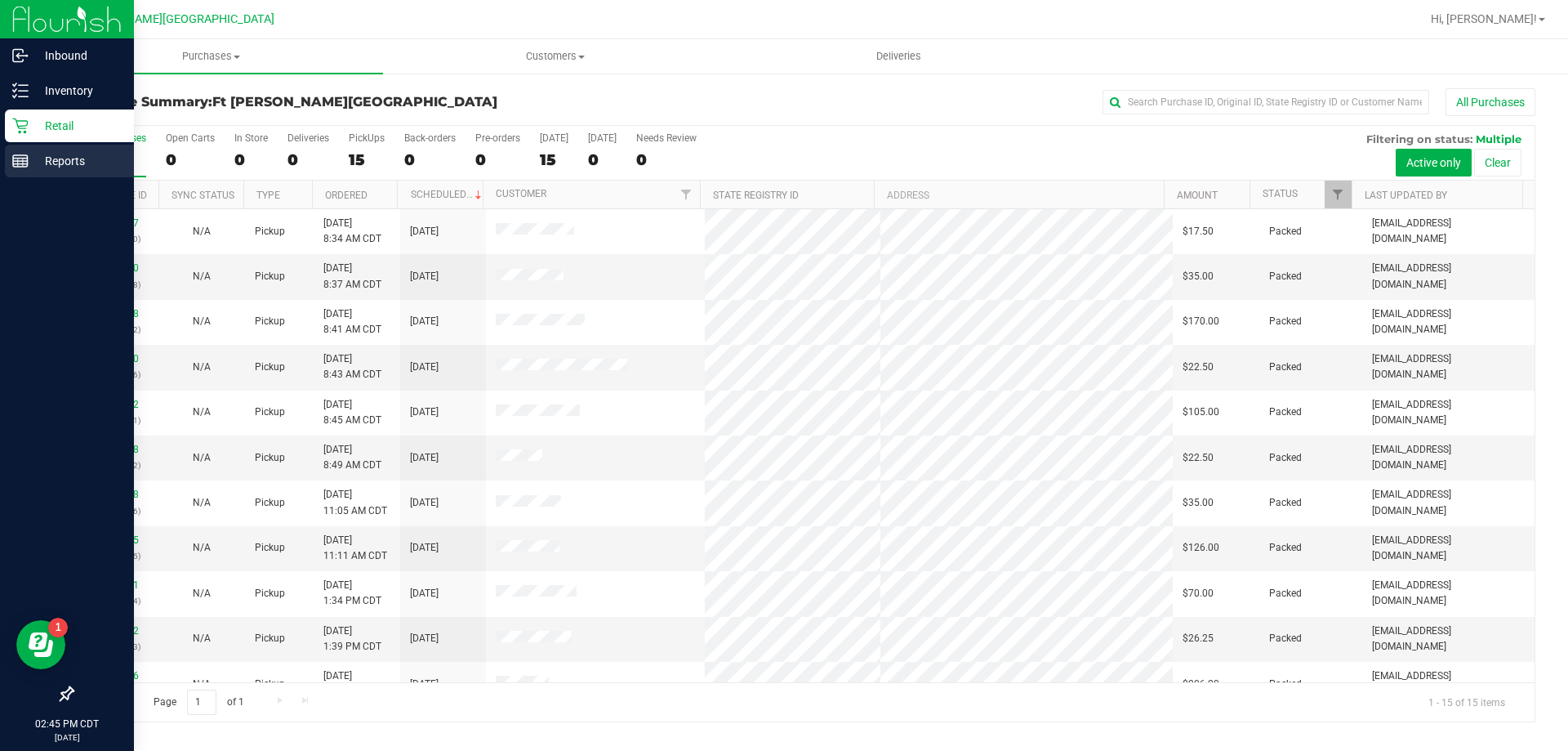
click at [57, 159] on p "Reports" at bounding box center [78, 161] width 98 height 19
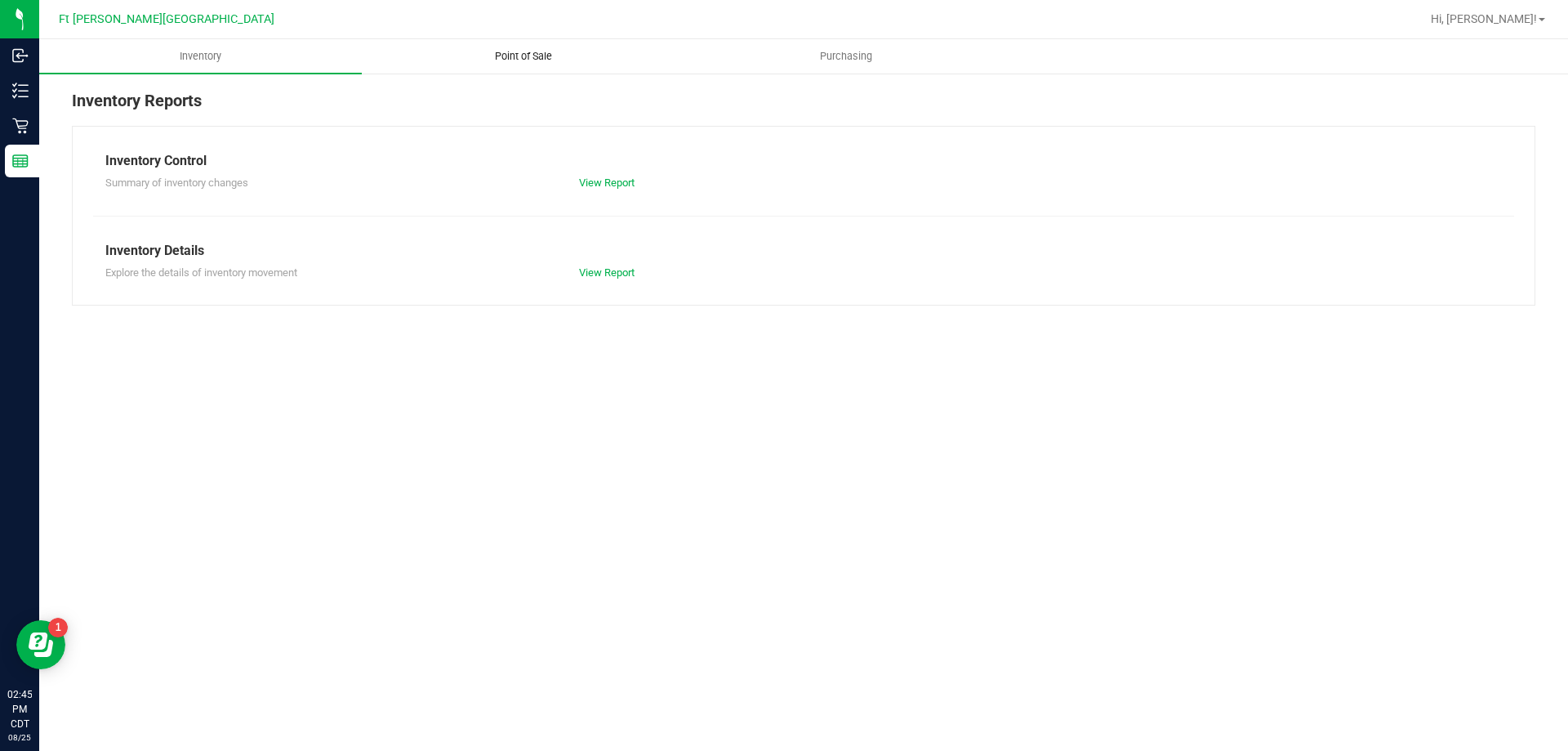
click at [528, 53] on span "Point of Sale" at bounding box center [523, 56] width 101 height 14
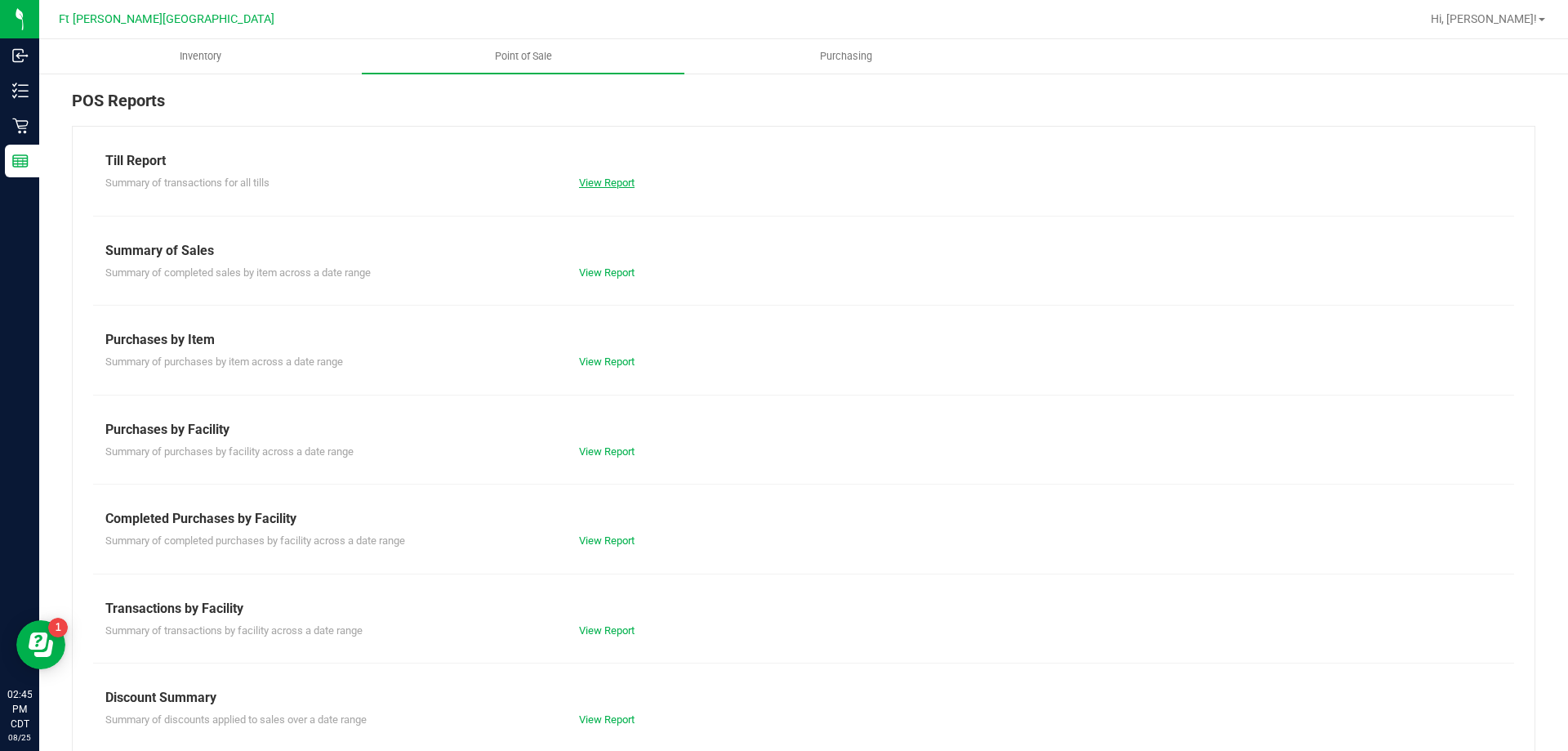
click at [585, 184] on link "View Report" at bounding box center [607, 183] width 56 height 12
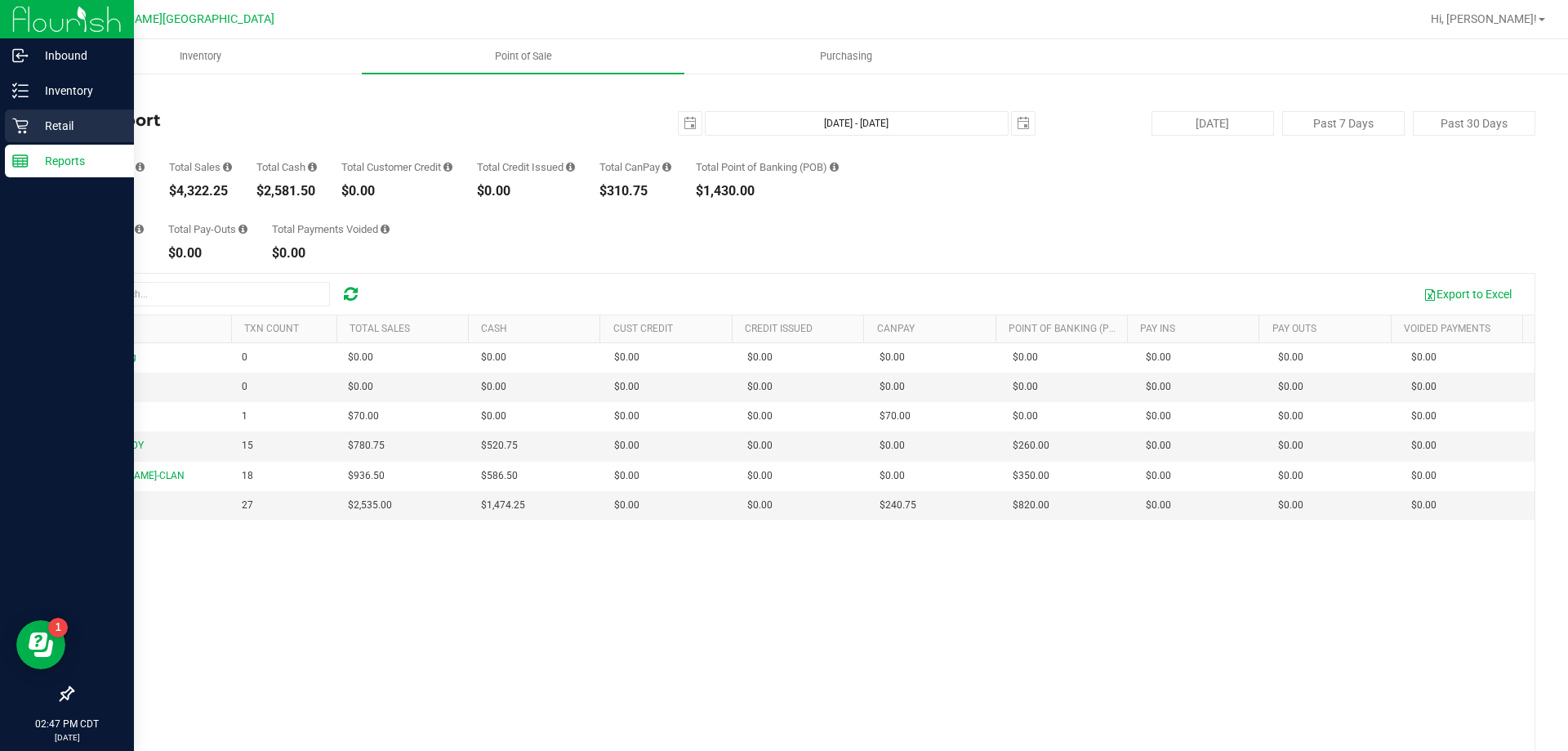
click at [52, 116] on p "Retail" at bounding box center [78, 125] width 98 height 19
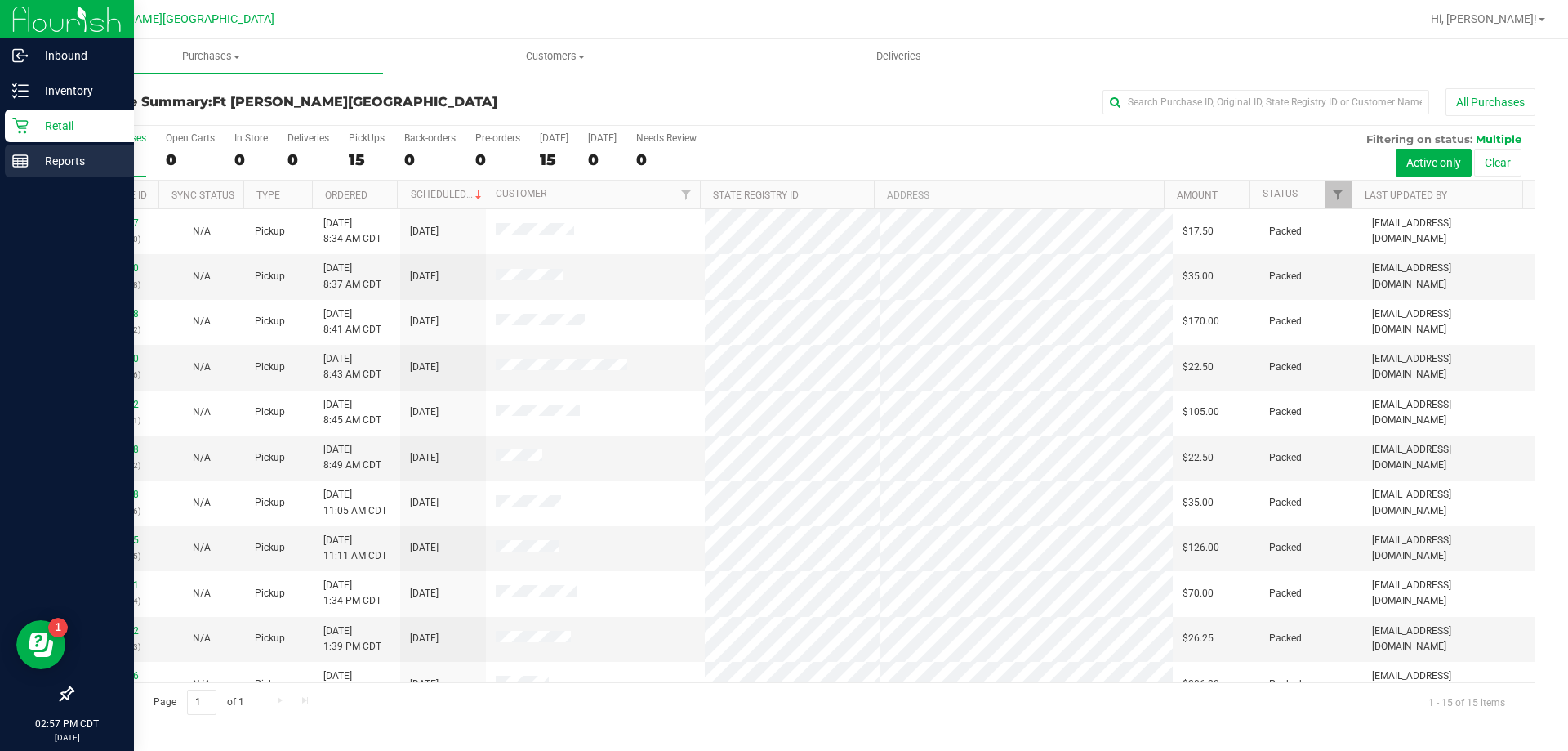
click at [13, 162] on rect at bounding box center [19, 162] width 14 height 12
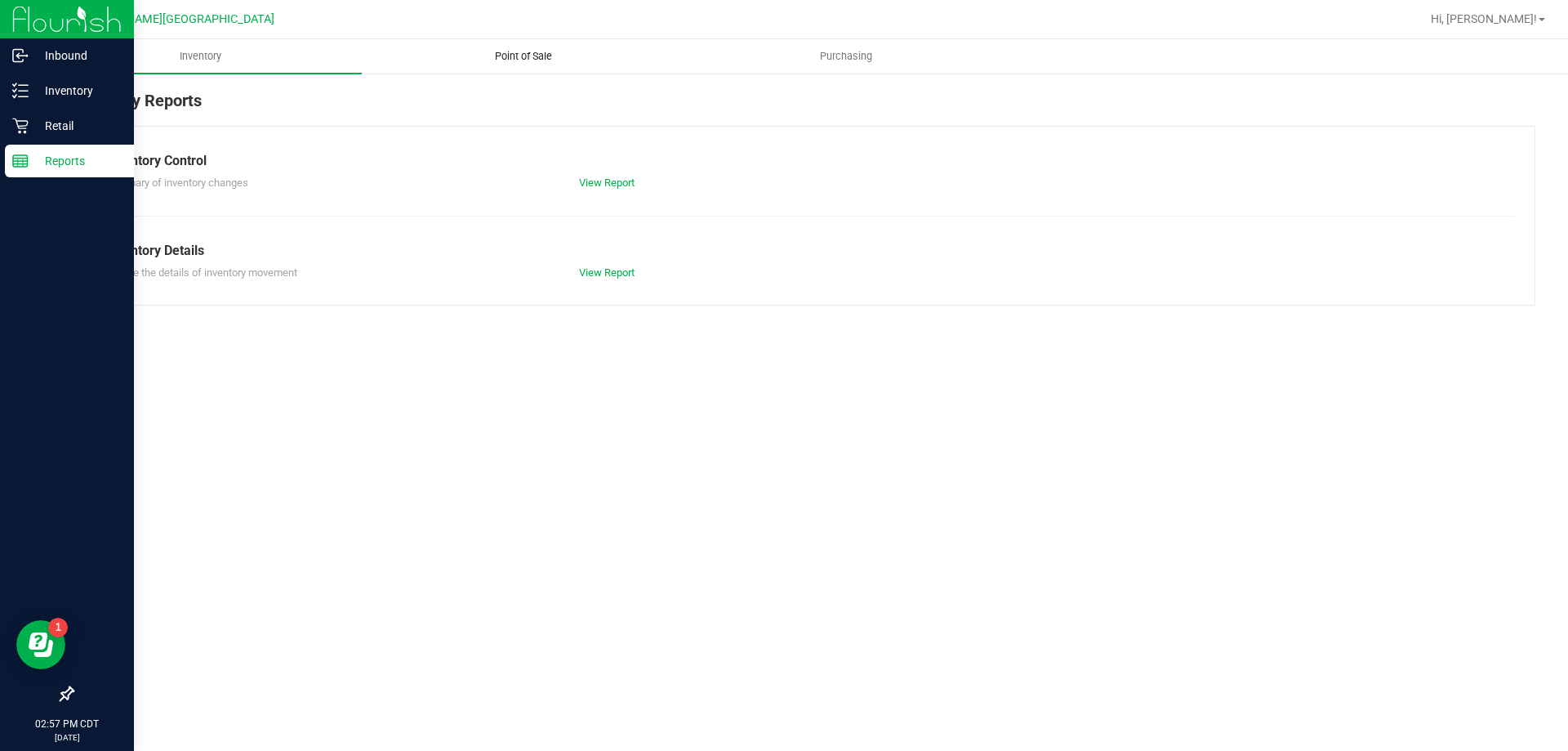
click at [551, 58] on span "Point of Sale" at bounding box center [523, 56] width 101 height 14
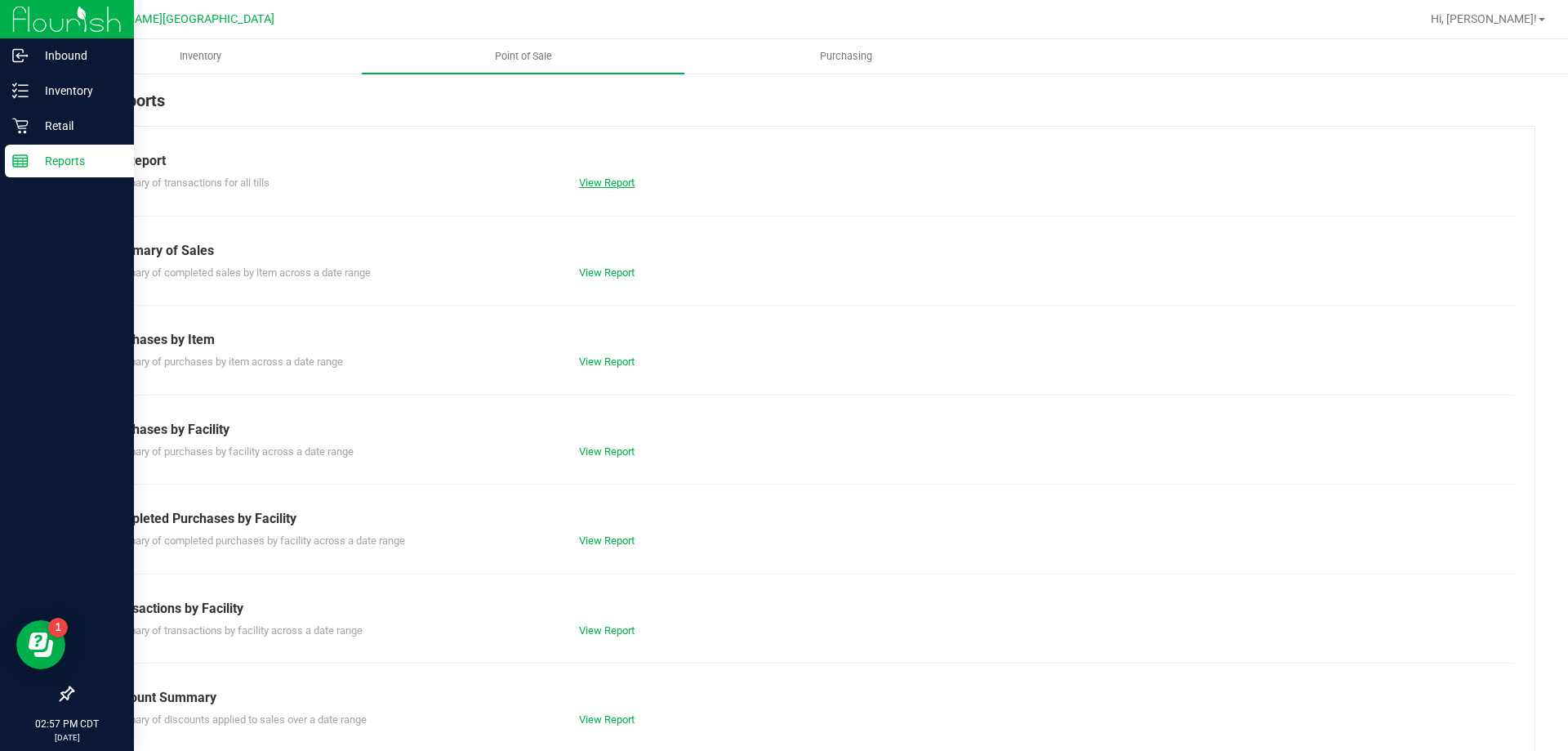
click at [600, 182] on link "View Report" at bounding box center [607, 183] width 56 height 12
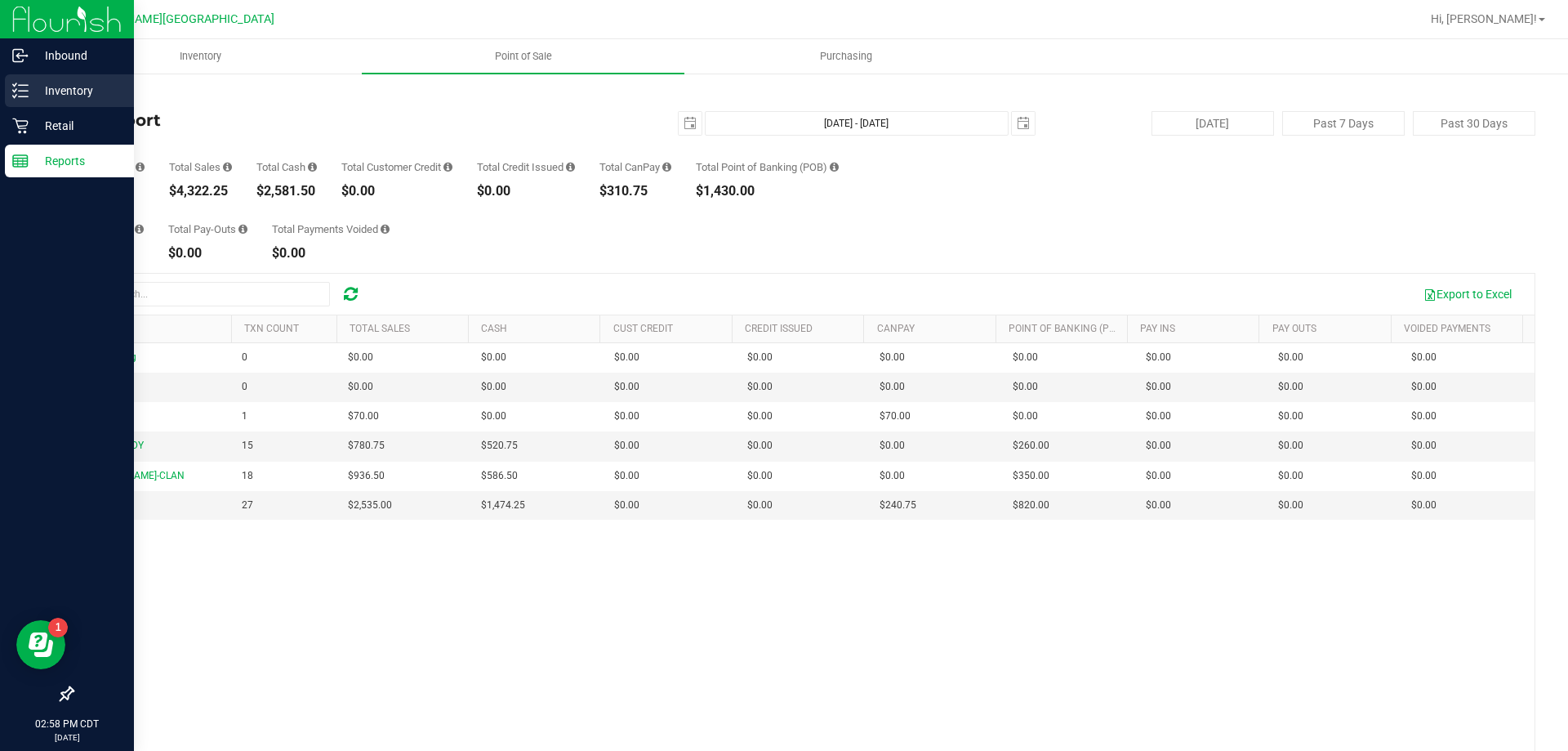
click at [36, 87] on p "Inventory" at bounding box center [78, 90] width 98 height 19
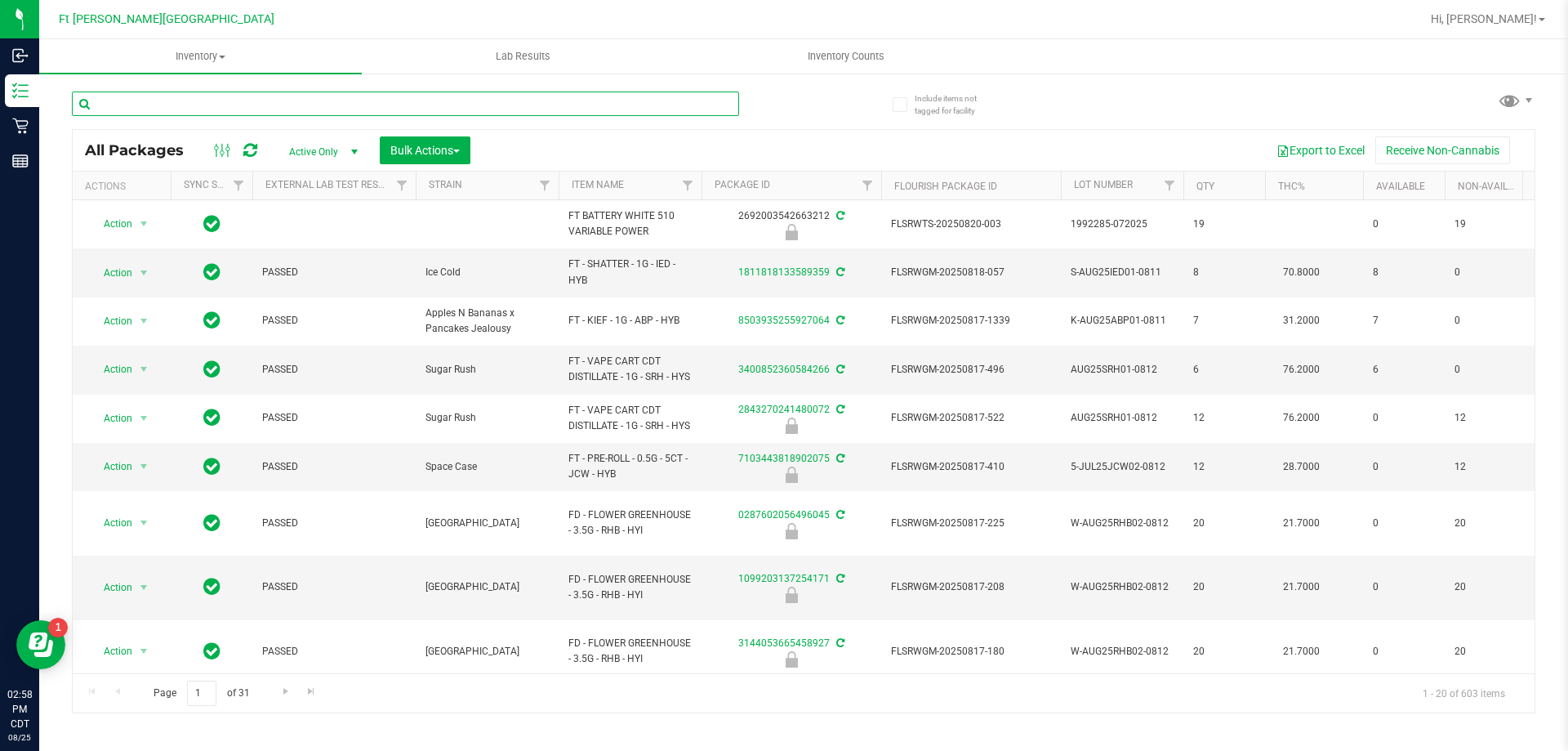
click at [200, 108] on input "text" at bounding box center [405, 103] width 667 height 25
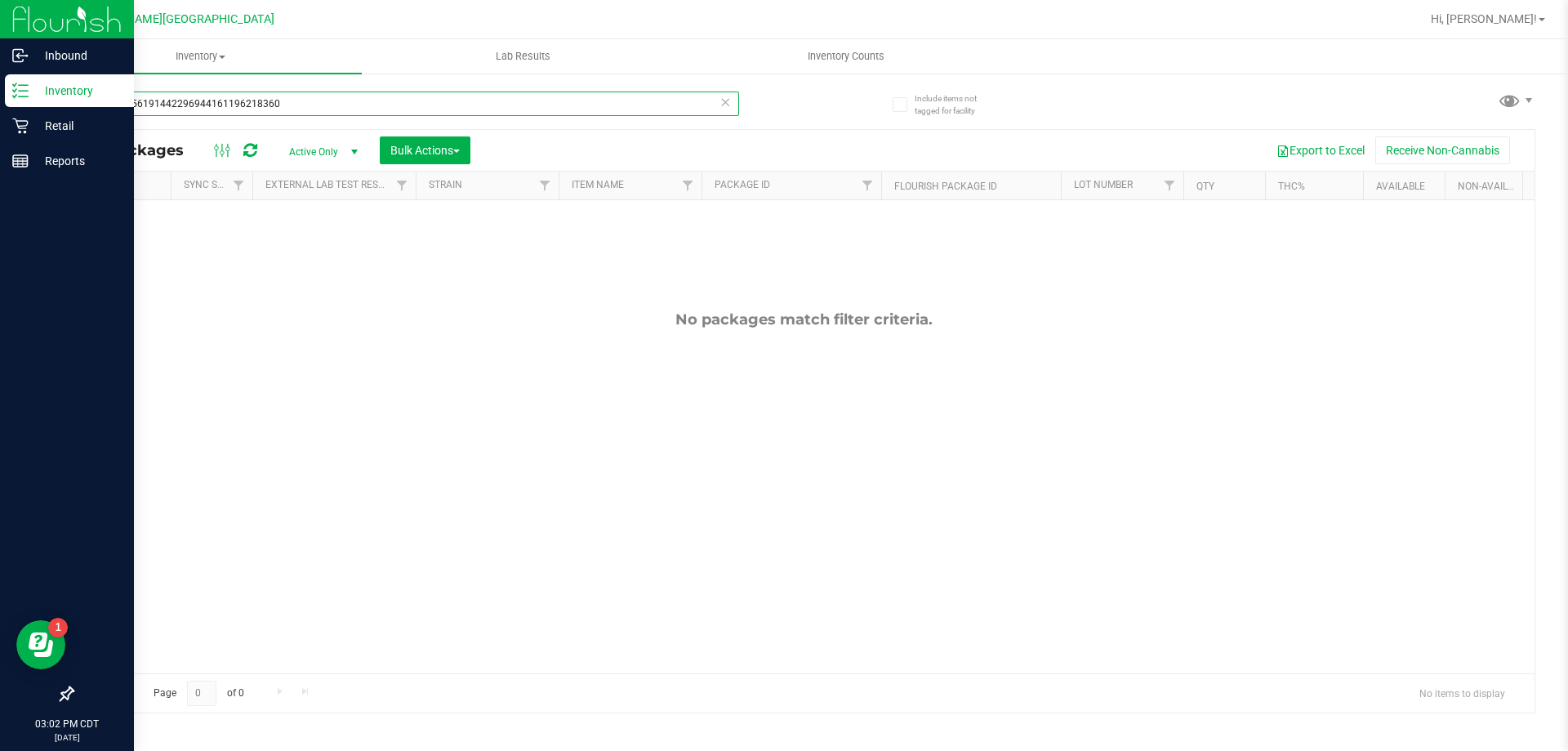
type input "92725256191442296944161196218360"
click at [70, 127] on p "Retail" at bounding box center [78, 125] width 98 height 19
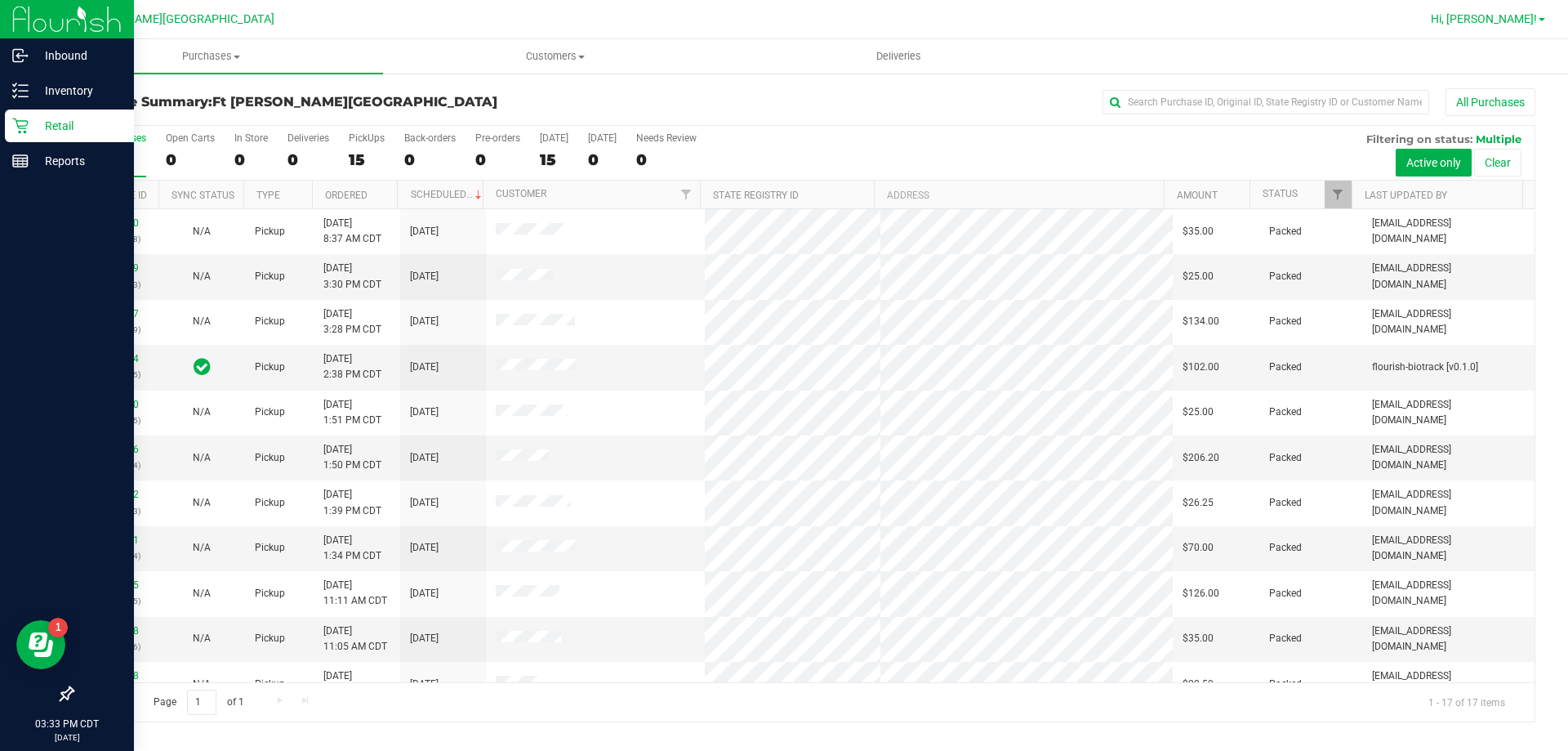
click at [1522, 19] on span "Hi, [PERSON_NAME]!" at bounding box center [1484, 18] width 107 height 13
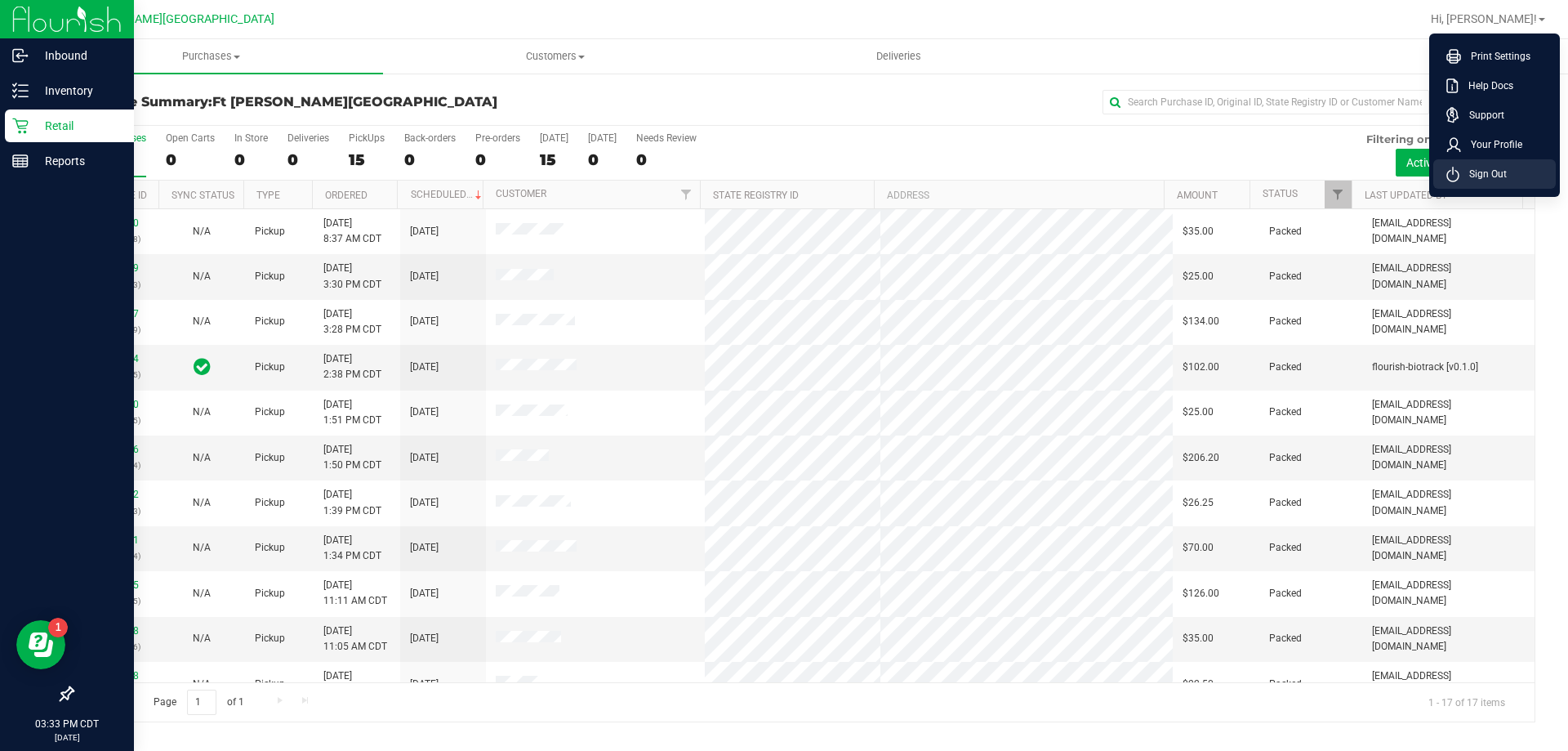
click at [1498, 173] on span "Sign Out" at bounding box center [1483, 173] width 47 height 16
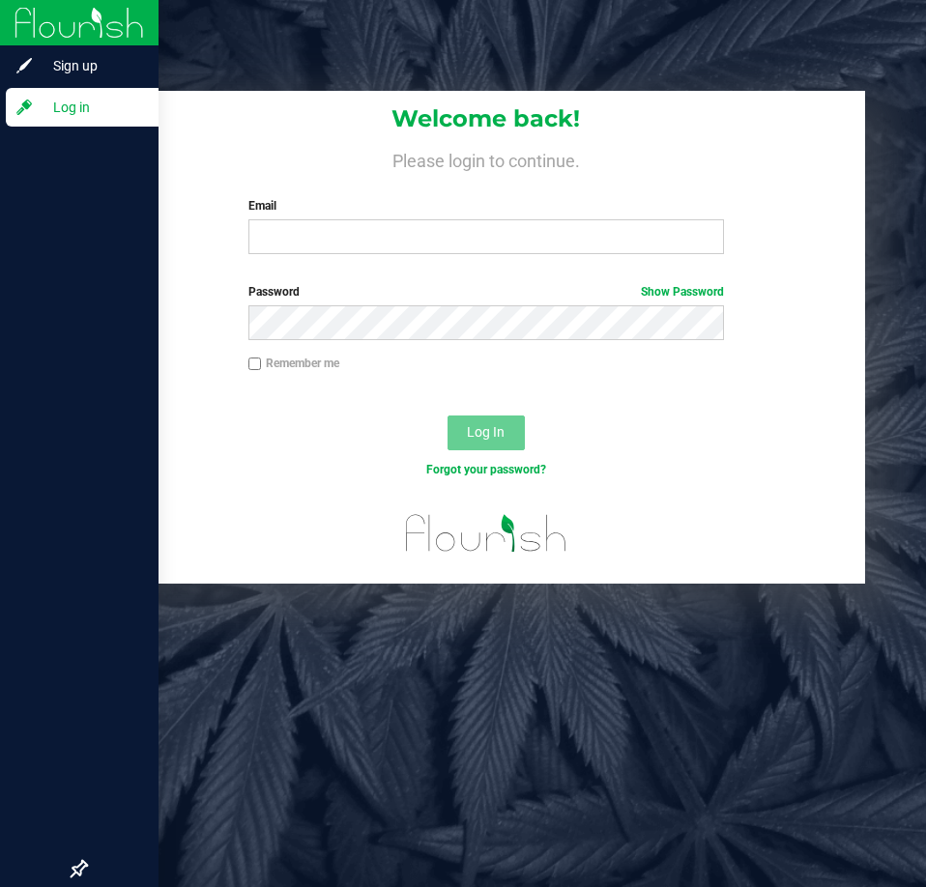
click at [31, 587] on div at bounding box center [79, 489] width 158 height 721
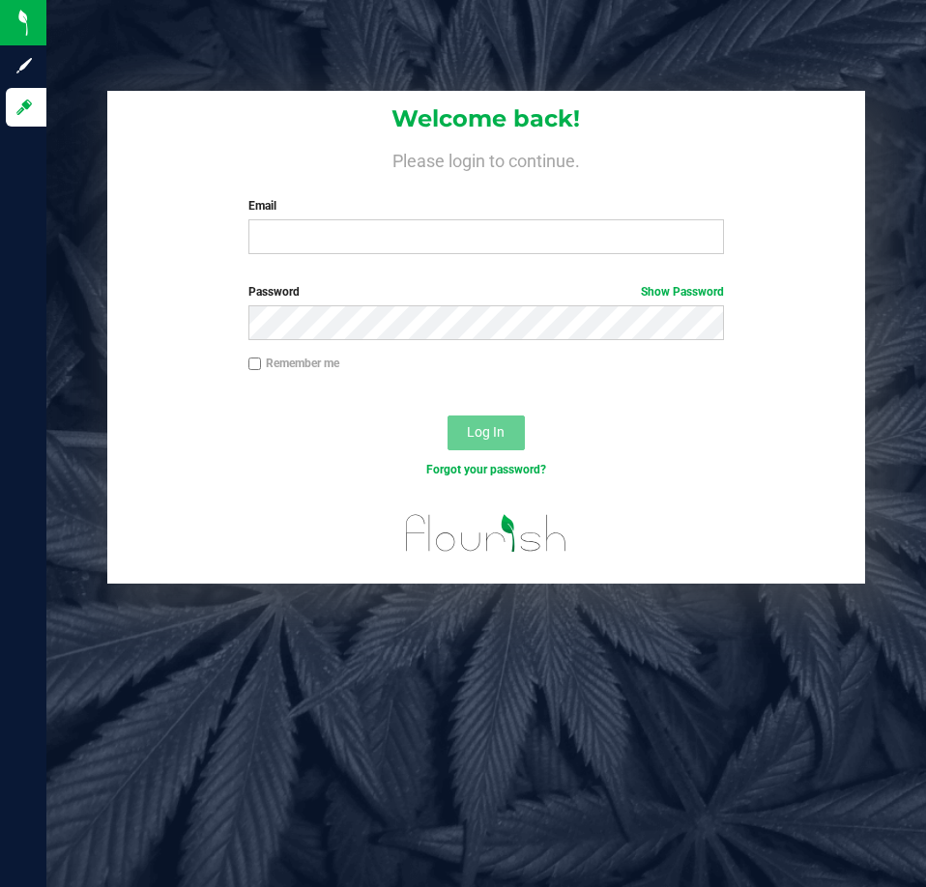
click at [257, 570] on div at bounding box center [485, 541] width 756 height 85
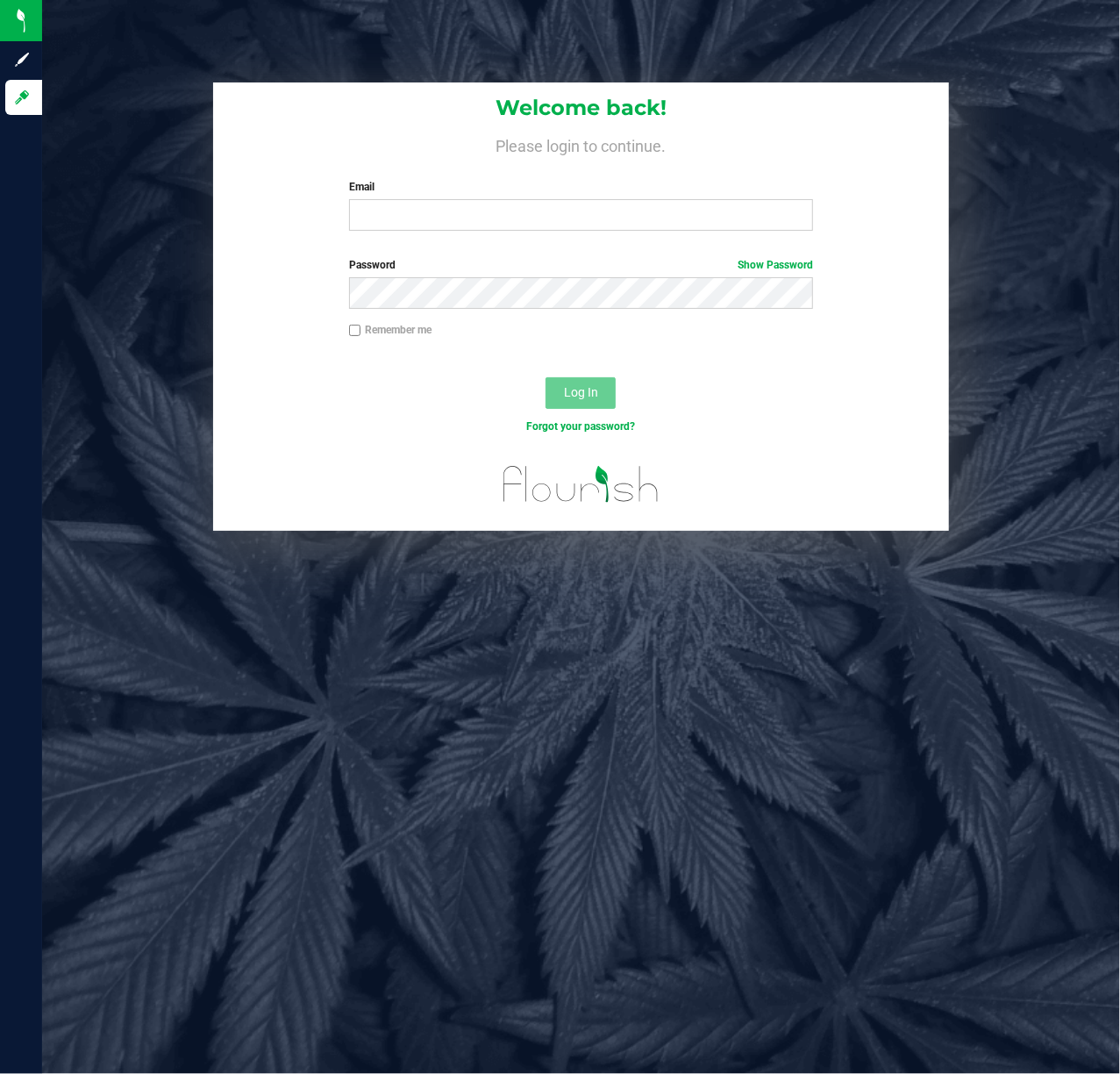
click at [622, 172] on div "Welcome back! Please login to continue. Email Required Please format your email…" at bounding box center [581, 163] width 736 height 163
click at [618, 214] on input "Email" at bounding box center [582, 214] width 465 height 32
type input "[EMAIL_ADDRESS][DOMAIN_NAME]"
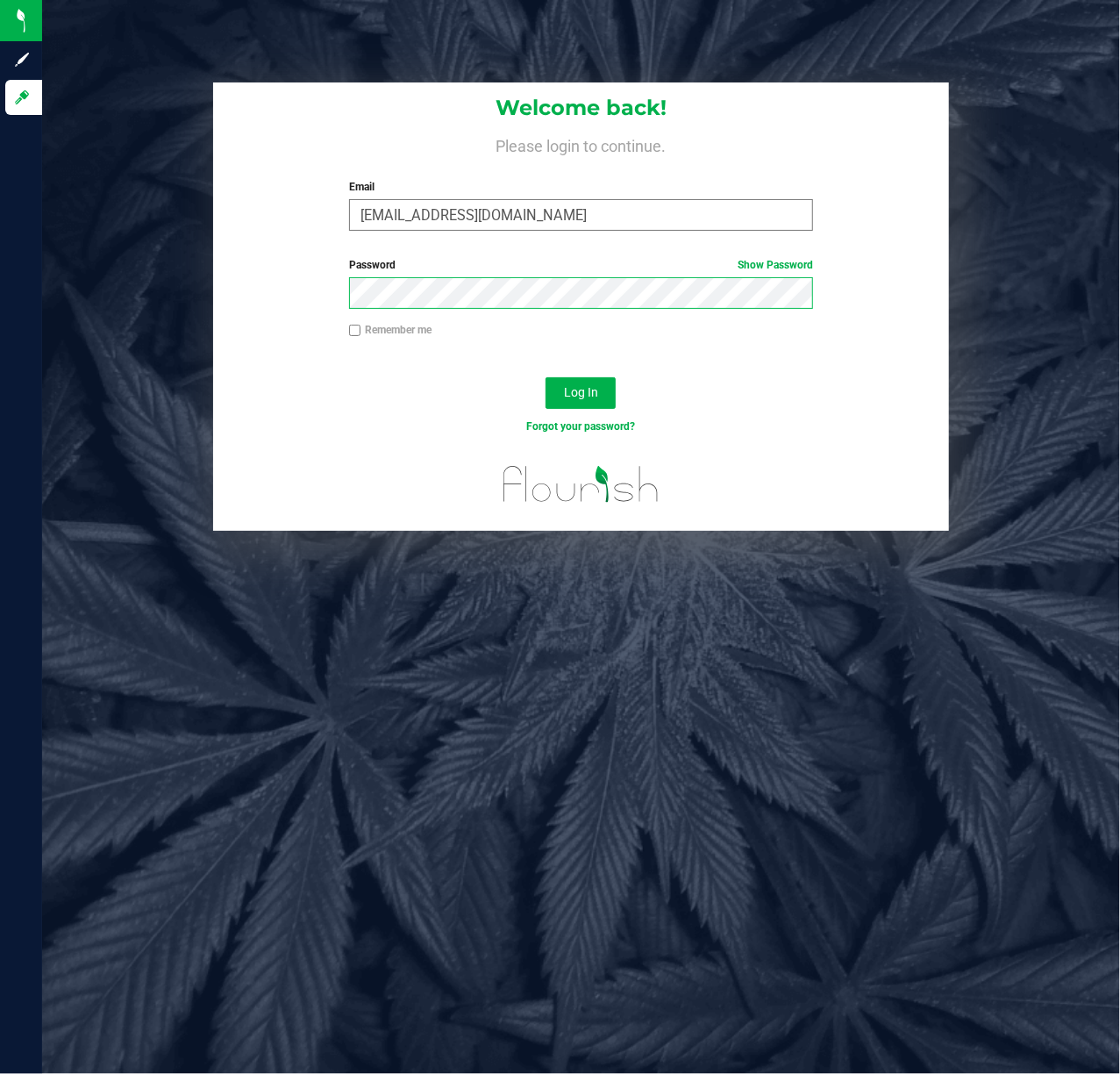
click at [545, 377] on button "Log In" at bounding box center [580, 392] width 70 height 32
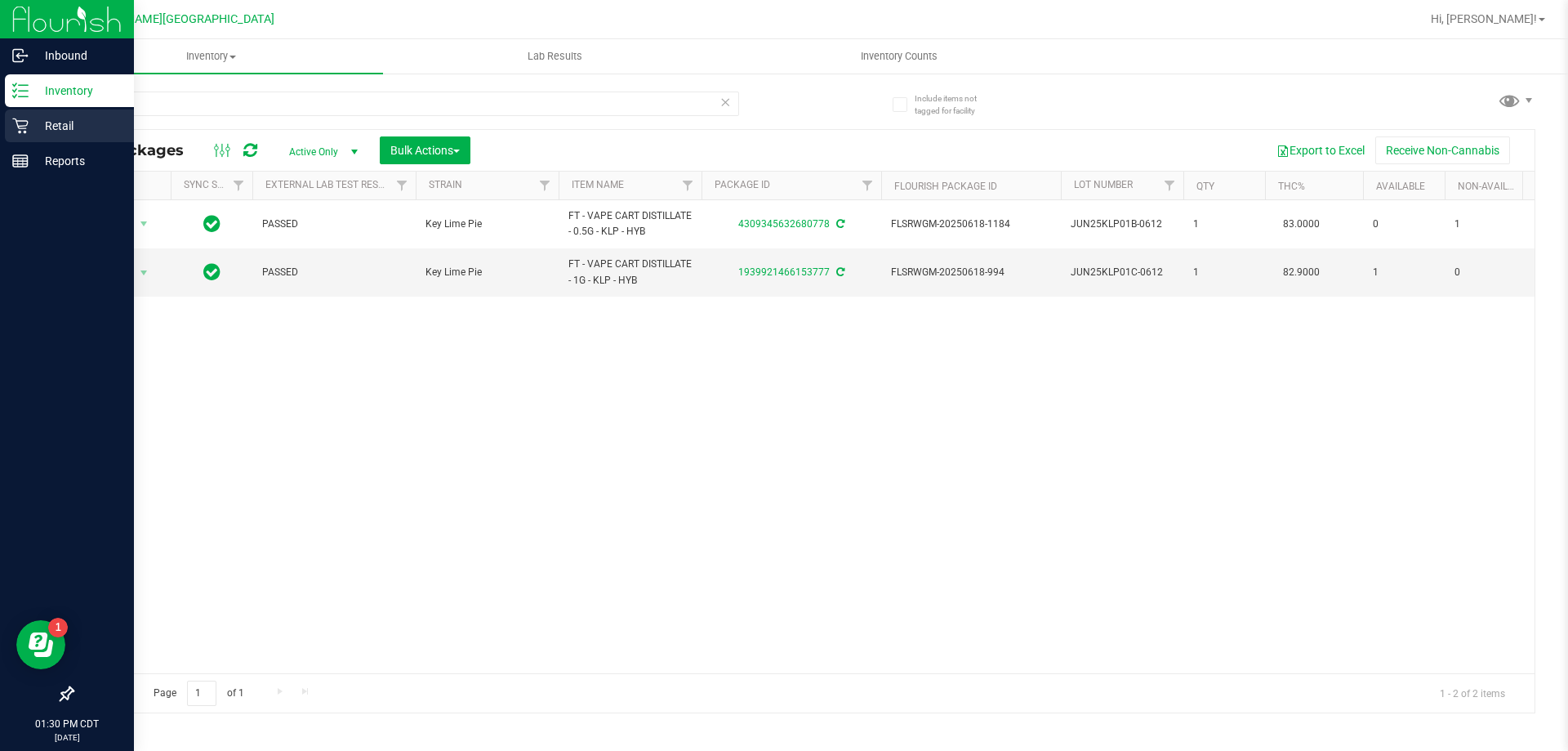
click at [58, 127] on p "Retail" at bounding box center [78, 125] width 98 height 19
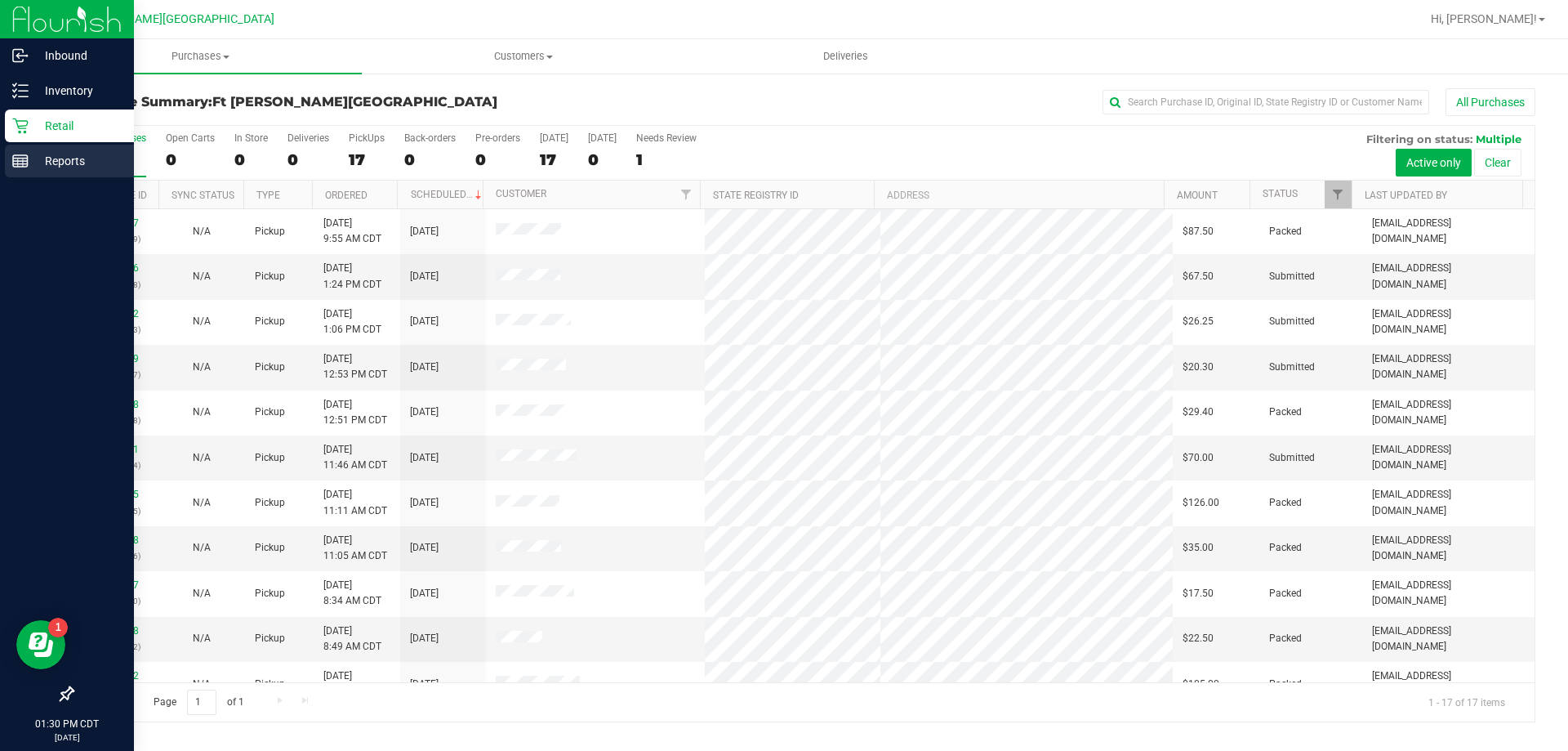
click at [81, 163] on p "Reports" at bounding box center [78, 161] width 98 height 19
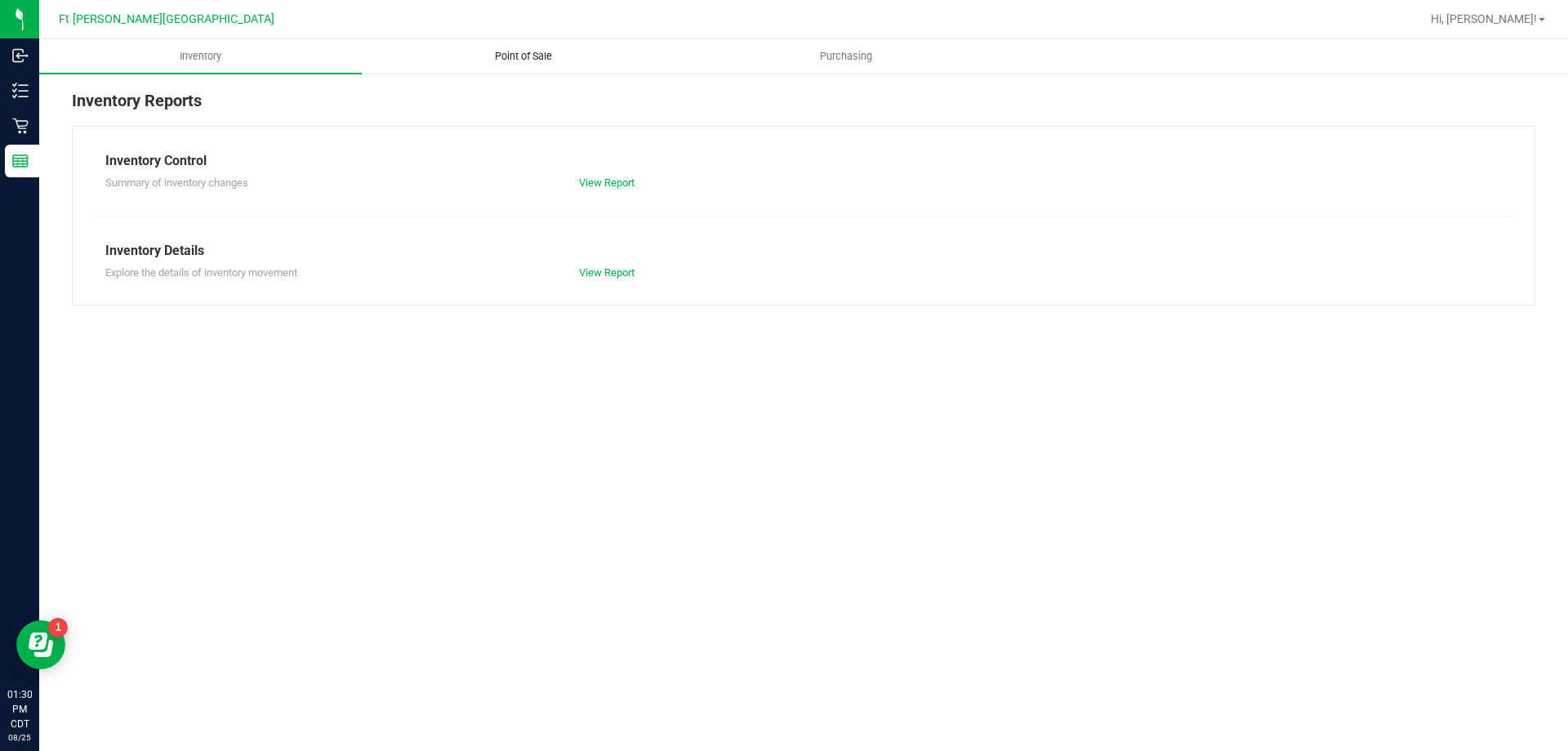
click at [519, 60] on span "Point of Sale" at bounding box center [523, 56] width 101 height 14
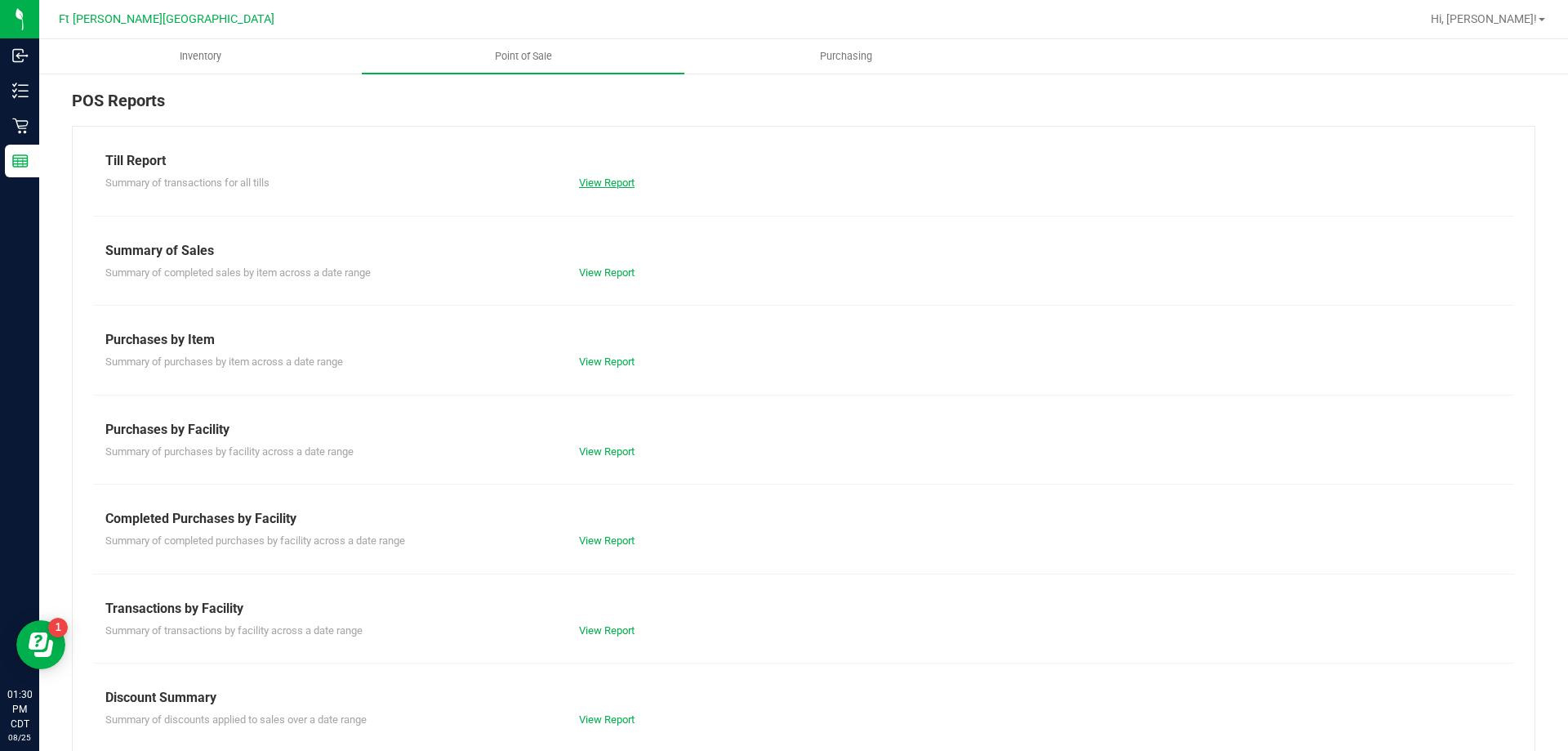
click at [616, 181] on link "View Report" at bounding box center [607, 183] width 56 height 12
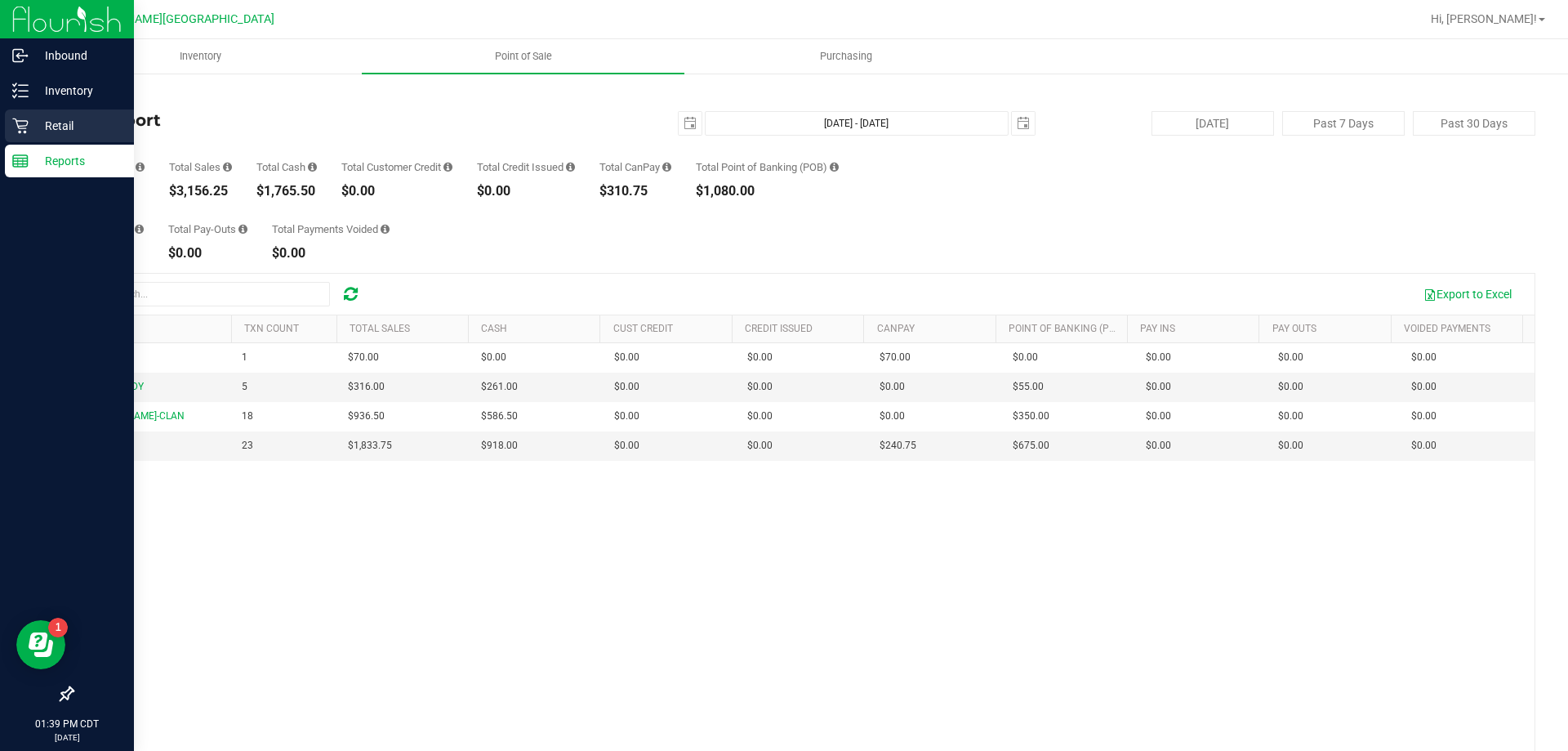
click at [71, 131] on p "Retail" at bounding box center [78, 125] width 98 height 19
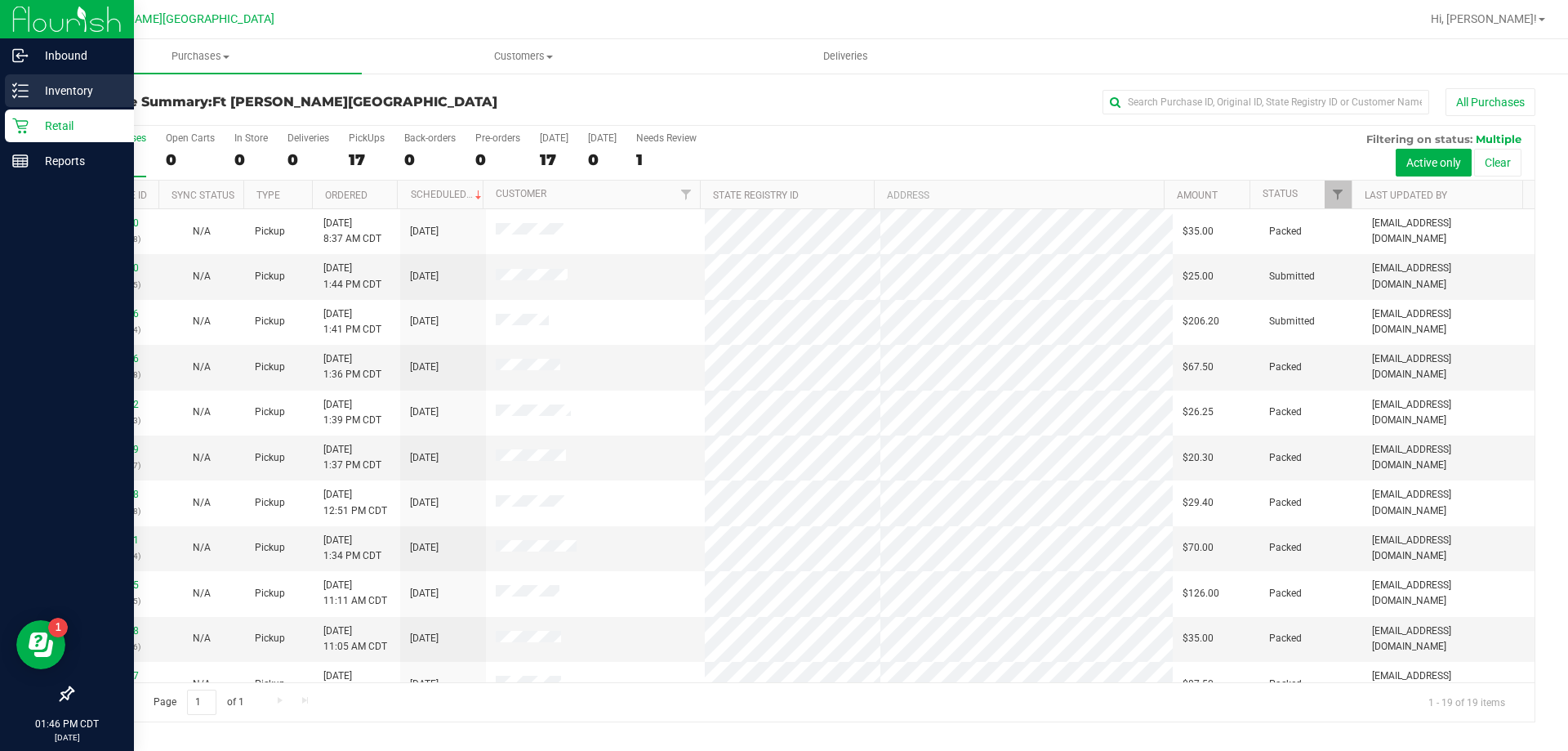
click at [94, 88] on p "Inventory" at bounding box center [78, 90] width 98 height 19
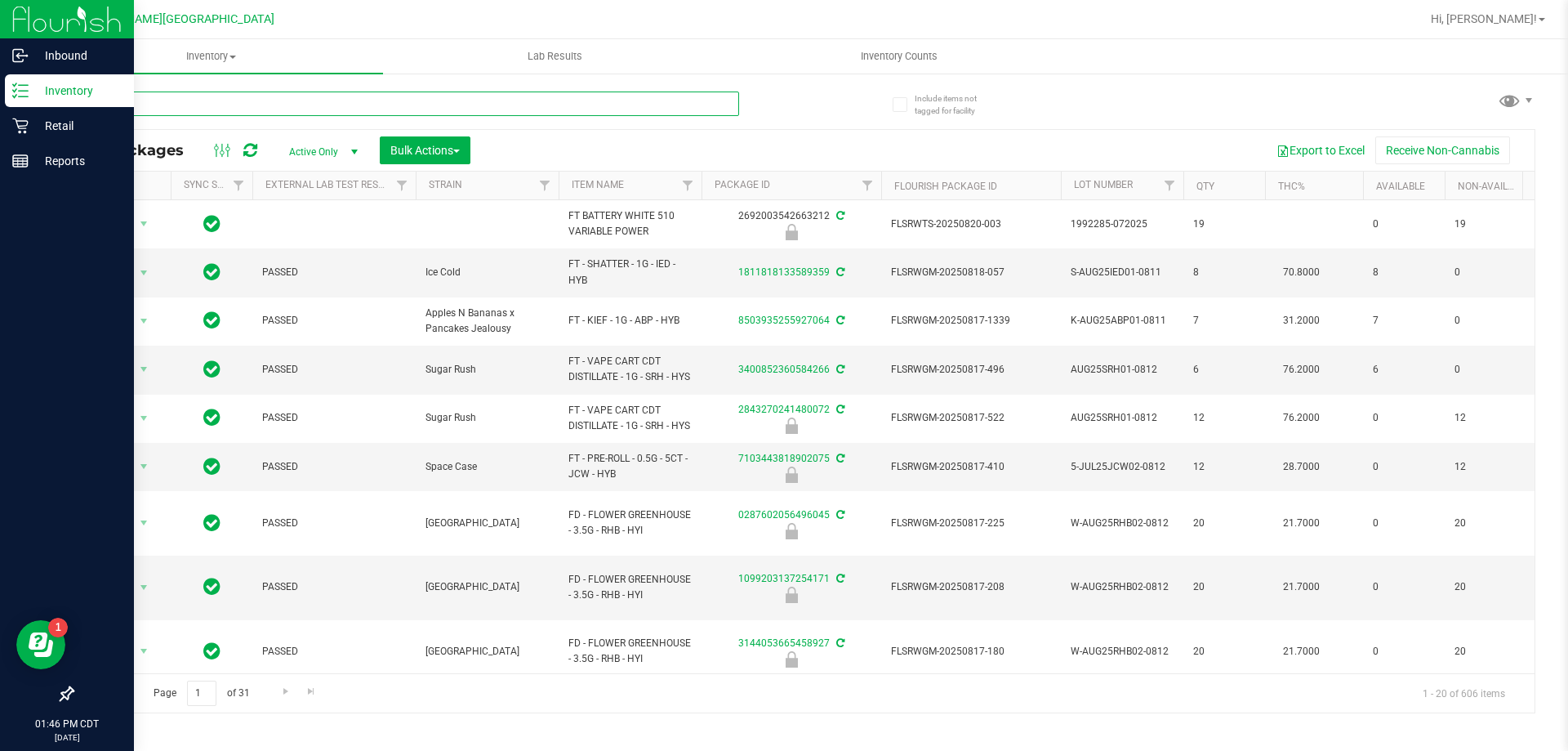
click at [232, 110] on input "text" at bounding box center [405, 103] width 667 height 25
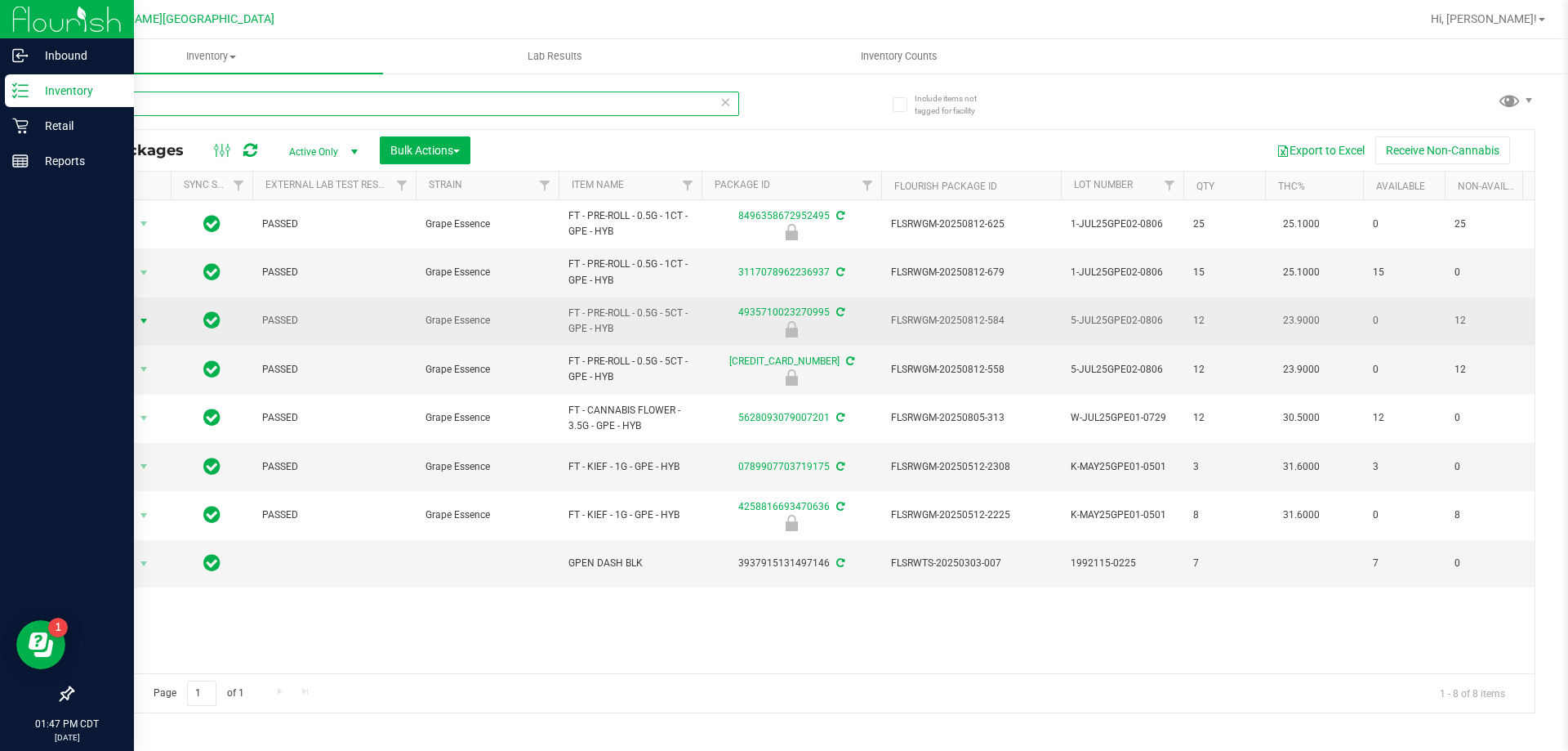
type input "gpe"
click at [134, 318] on span "select" at bounding box center [144, 321] width 20 height 23
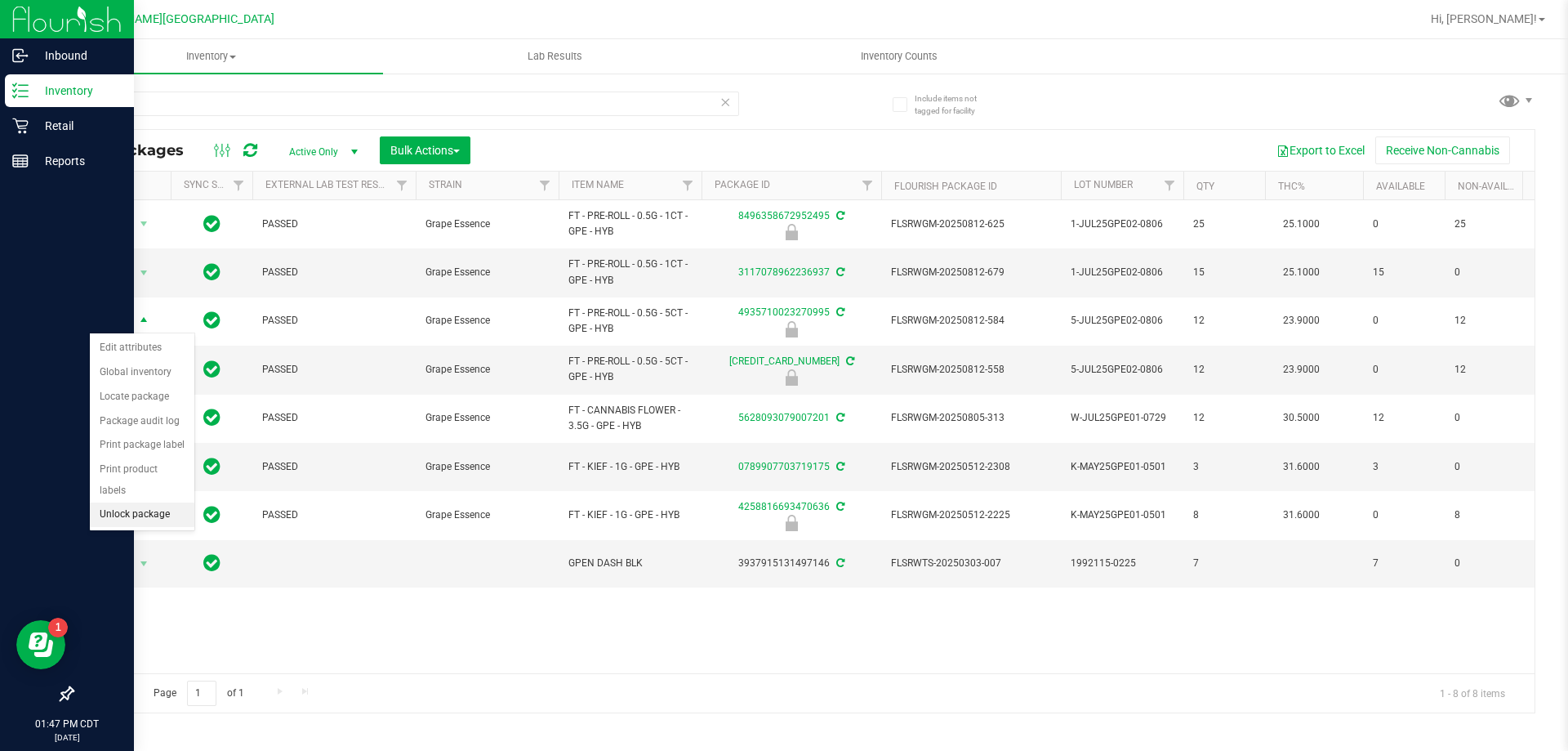
click at [168, 502] on li "Unlock package" at bounding box center [142, 514] width 105 height 25
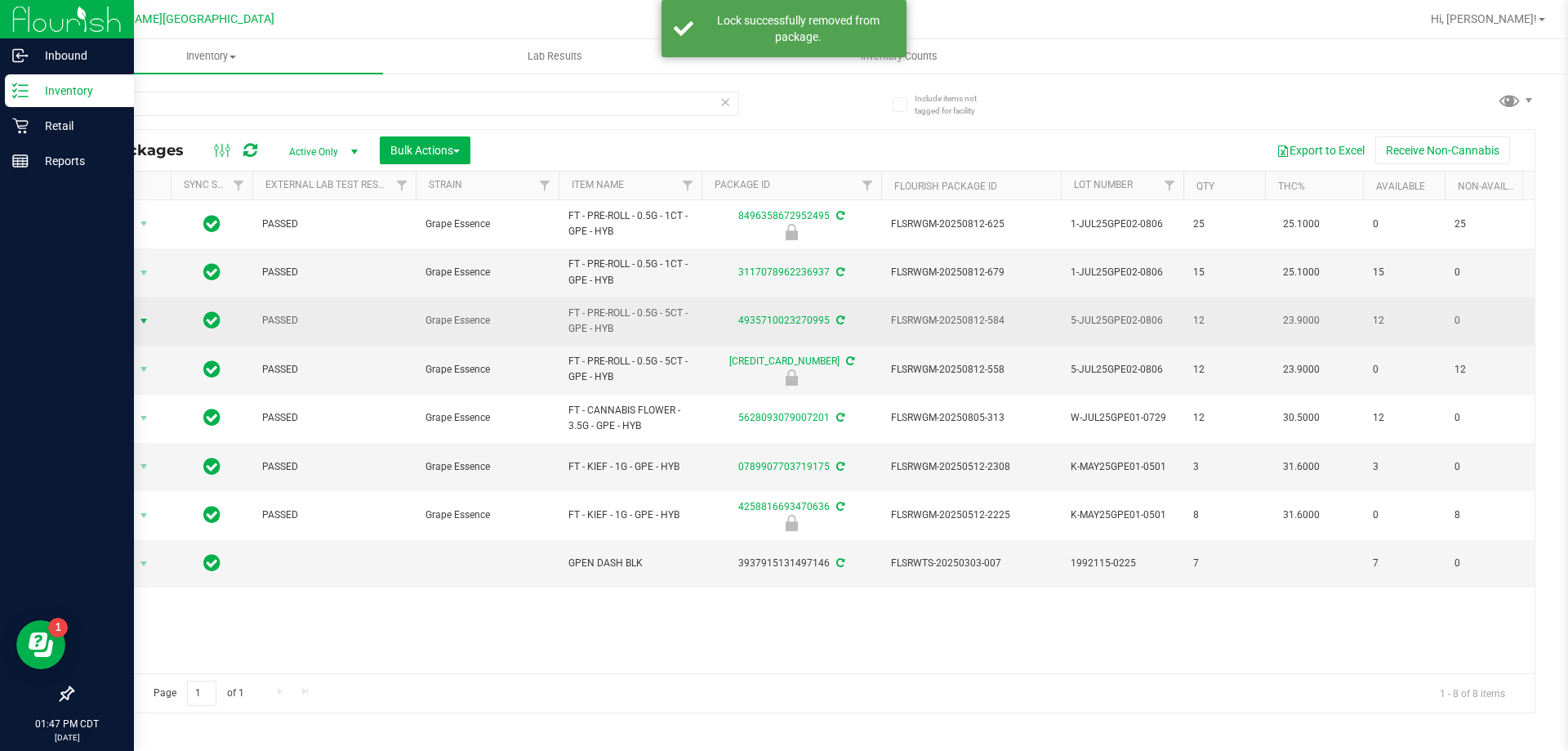
click at [143, 318] on span "select" at bounding box center [143, 321] width 13 height 13
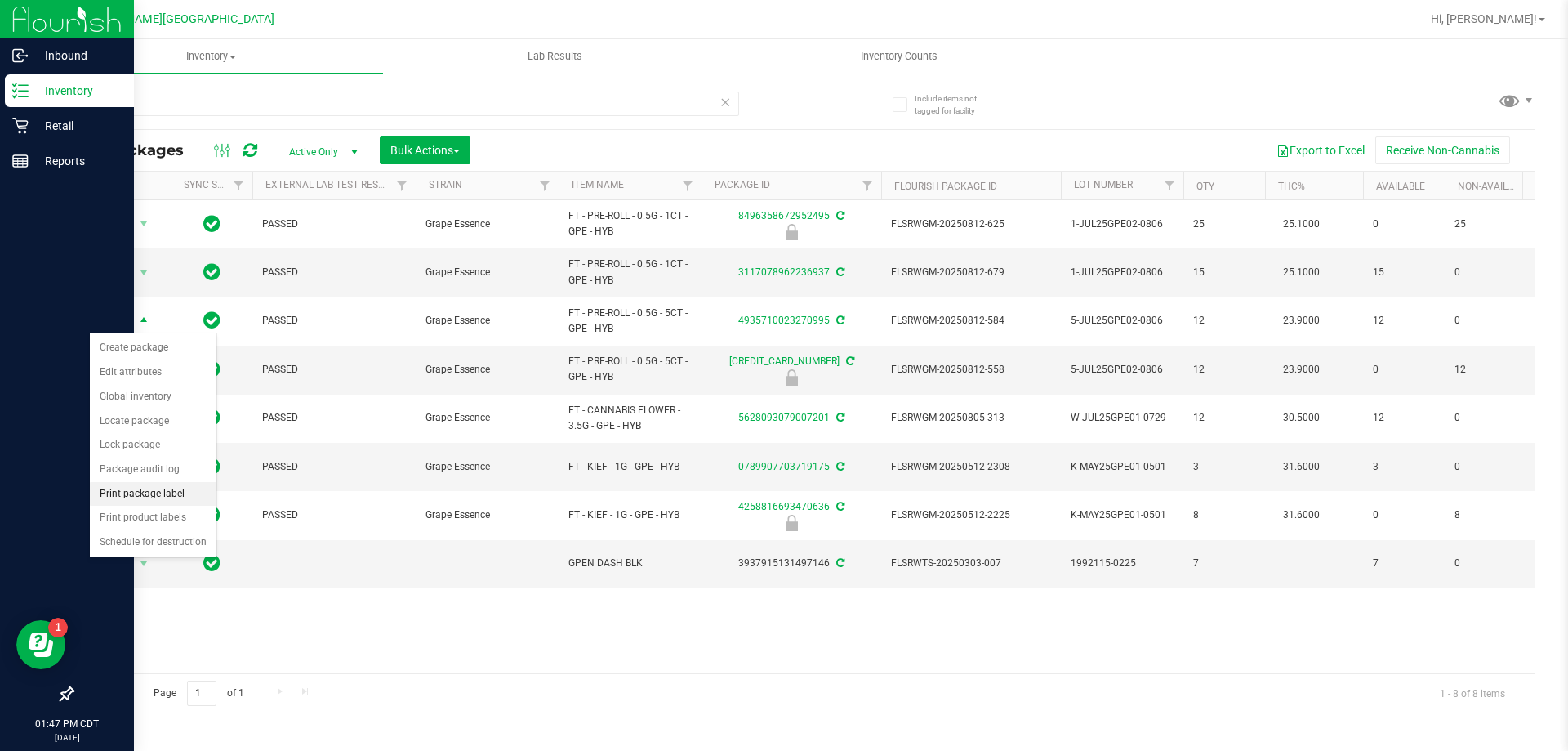
click at [175, 494] on li "Print package label" at bounding box center [153, 494] width 127 height 25
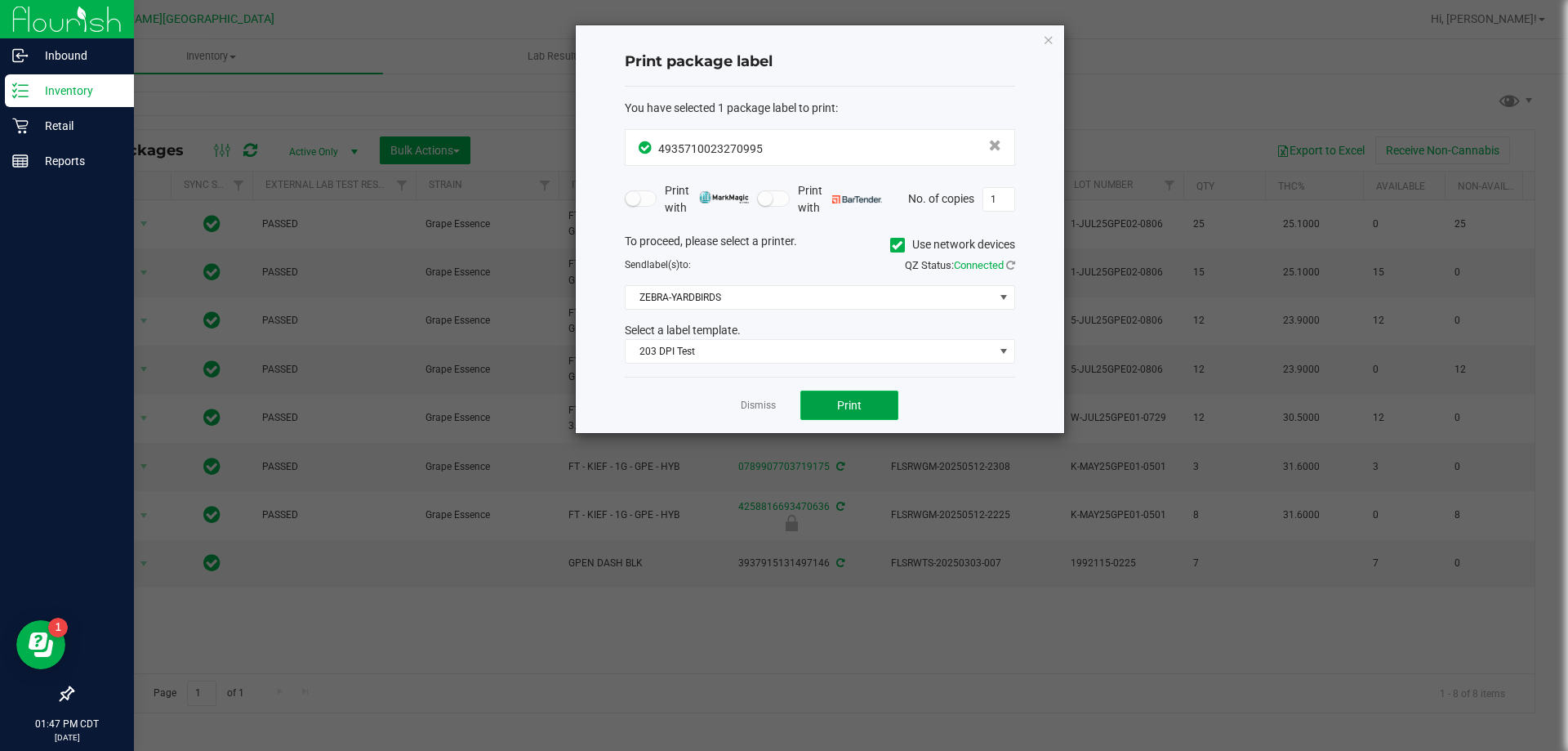
click at [877, 400] on button "Print" at bounding box center [850, 405] width 98 height 30
drag, startPoint x: 765, startPoint y: 404, endPoint x: 366, endPoint y: 183, distance: 456.1
click at [765, 403] on link "Dismiss" at bounding box center [758, 405] width 36 height 14
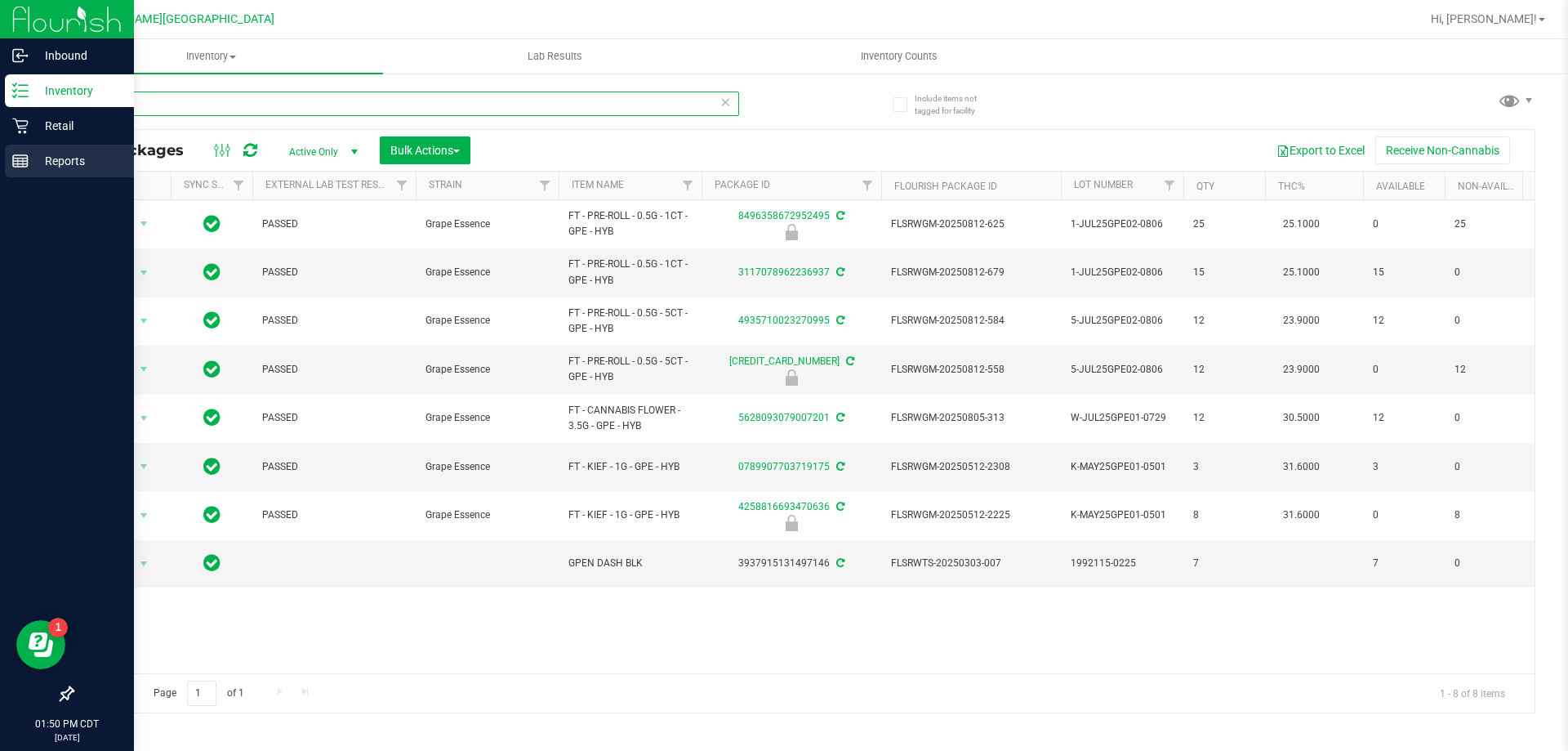
drag, startPoint x: 133, startPoint y: 108, endPoint x: 0, endPoint y: 159, distance: 142.4
click at [0, 159] on div "Inbound Inventory Retail Reports 01:50 PM CDT 08/25/2025 08/25 Ft Walton Beach …" at bounding box center [784, 376] width 1568 height 751
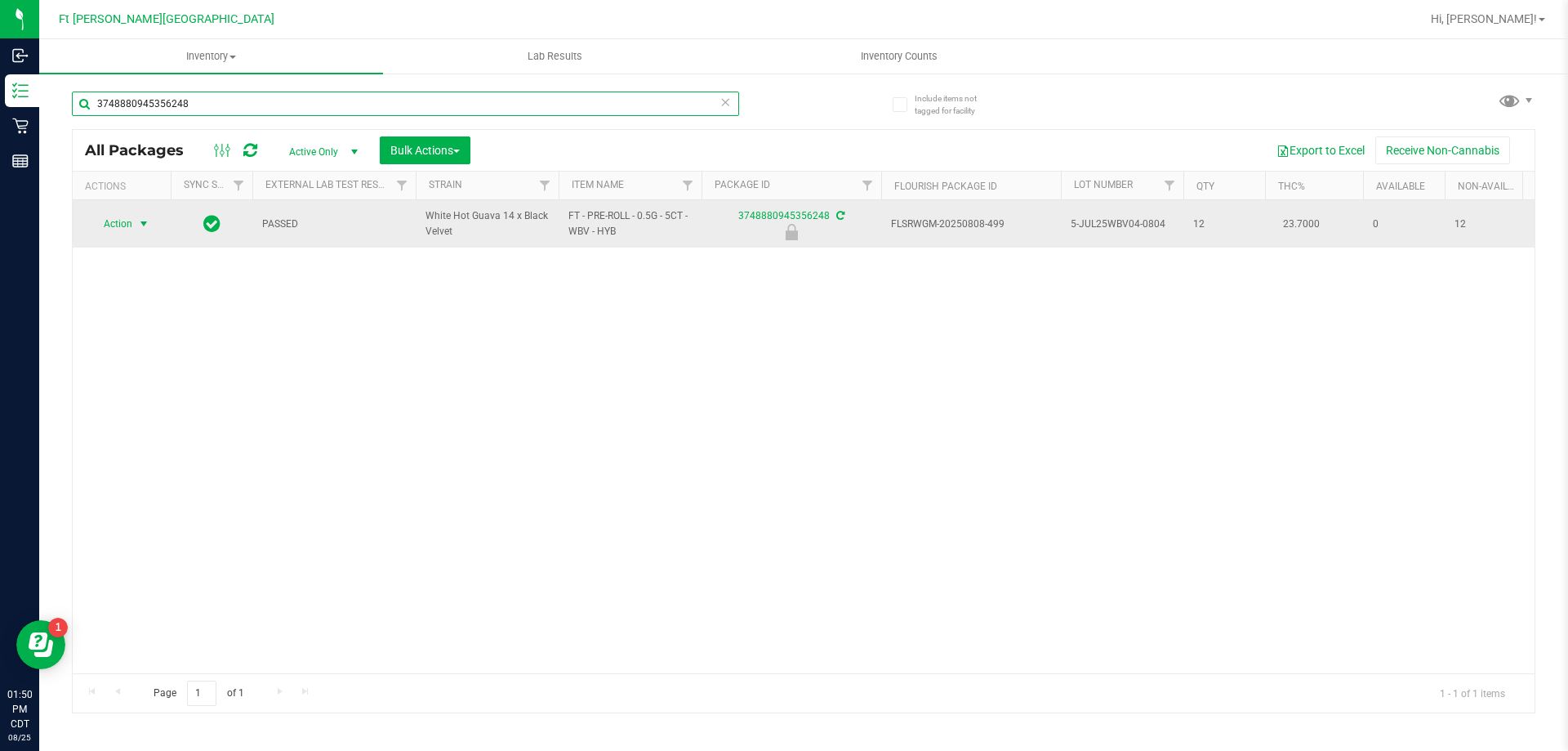
type input "3748880945356248"
click at [147, 219] on span "select" at bounding box center [143, 223] width 13 height 13
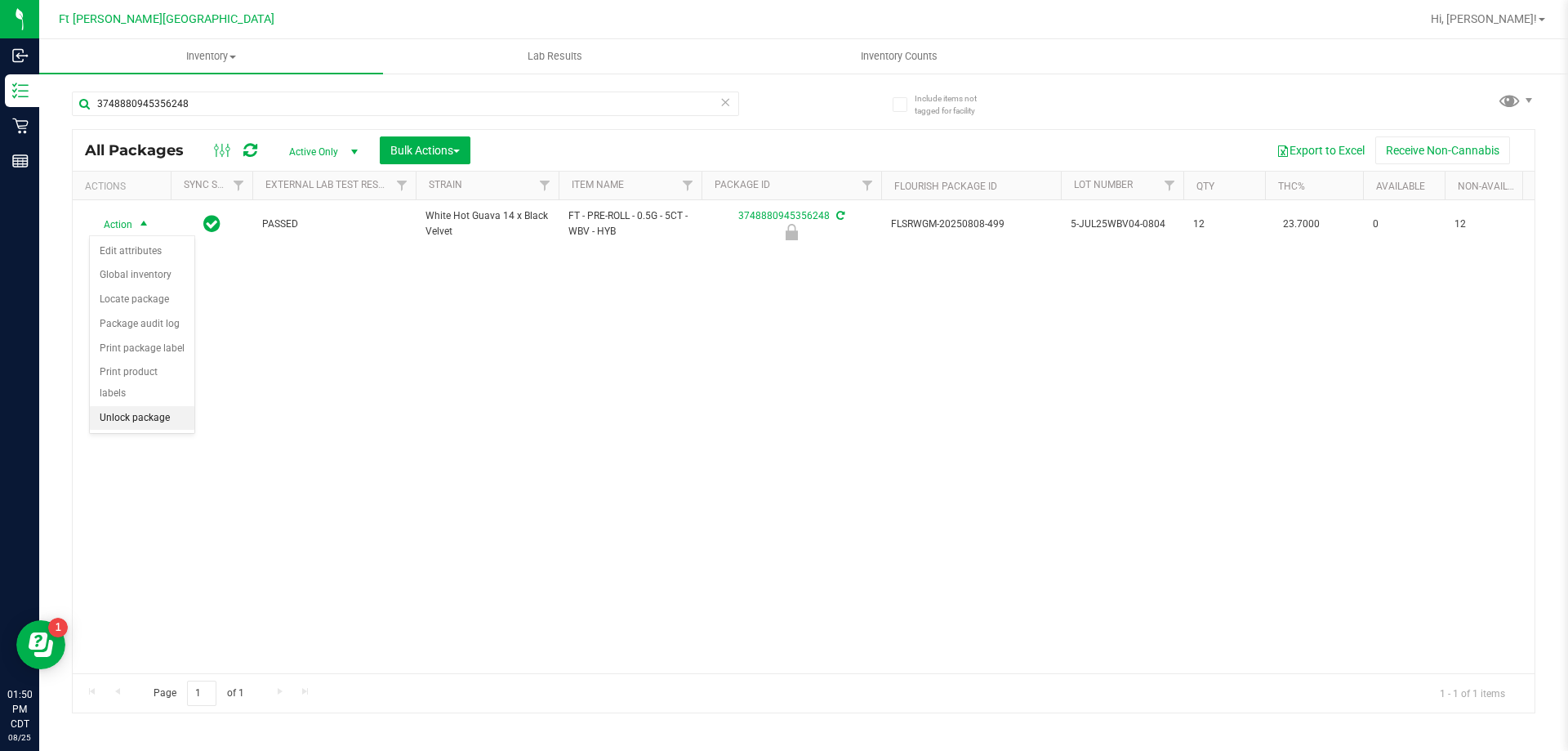
click at [151, 406] on li "Unlock package" at bounding box center [142, 418] width 105 height 25
click at [188, 365] on div "Action Action Create package Edit attributes Global inventory Locate package Lo…" at bounding box center [803, 436] width 1461 height 473
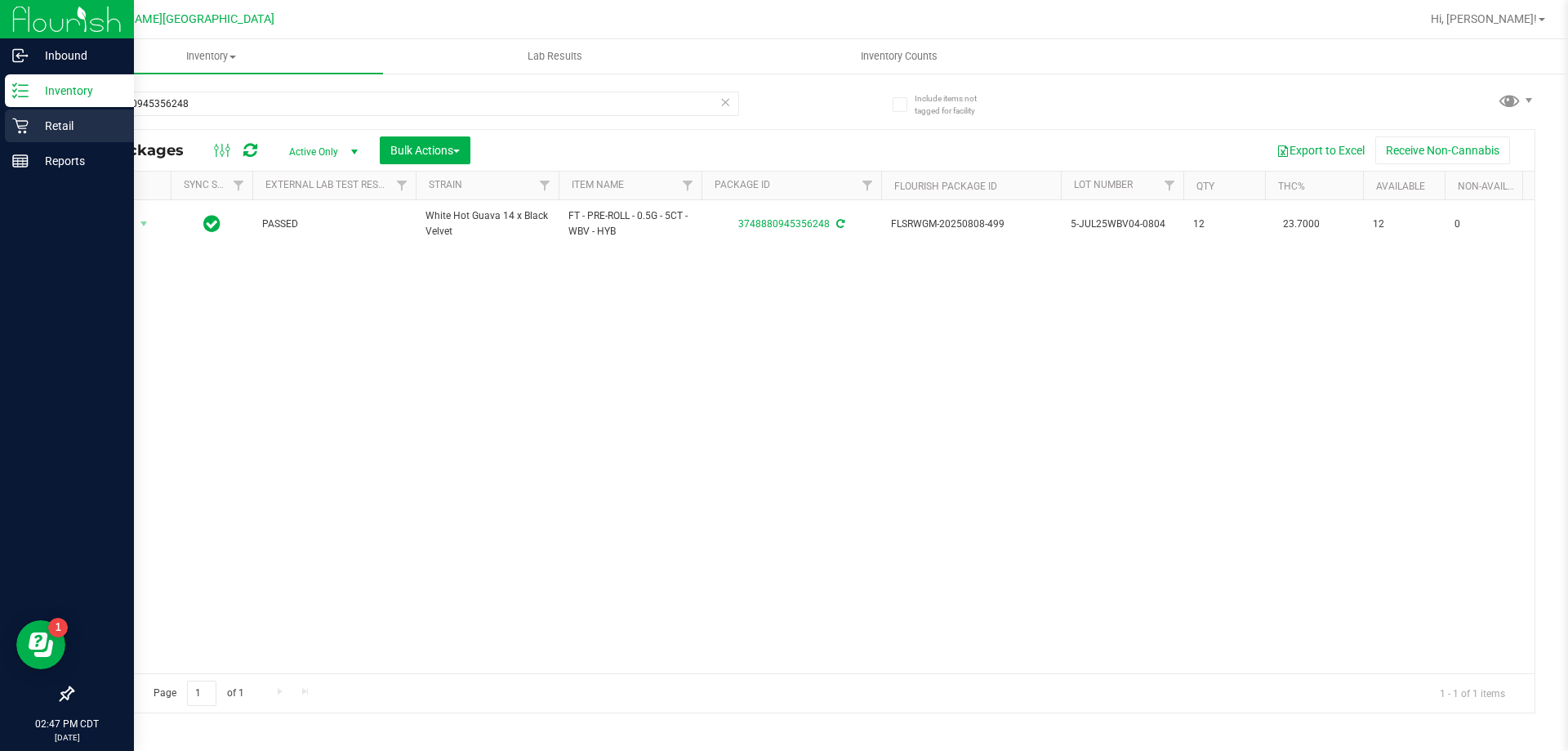
click at [56, 119] on p "Retail" at bounding box center [78, 125] width 98 height 19
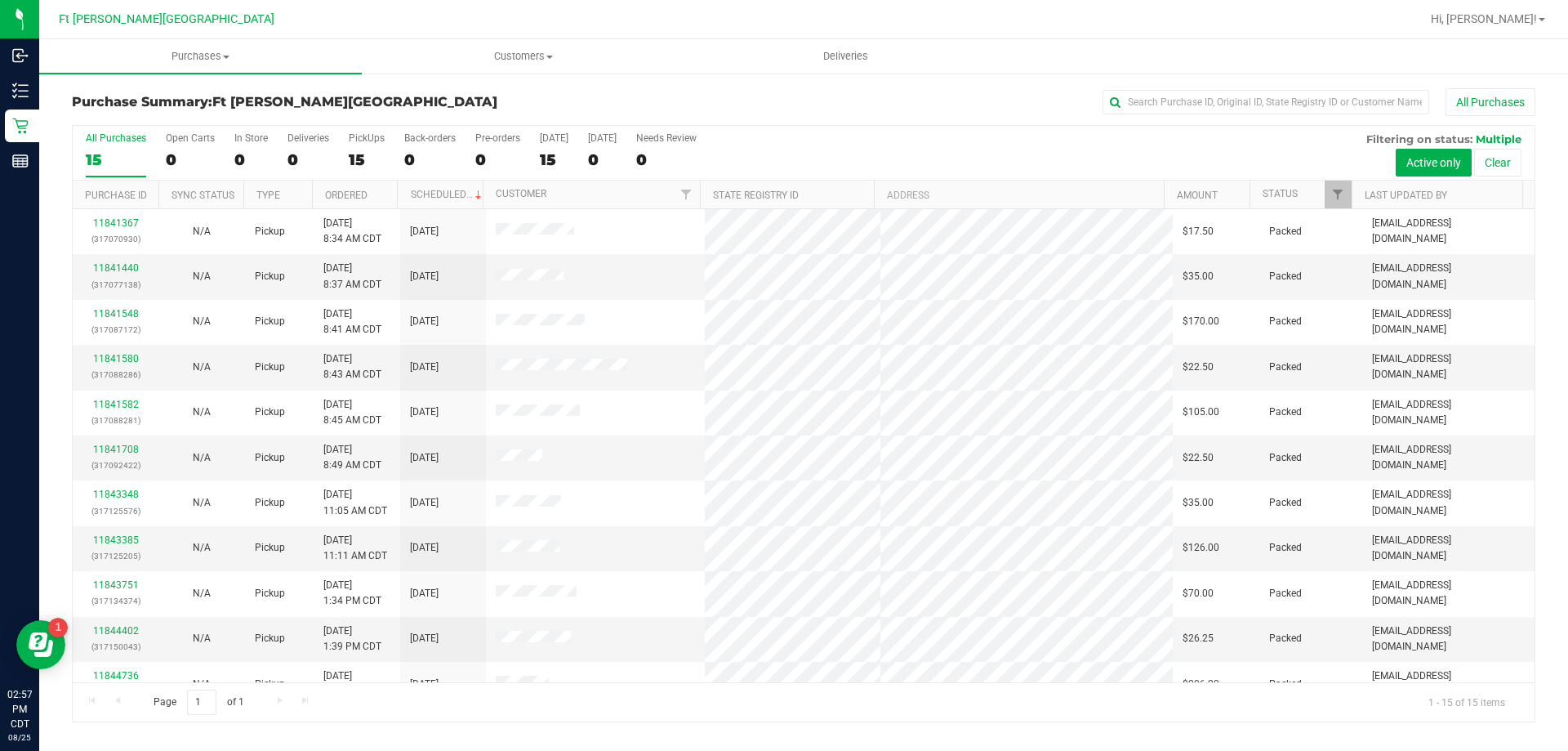
scroll to position [206, 0]
